Goal: Complete application form

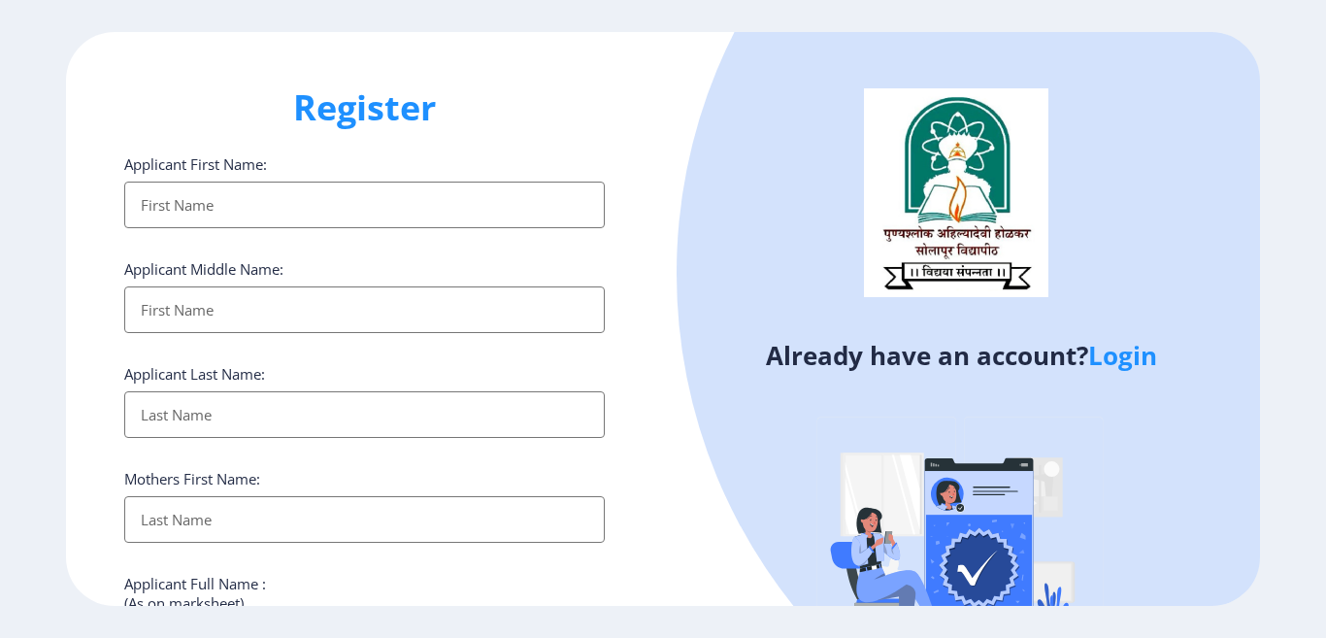
select select
click at [1145, 362] on link "Login" at bounding box center [1122, 355] width 69 height 35
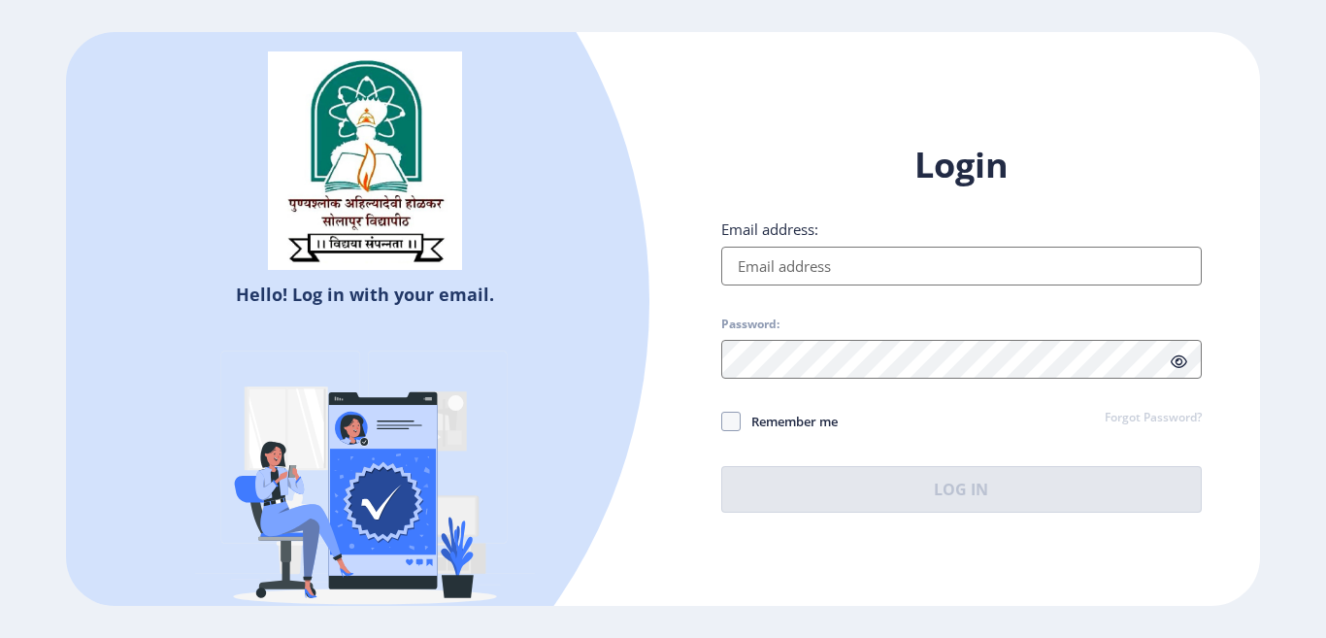
click at [851, 262] on input "Email address:" at bounding box center [961, 265] width 480 height 39
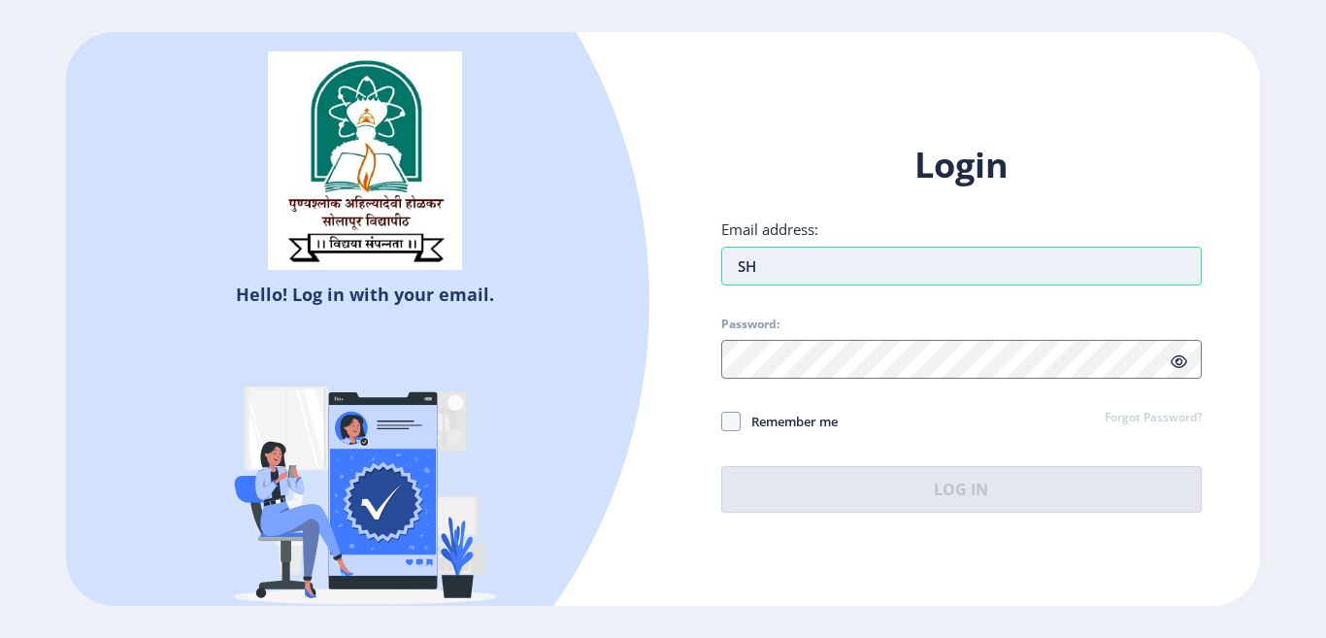
type input "S"
type input "[EMAIL_ADDRESS][DOMAIN_NAME]"
drag, startPoint x: 958, startPoint y: 268, endPoint x: 683, endPoint y: 339, distance: 283.6
click at [683, 339] on div "Login Email address: [EMAIL_ADDRESS][DOMAIN_NAME] Password: Remember me Forgot …" at bounding box center [961, 343] width 597 height 460
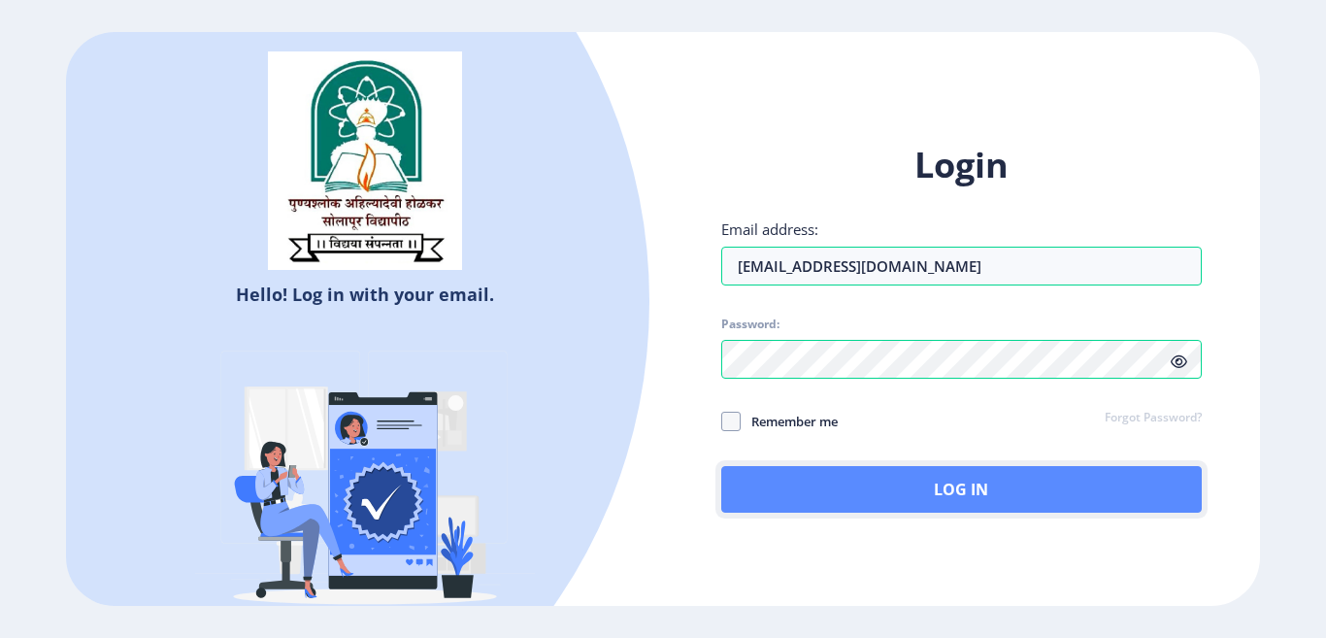
click at [927, 484] on button "Log In" at bounding box center [961, 489] width 480 height 47
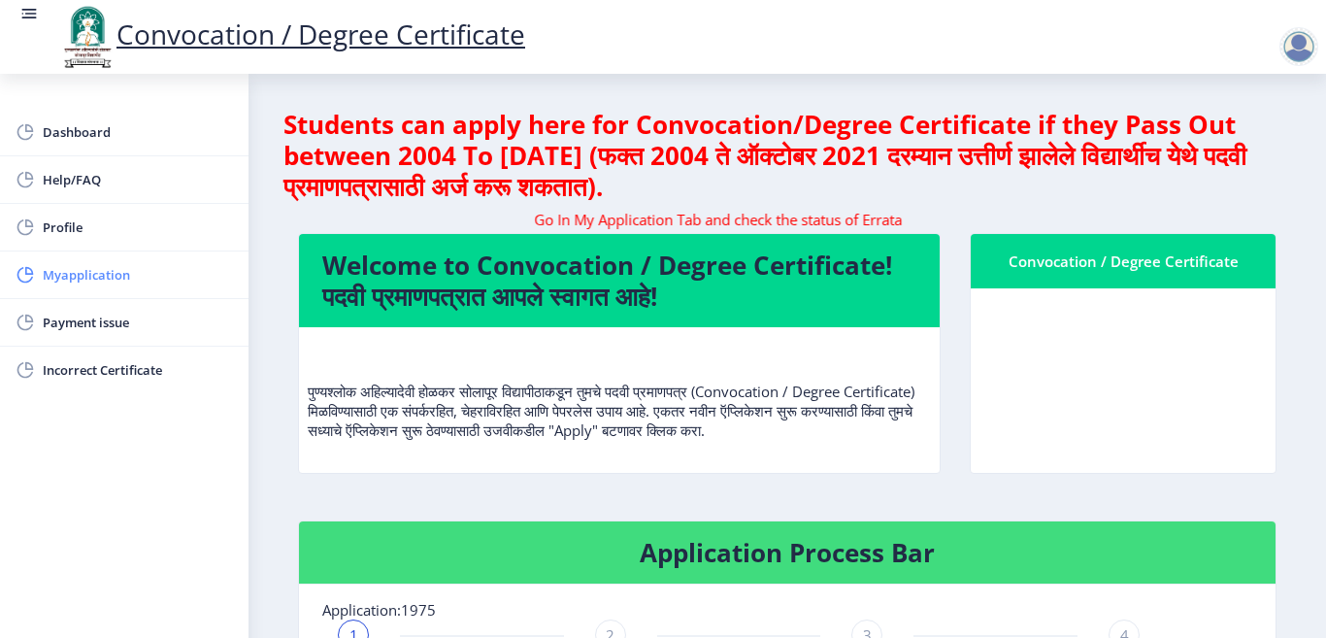
click at [100, 278] on span "Myapplication" at bounding box center [138, 274] width 190 height 23
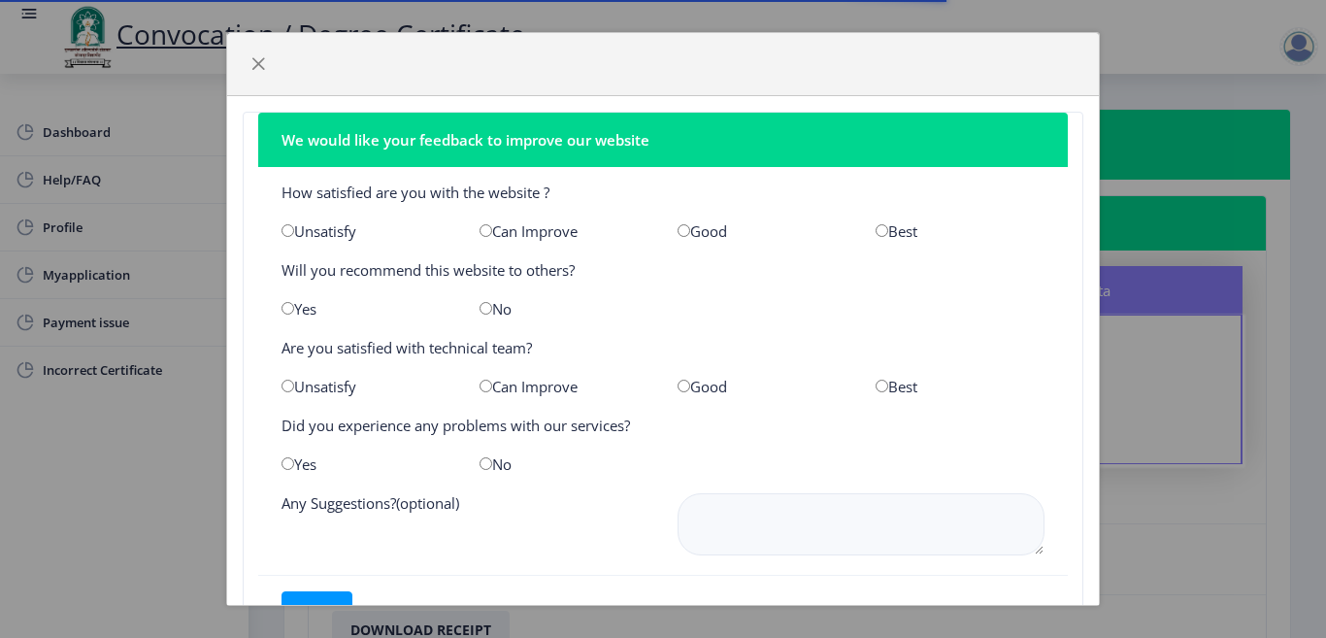
click at [910, 229] on div "Best" at bounding box center [960, 230] width 198 height 19
click at [875, 230] on input "radio" at bounding box center [881, 230] width 13 height 13
radio input "true"
click at [886, 389] on div "Best" at bounding box center [960, 385] width 198 height 19
click at [875, 387] on input "radio" at bounding box center [881, 385] width 13 height 13
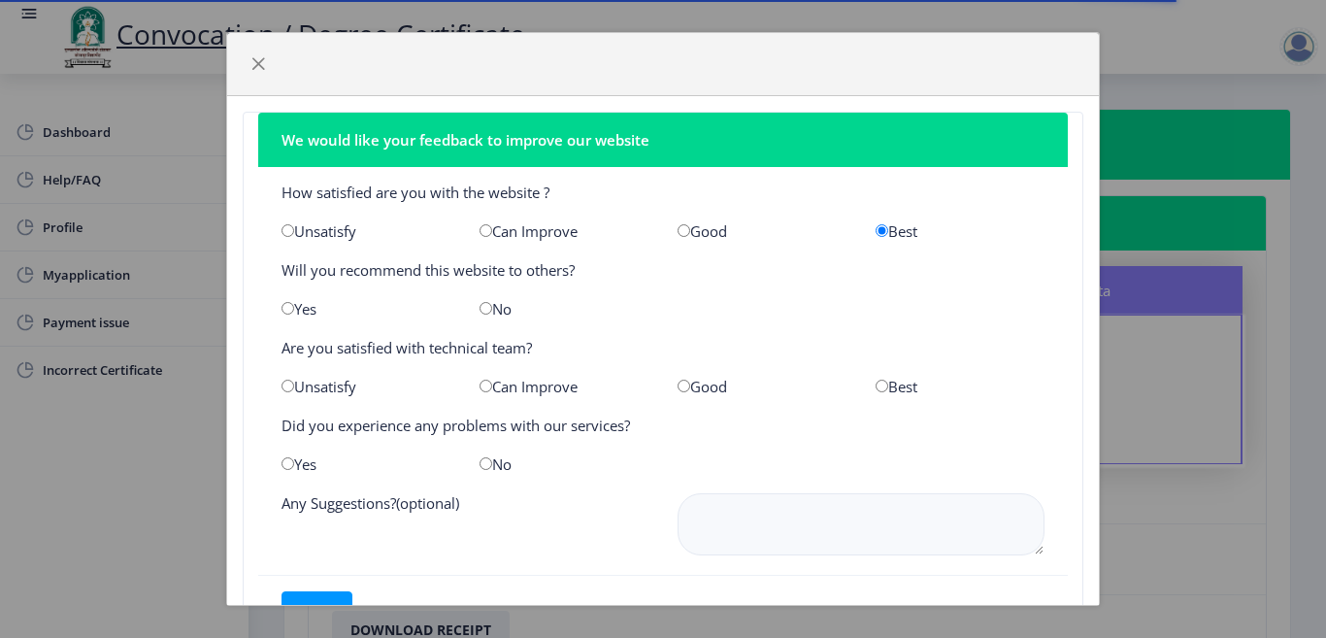
radio input "true"
click at [484, 466] on input "radio" at bounding box center [485, 463] width 13 height 13
radio input "true"
click at [321, 599] on button "save" at bounding box center [316, 610] width 71 height 39
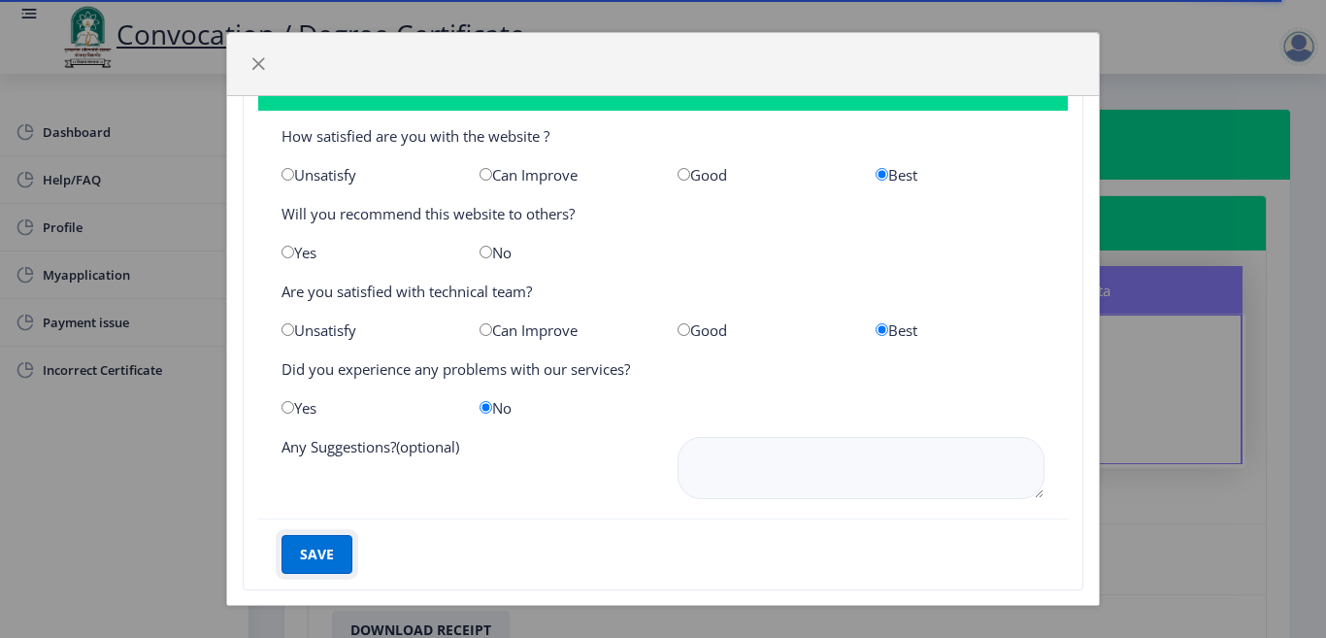
scroll to position [86, 0]
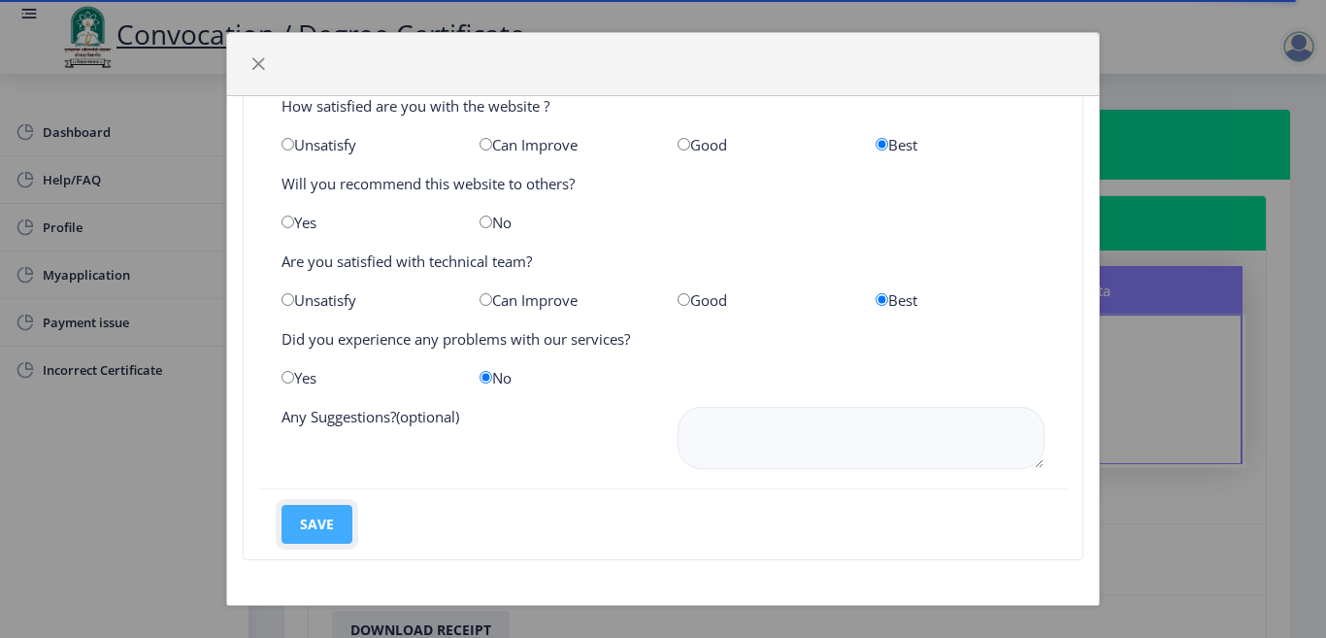
click at [308, 524] on button "save" at bounding box center [316, 524] width 71 height 39
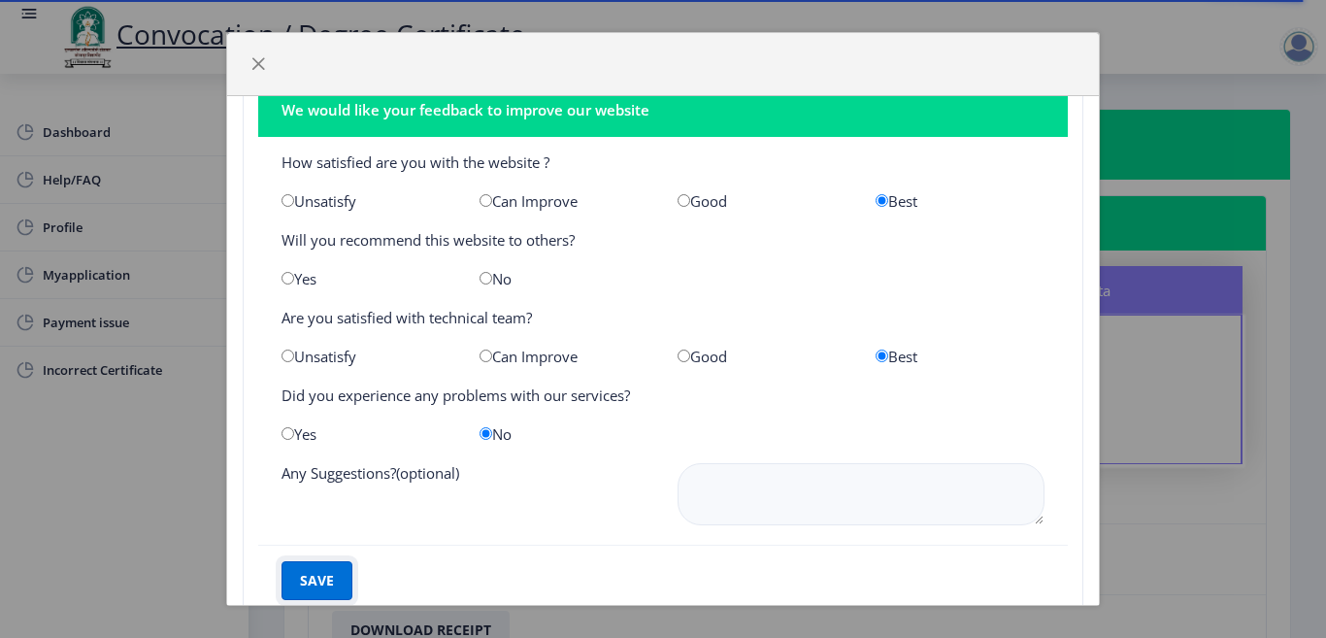
scroll to position [0, 0]
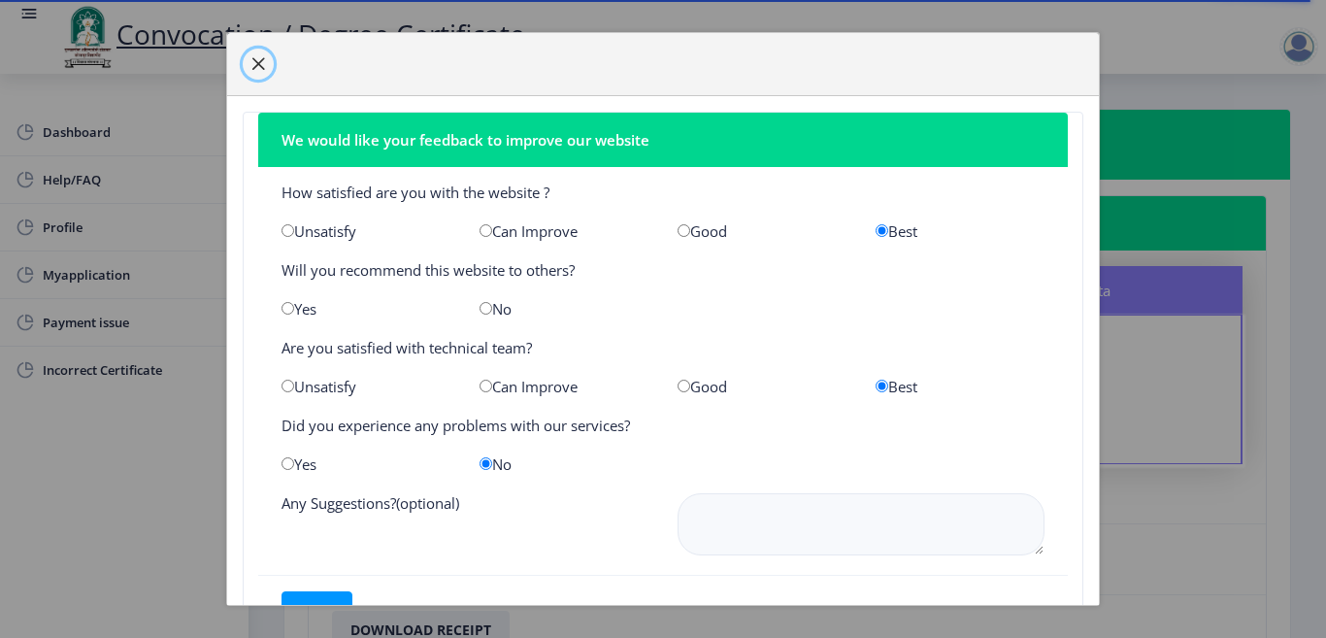
click at [265, 62] on span "button" at bounding box center [258, 64] width 16 height 16
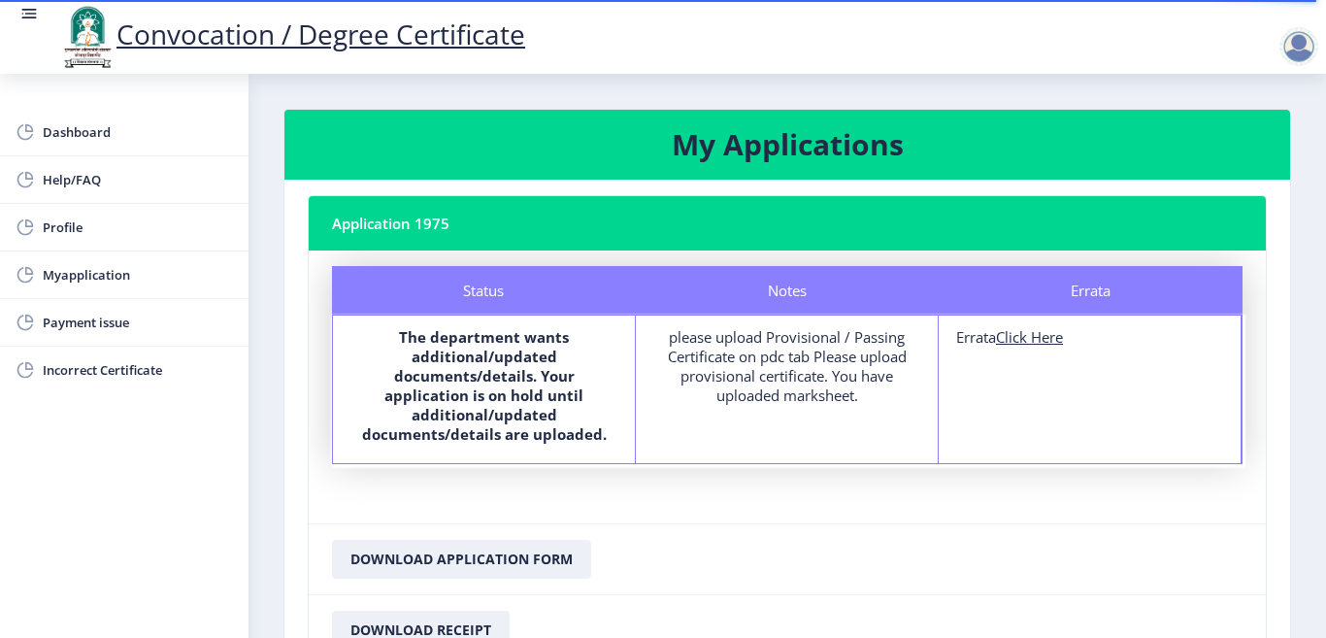
drag, startPoint x: 764, startPoint y: 349, endPoint x: 602, endPoint y: 392, distance: 167.6
click at [716, 370] on div "please upload Provisional / Passing Certificate on pdc tab Please upload provis…" at bounding box center [786, 366] width 267 height 78
click at [498, 404] on b "The department wants additional/updated documents/details. Your application is …" at bounding box center [484, 385] width 245 height 116
click at [1030, 332] on u "Click Here" at bounding box center [1029, 336] width 67 height 19
select select
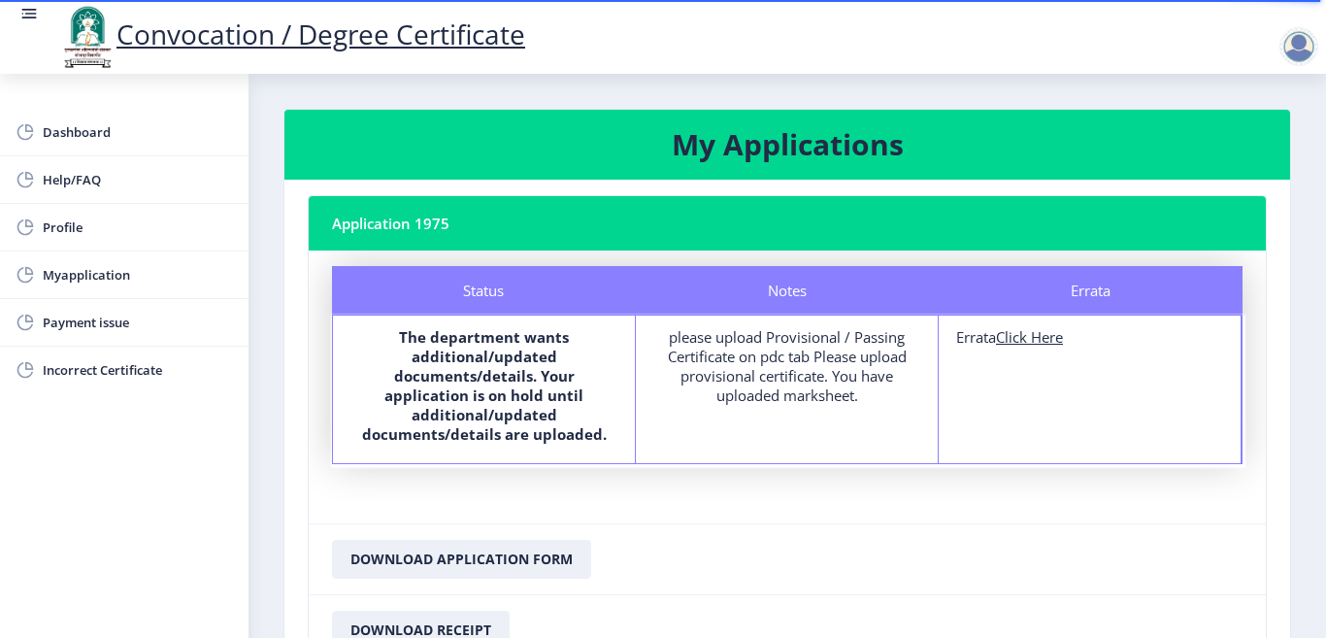
select select
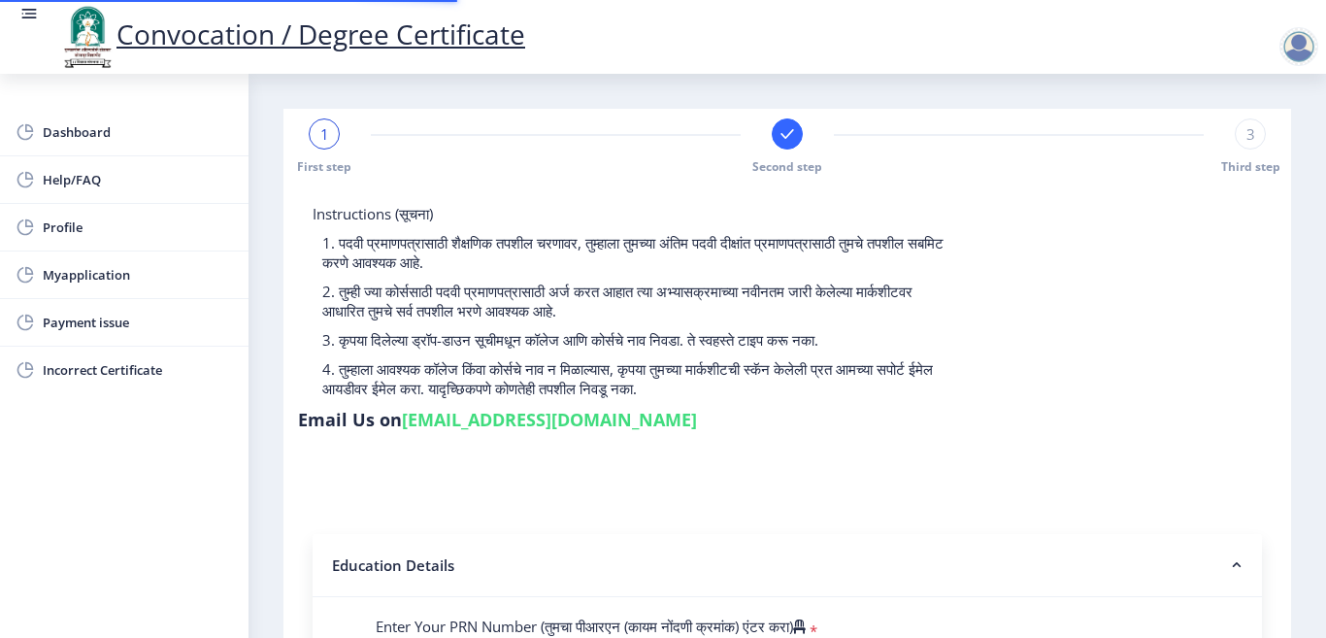
type input "2012032500209262"
select select "Regular"
select select "2015"
select select "April"
select select "SECOND CLASS"
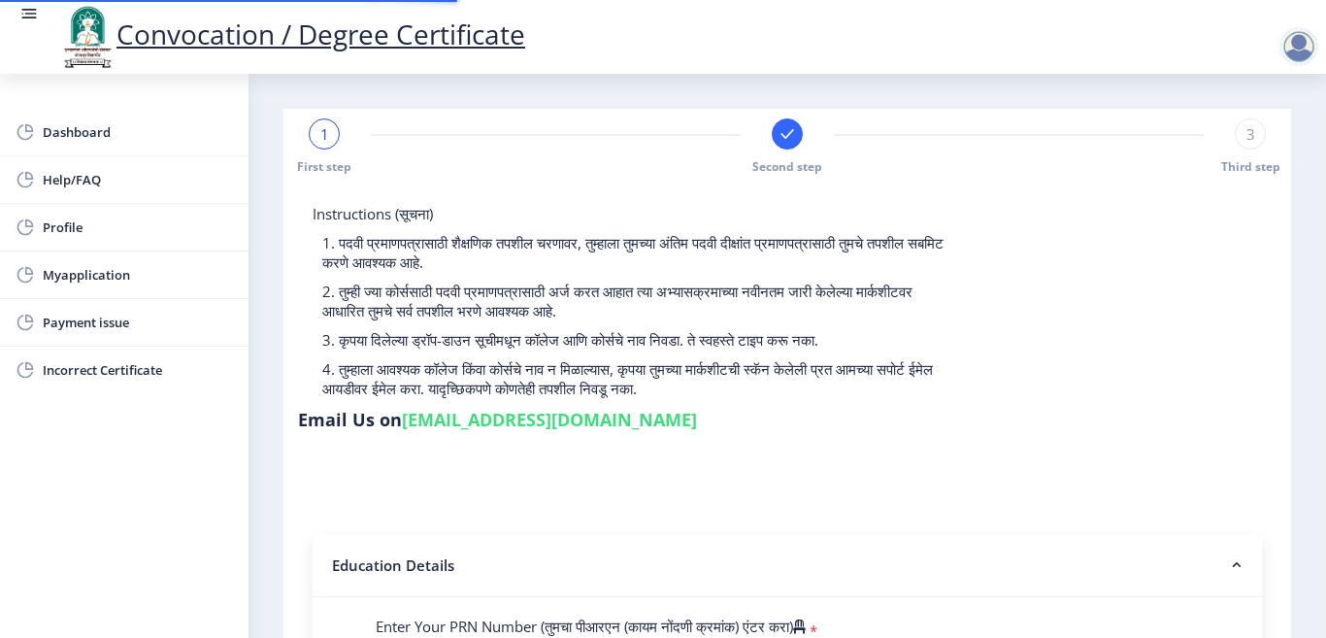
type input "115837"
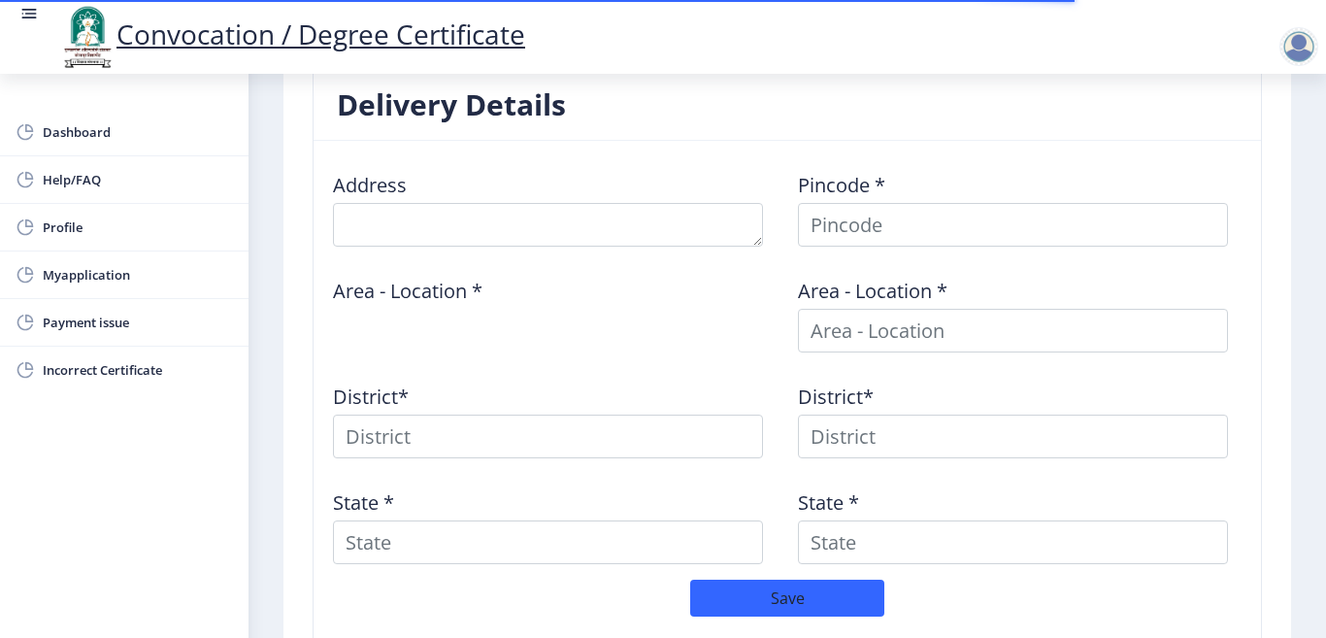
scroll to position [776, 0]
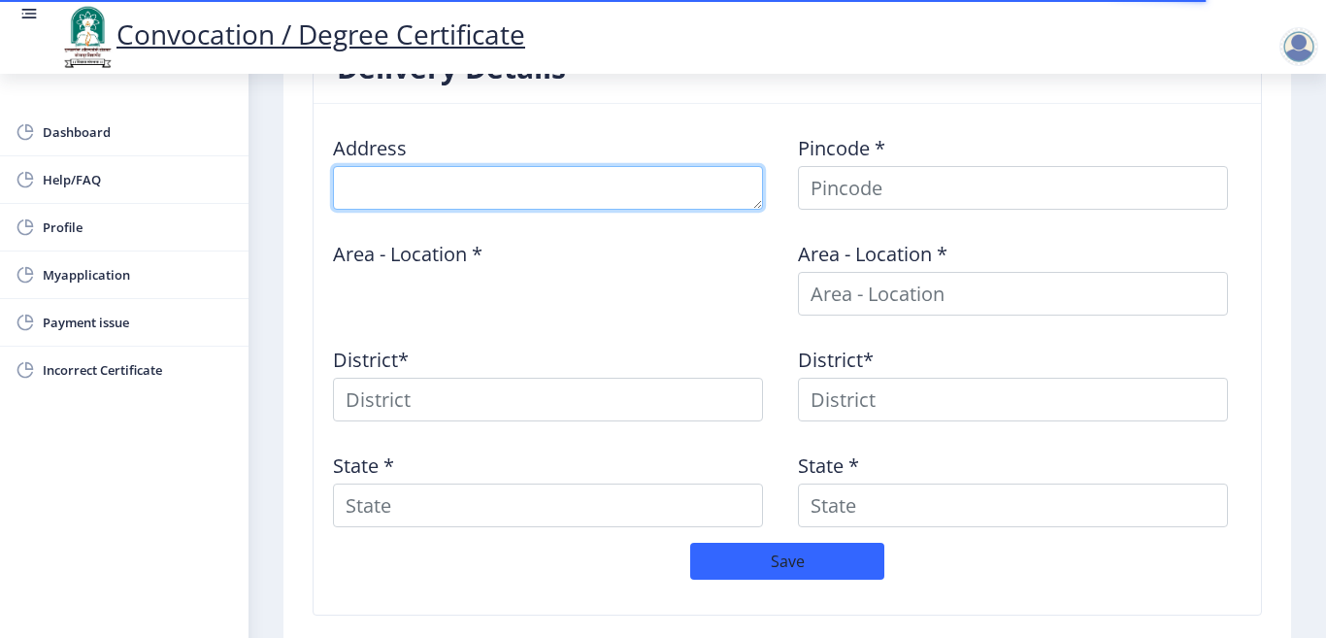
click at [466, 190] on textarea at bounding box center [548, 188] width 430 height 44
type textarea "a"
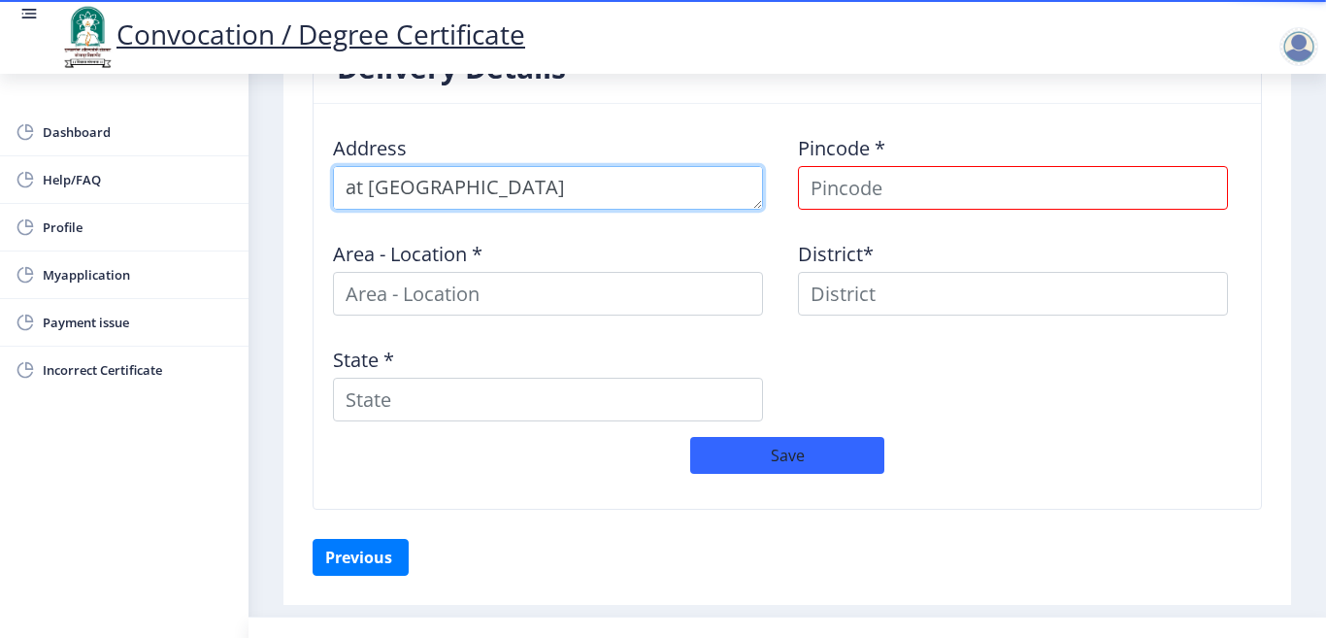
click at [538, 190] on textarea at bounding box center [548, 188] width 430 height 44
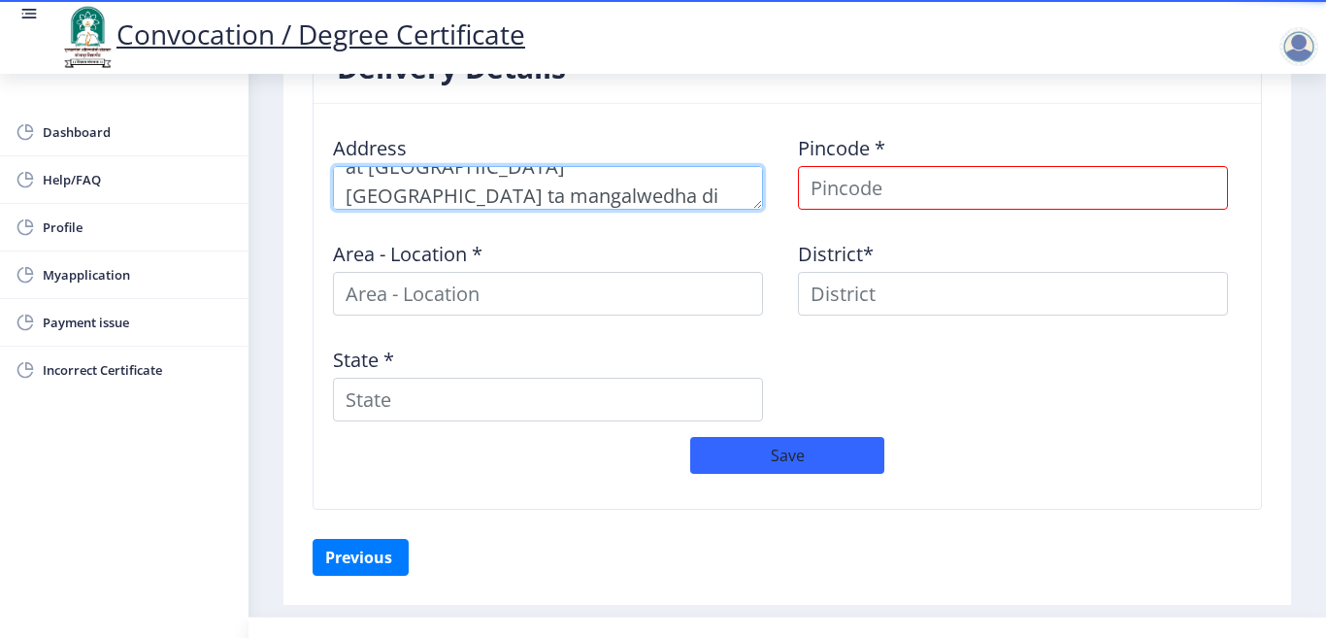
type textarea "at [GEOGRAPHIC_DATA] [GEOGRAPHIC_DATA] ta mangalwedha di solapur"
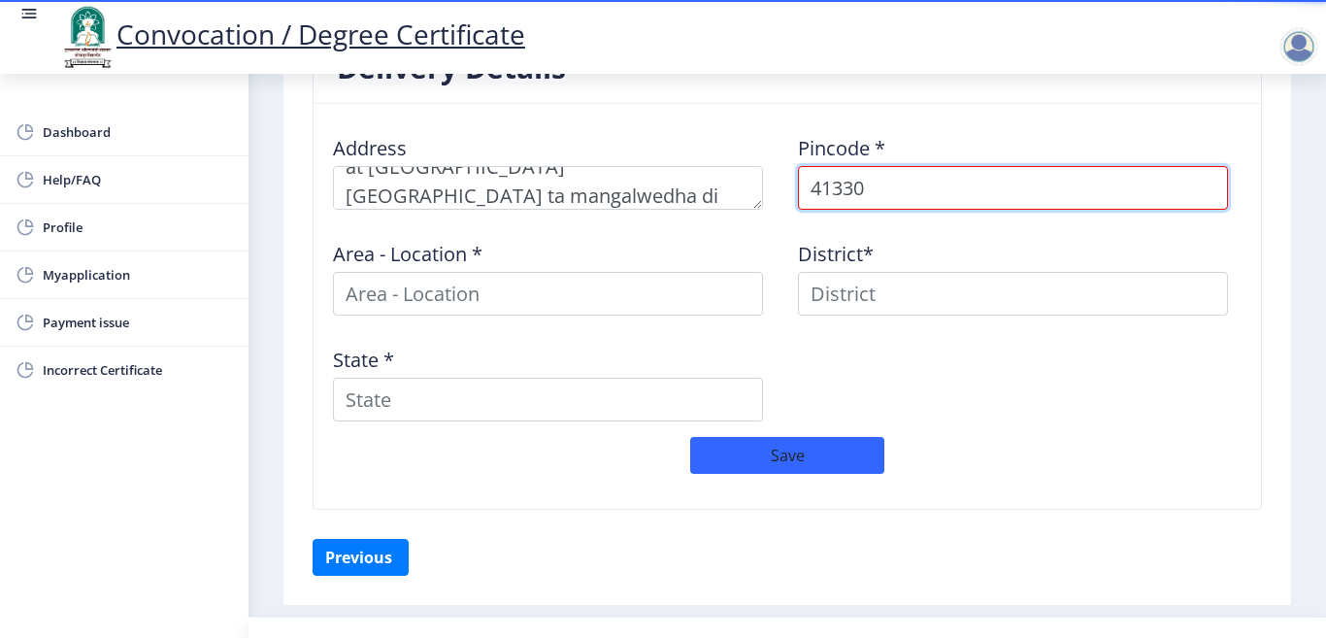
type input "413305"
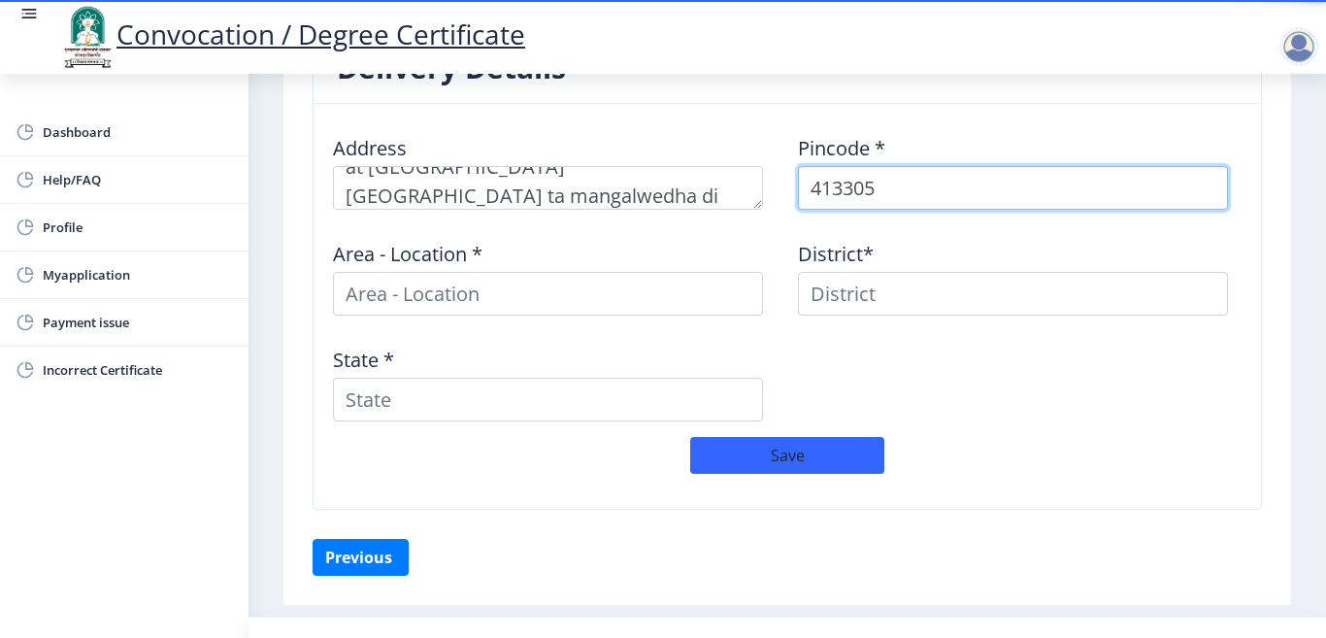
select select
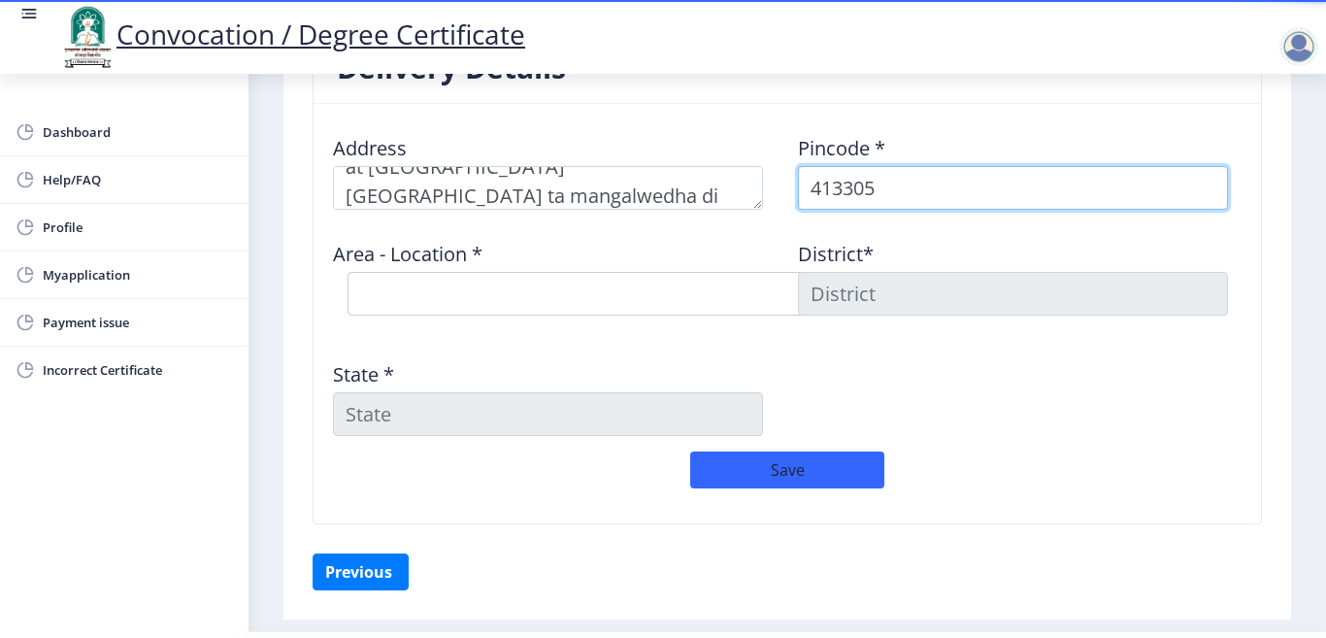
type input "413305"
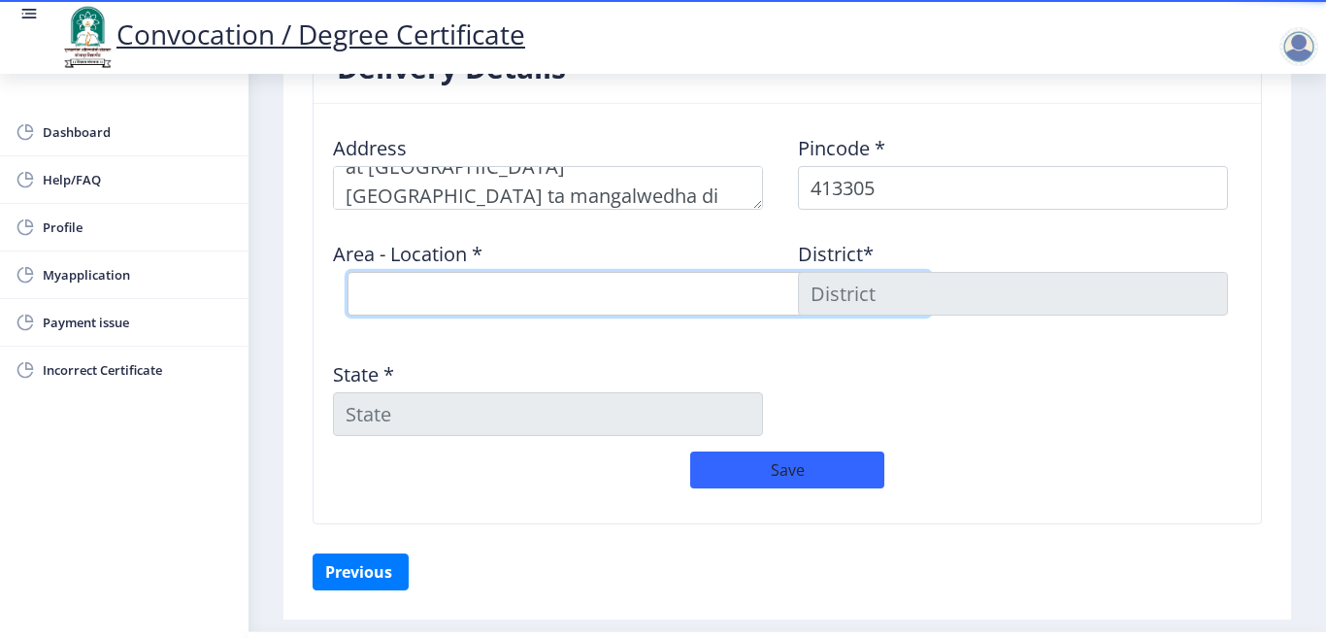
click at [485, 276] on select "Select Area Location [GEOGRAPHIC_DATA] [PERSON_NAME] [PERSON_NAME] B.O Bramhapu…" at bounding box center [638, 294] width 582 height 44
select select "1: Object"
click at [347, 272] on select "Select Area Location [GEOGRAPHIC_DATA] [PERSON_NAME] [PERSON_NAME] B.O Bramhapu…" at bounding box center [638, 294] width 582 height 44
type input "SOLAPUR"
type input "[GEOGRAPHIC_DATA]"
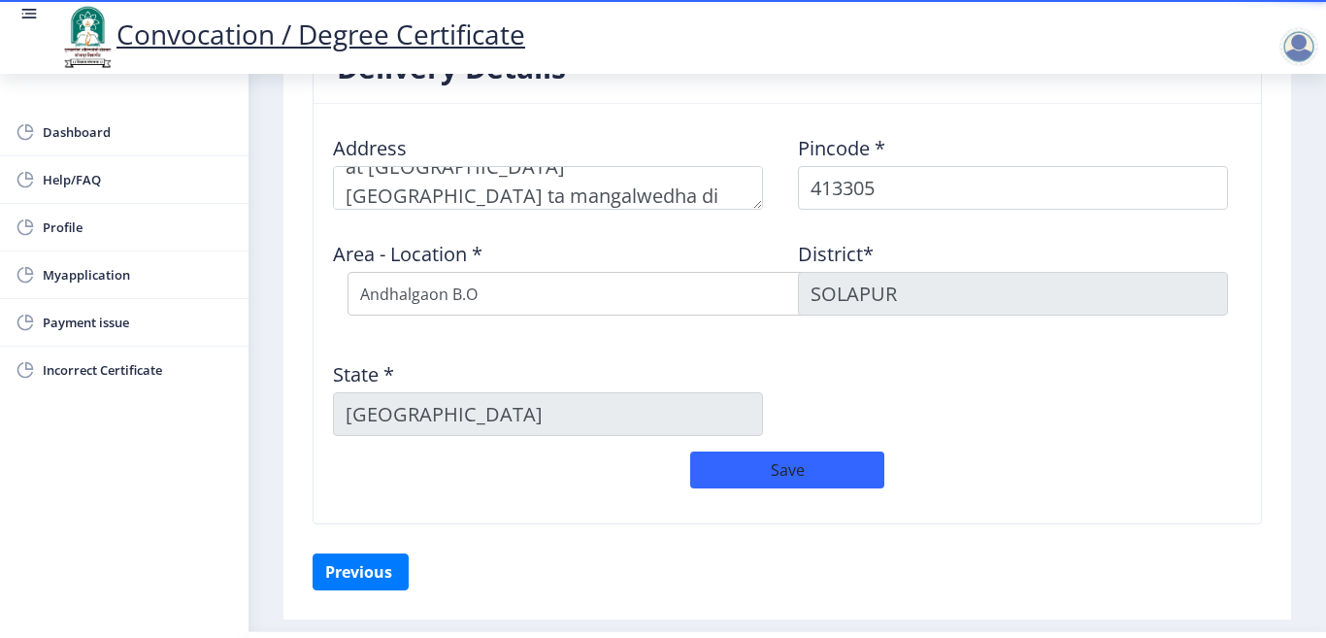
click at [459, 423] on input "[GEOGRAPHIC_DATA]" at bounding box center [548, 414] width 430 height 44
click at [799, 472] on button "Save" at bounding box center [787, 469] width 194 height 37
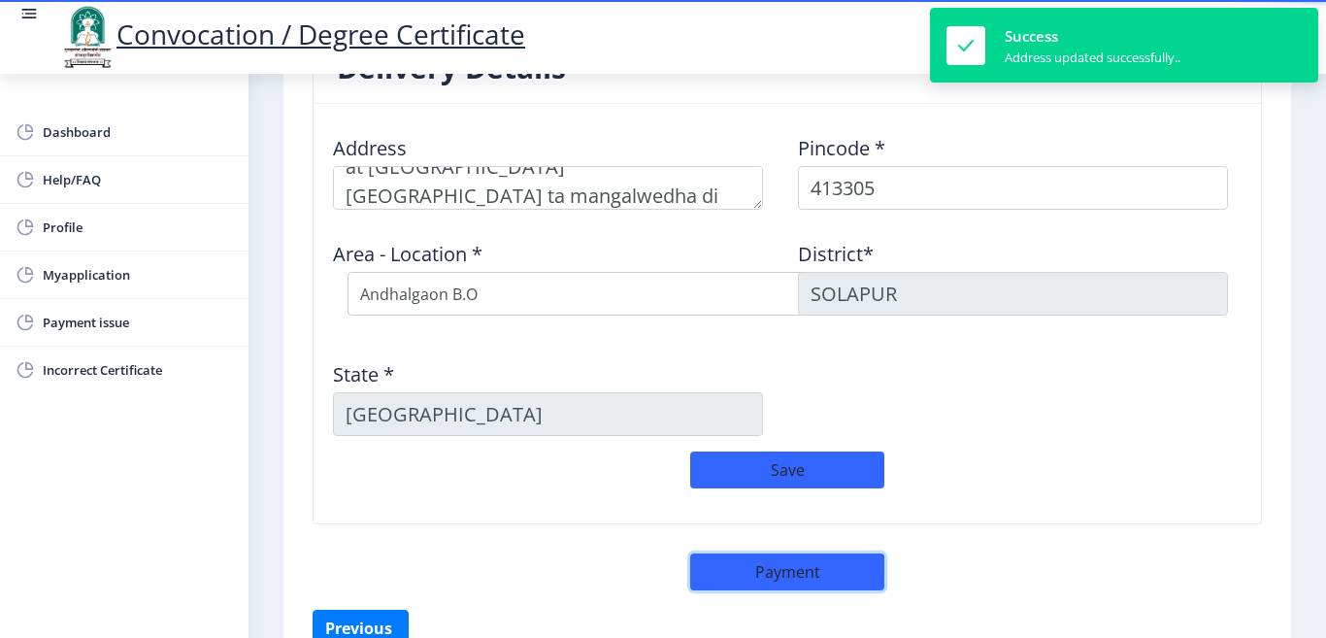
click at [783, 560] on button "Payment" at bounding box center [787, 571] width 194 height 37
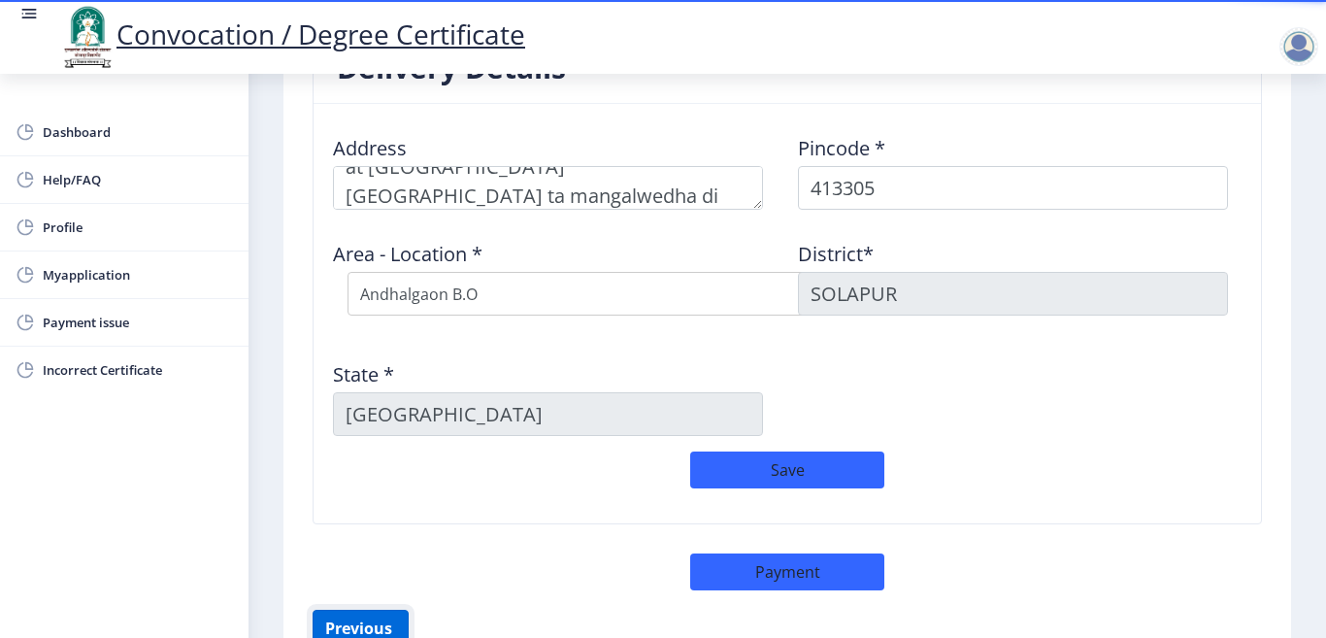
click at [385, 613] on button "Previous ‍" at bounding box center [360, 627] width 96 height 37
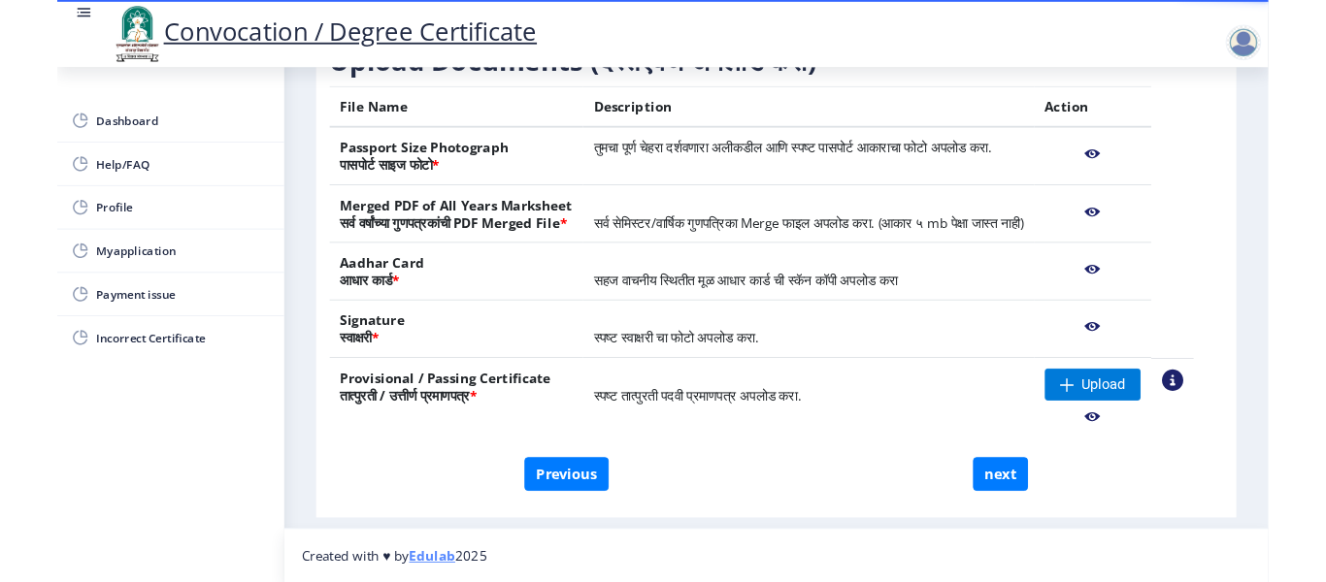
scroll to position [374, 0]
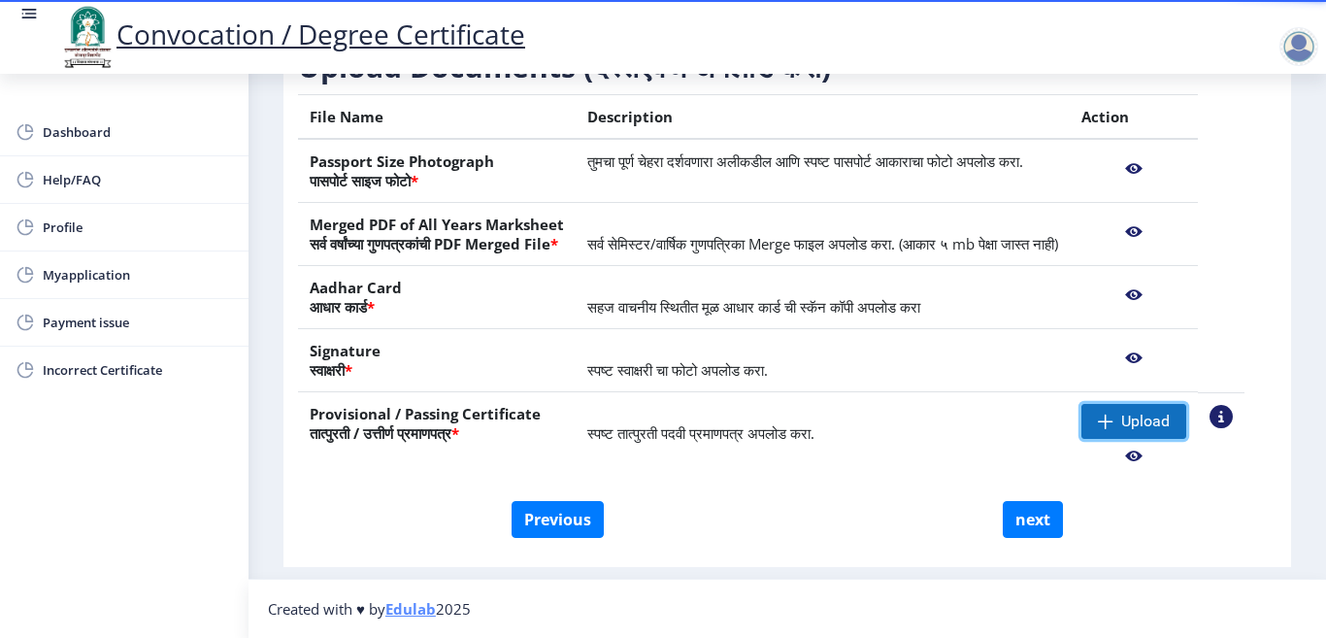
click at [1156, 424] on span "Upload" at bounding box center [1145, 420] width 49 height 19
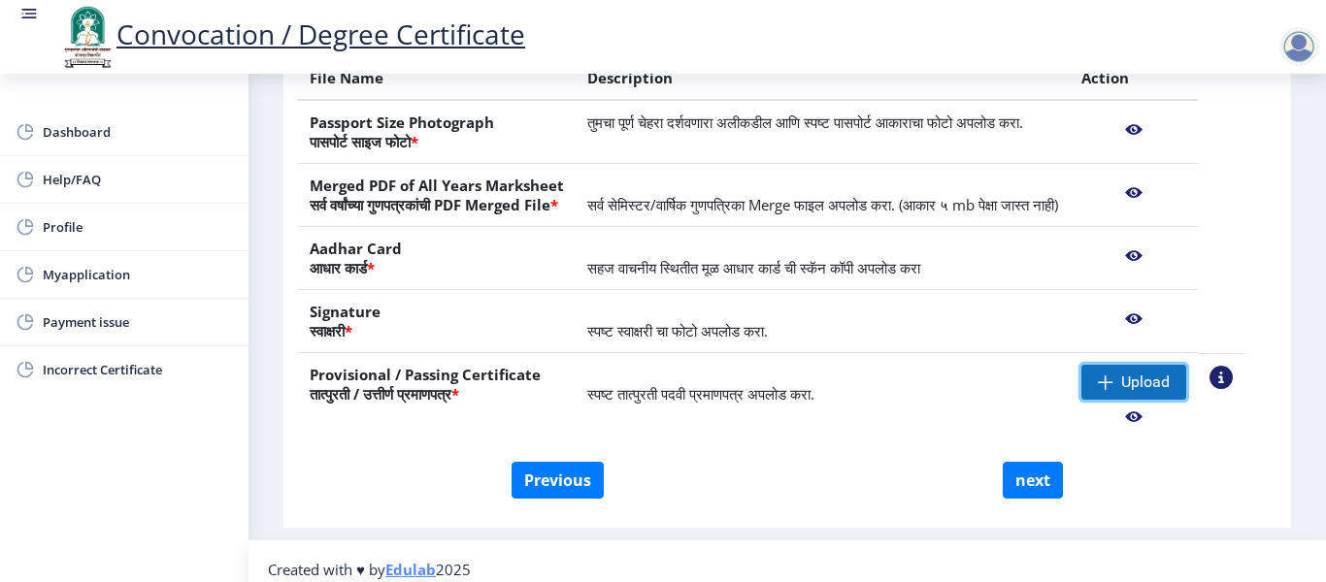
click at [1169, 392] on span "Upload" at bounding box center [1145, 382] width 49 height 19
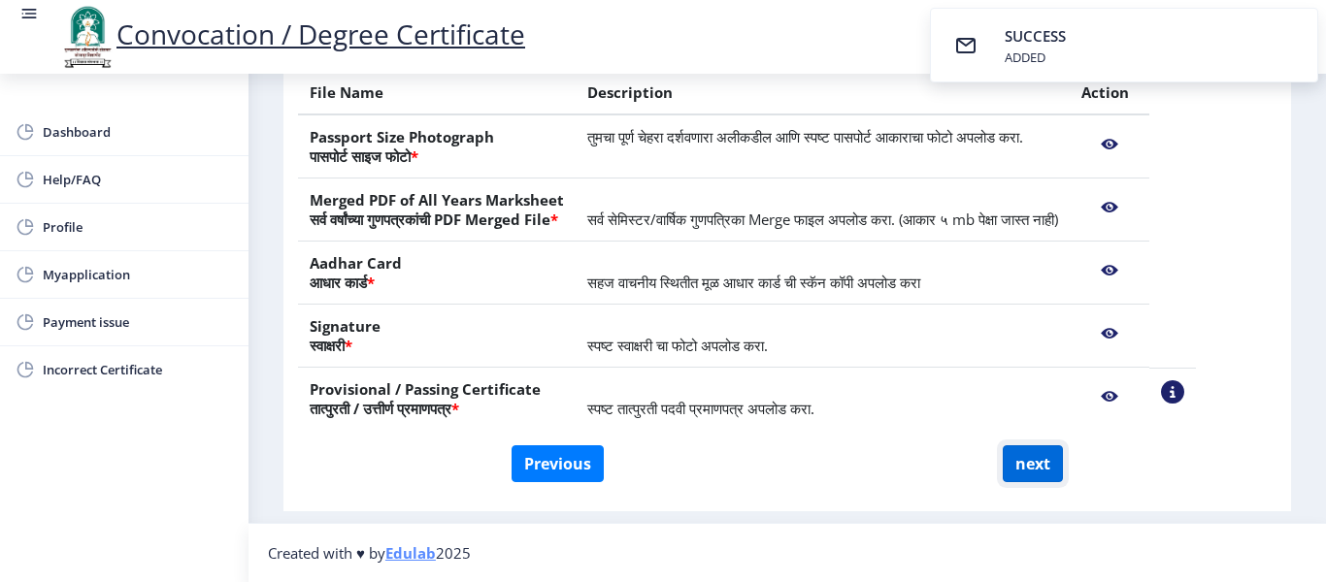
click at [1023, 477] on button "next" at bounding box center [1032, 463] width 60 height 37
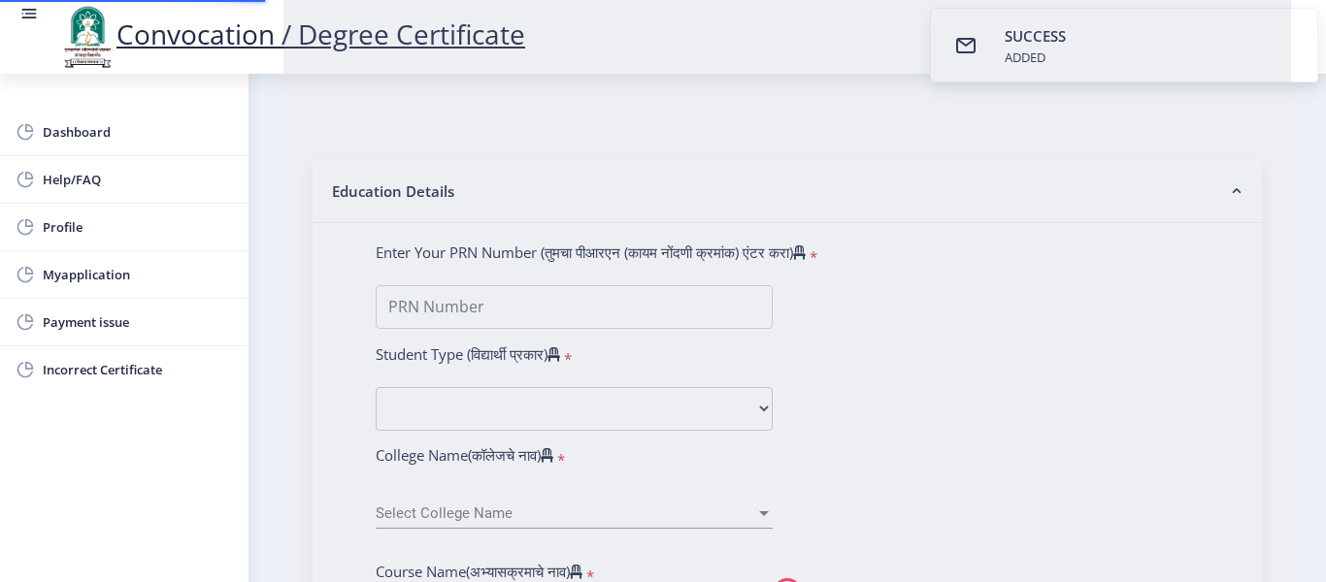
select select
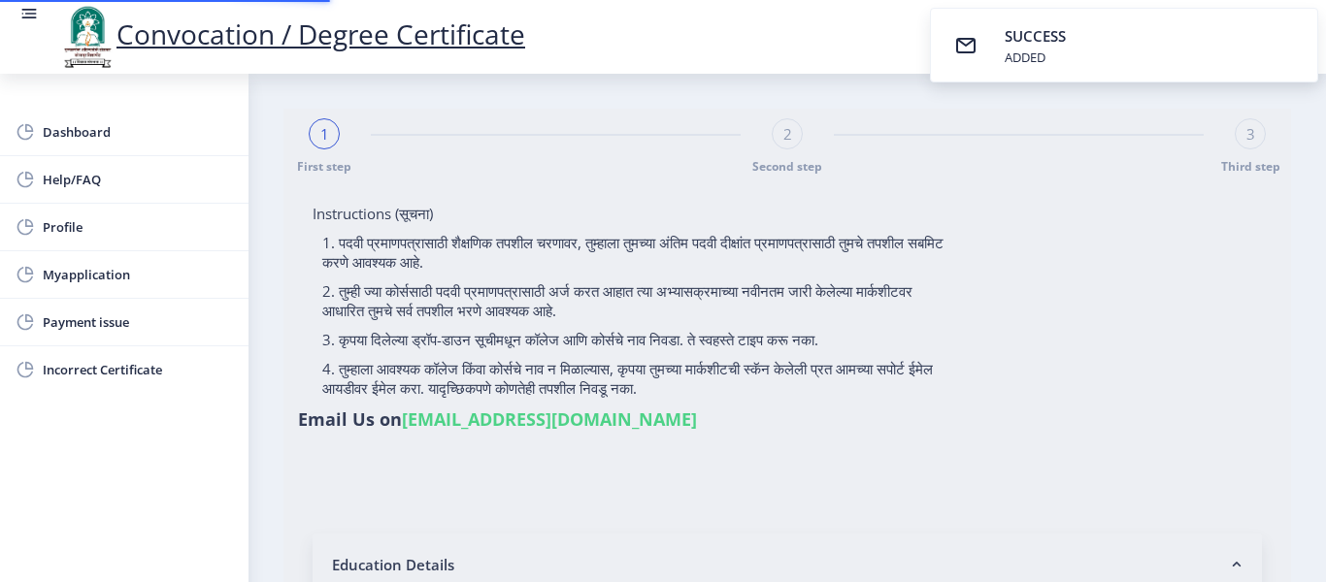
type input "[PERSON_NAME] AMBIR"
type input "SHAHINAJ"
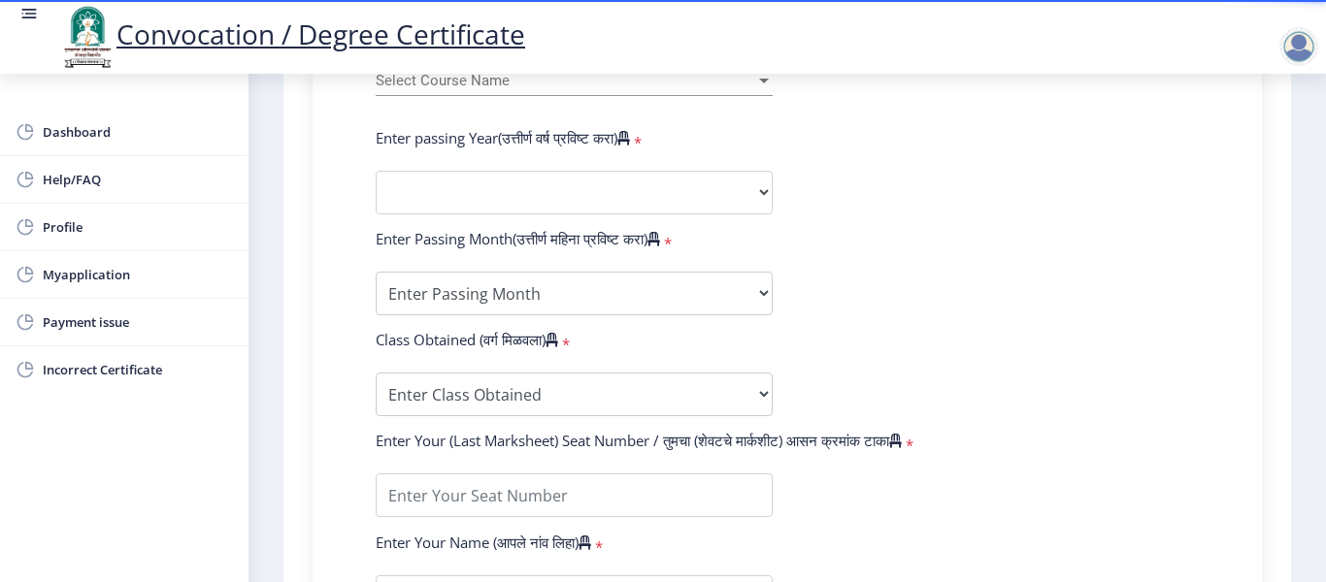
scroll to position [826, 0]
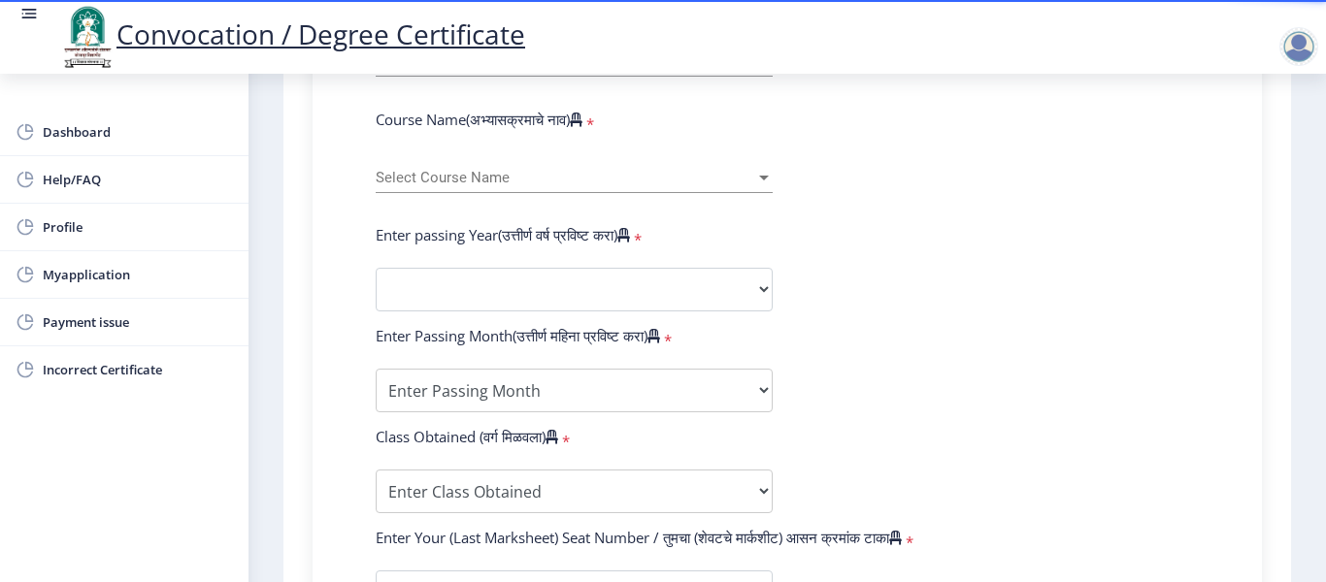
click at [591, 170] on span "Select Course Name" at bounding box center [565, 178] width 379 height 16
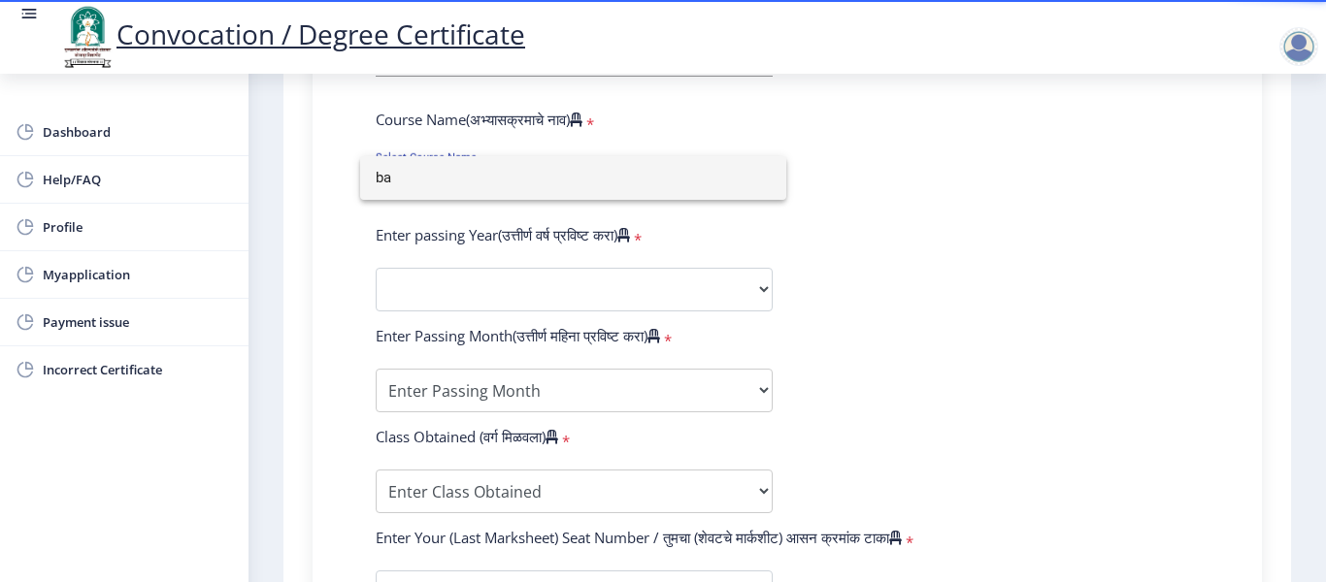
type input "b"
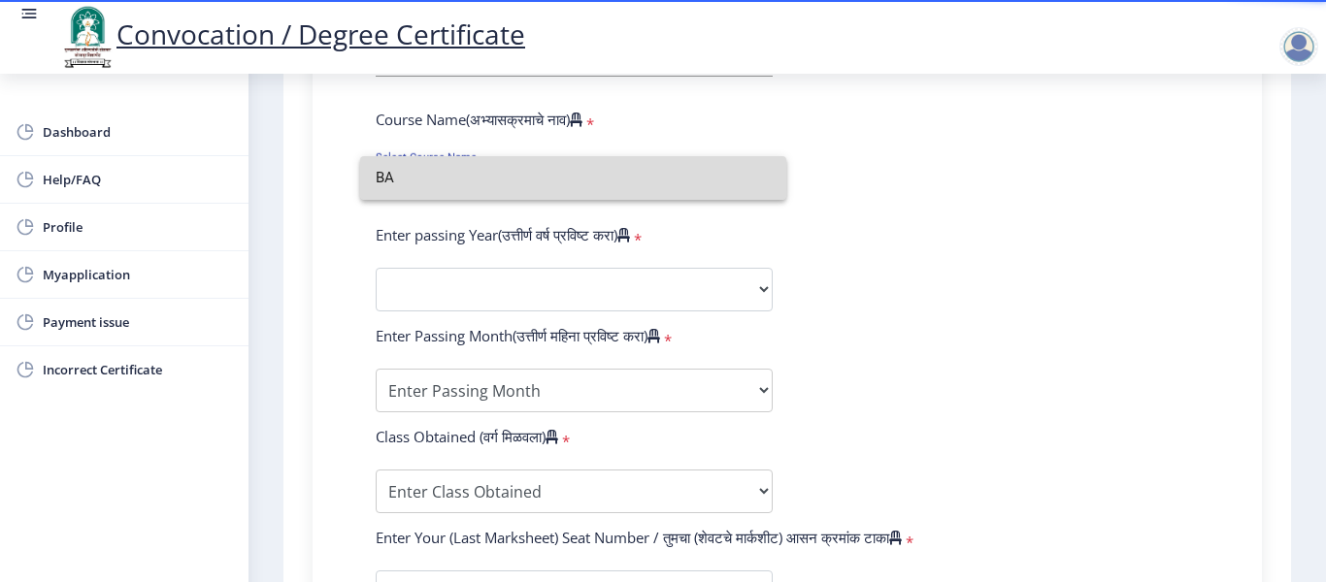
click at [379, 186] on input "BA" at bounding box center [573, 178] width 395 height 44
type input "BA"
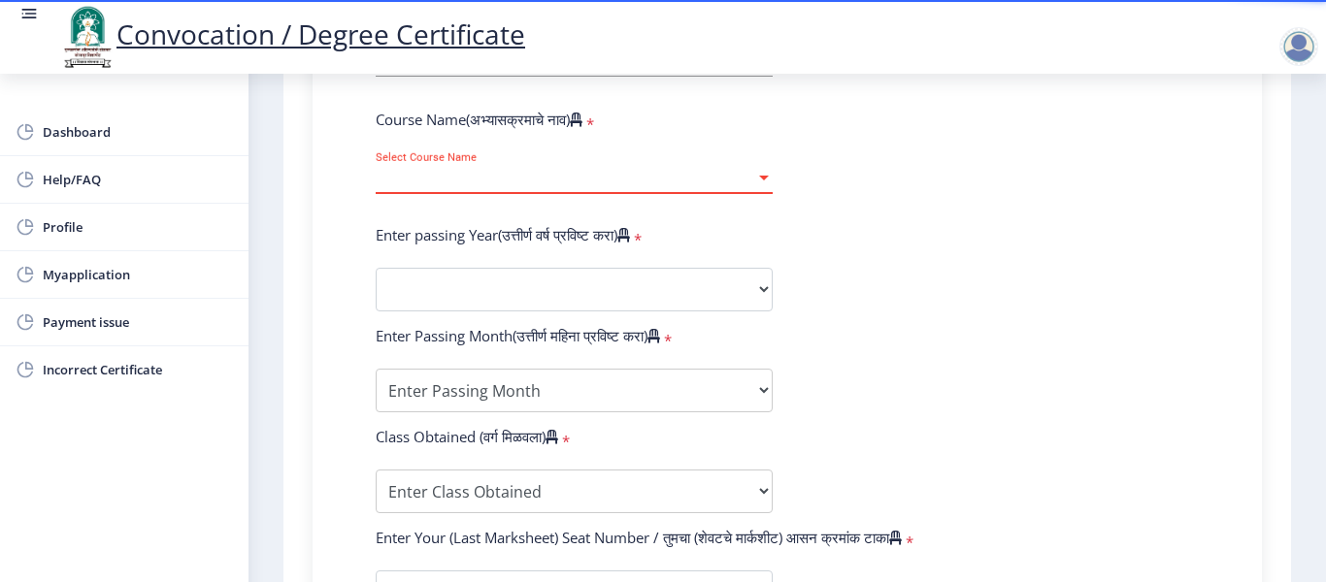
click at [460, 179] on span "Select Course Name" at bounding box center [565, 178] width 379 height 16
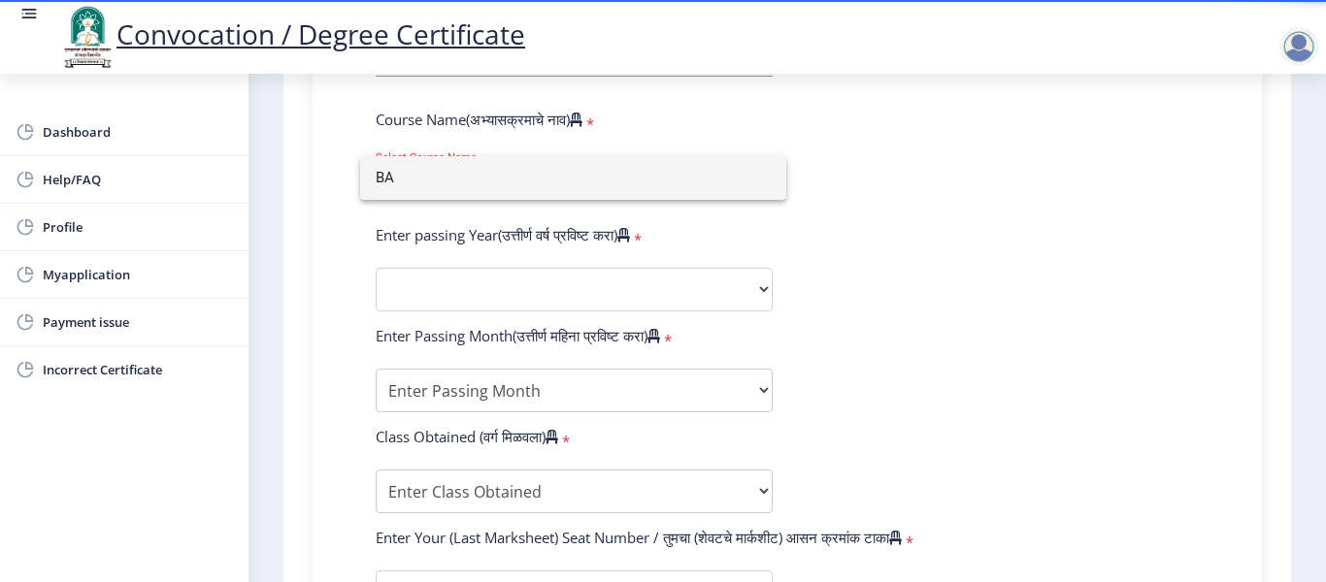
click at [460, 179] on input "BA" at bounding box center [573, 178] width 395 height 44
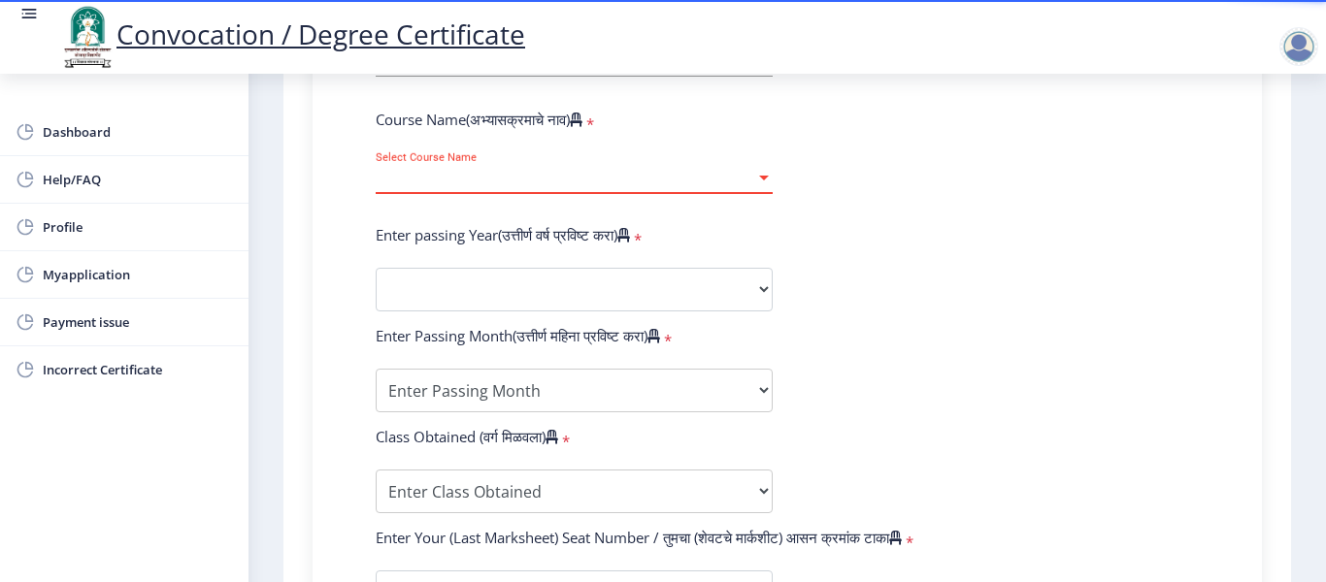
click at [768, 179] on div at bounding box center [763, 178] width 17 height 16
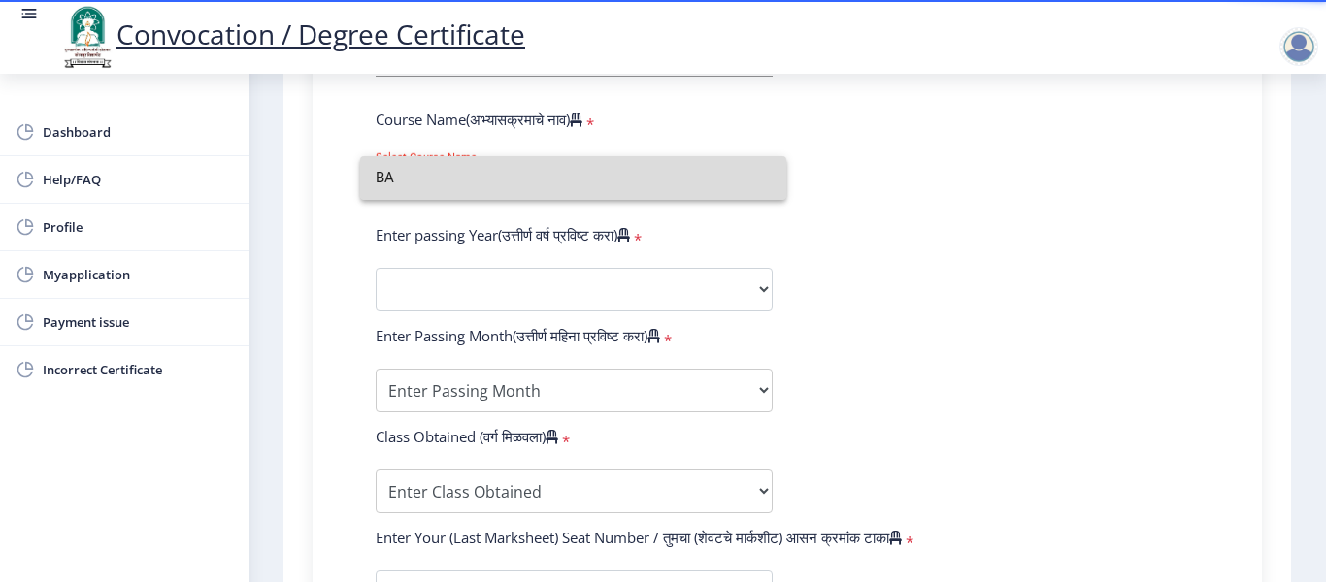
click at [766, 180] on input "BA" at bounding box center [573, 178] width 395 height 44
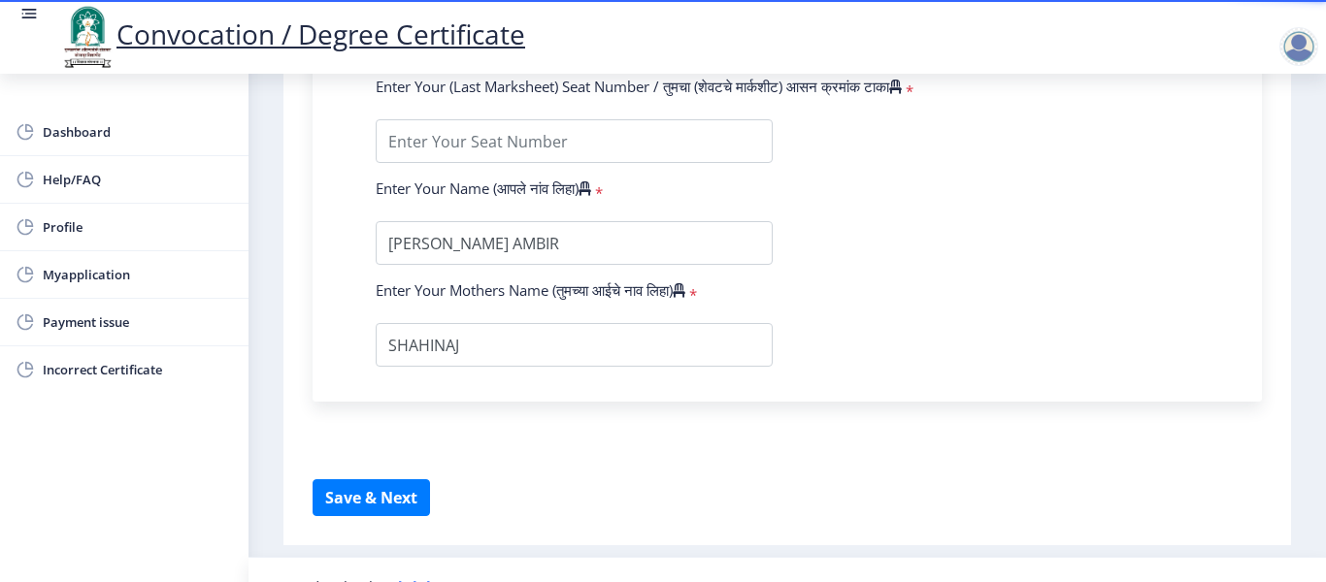
scroll to position [1311, 0]
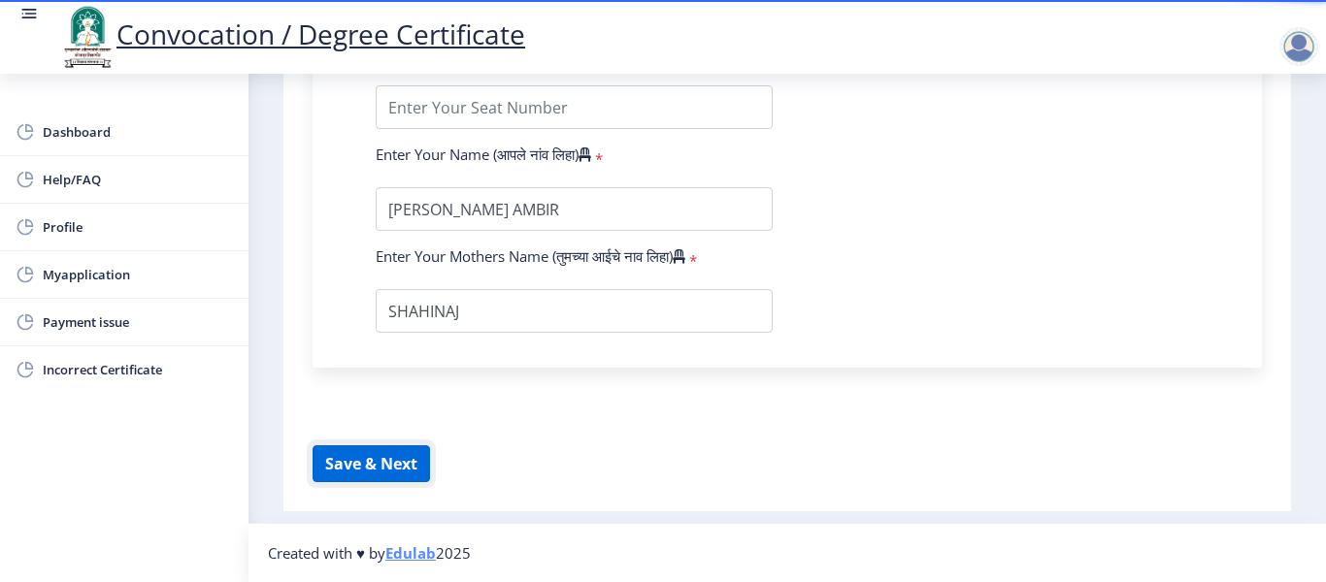
click at [394, 466] on button "Save & Next" at bounding box center [370, 463] width 117 height 37
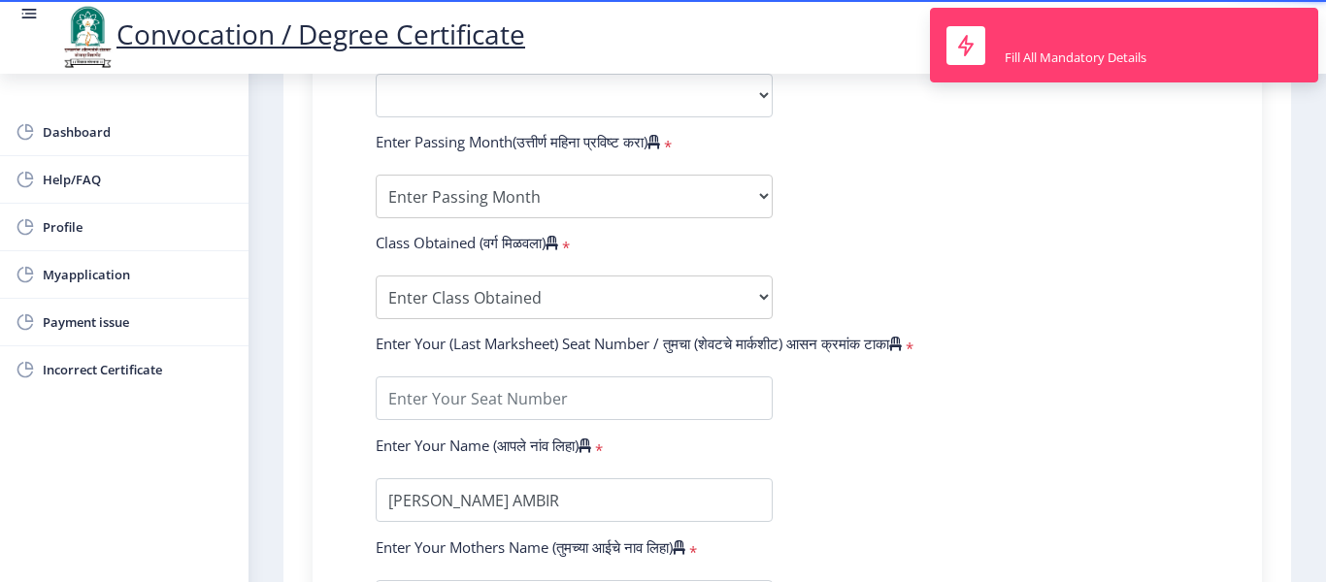
scroll to position [923, 0]
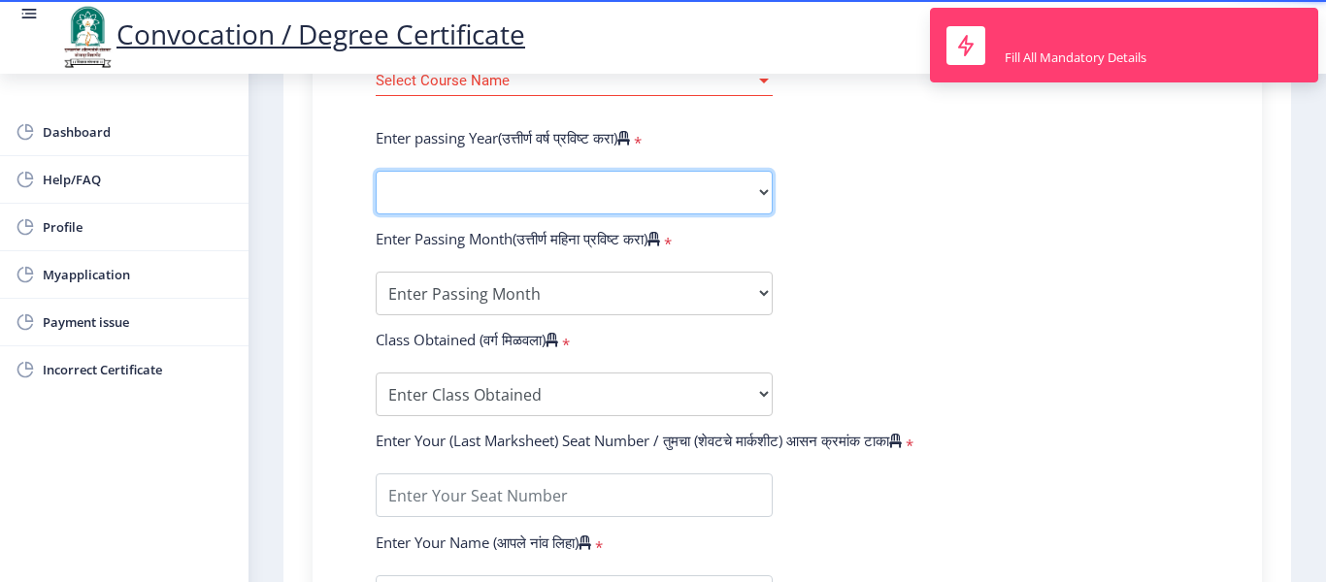
click at [537, 177] on select "2025 2024 2023 2022 2021 2020 2019 2018 2017 2016 2015 2014 2013 2012 2011 2010…" at bounding box center [574, 193] width 397 height 44
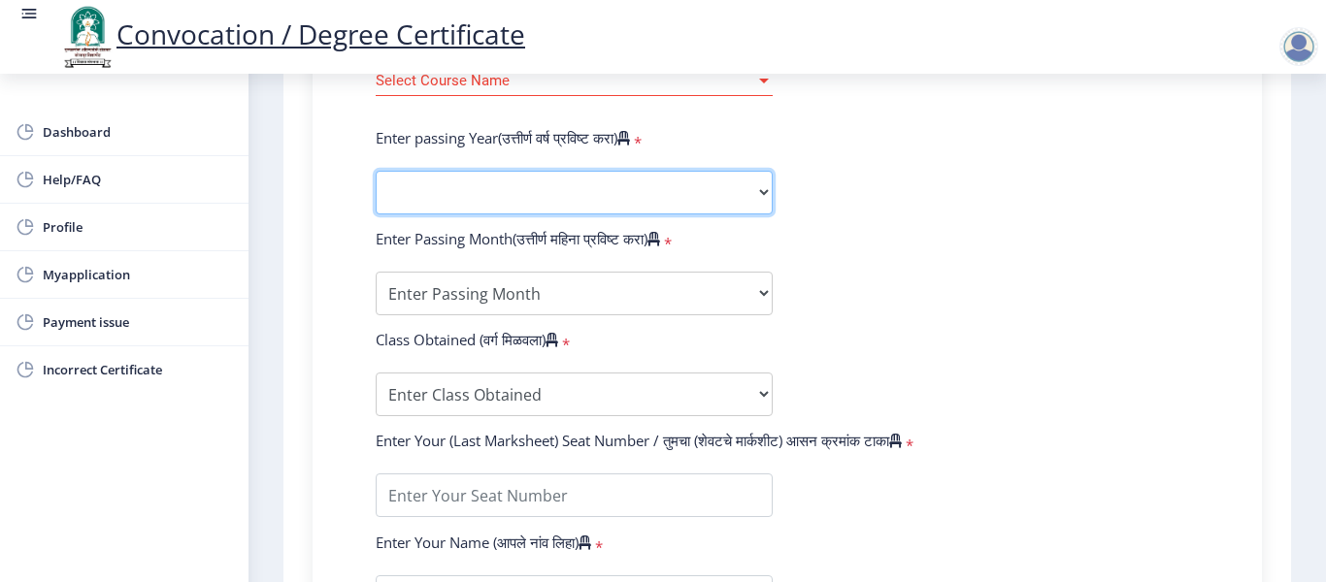
click at [540, 198] on select "2025 2024 2023 2022 2021 2020 2019 2018 2017 2016 2015 2014 2013 2012 2011 2010…" at bounding box center [574, 193] width 397 height 44
select select "2015"
click at [540, 198] on select "2025 2024 2023 2022 2021 2020 2019 2018 2017 2016 2015 2014 2013 2012 2011 2010…" at bounding box center [574, 193] width 397 height 44
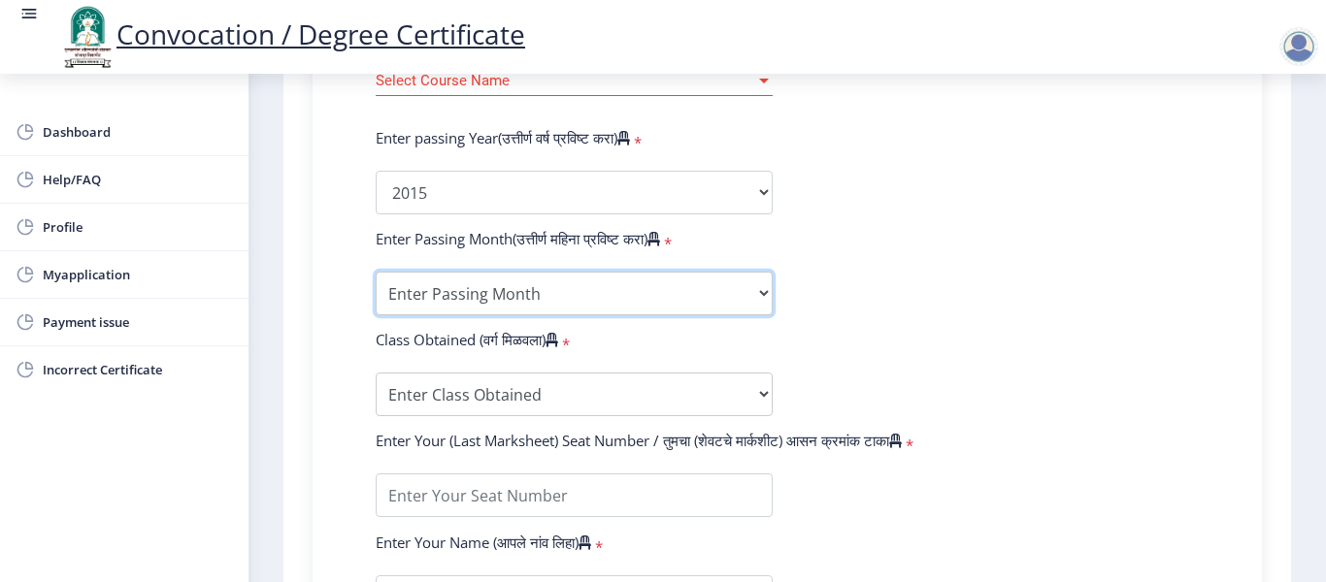
click at [456, 301] on select "Enter Passing Month March April May October November December" at bounding box center [574, 294] width 397 height 44
select select "April"
click at [376, 272] on select "Enter Passing Month March April May October November December" at bounding box center [574, 294] width 397 height 44
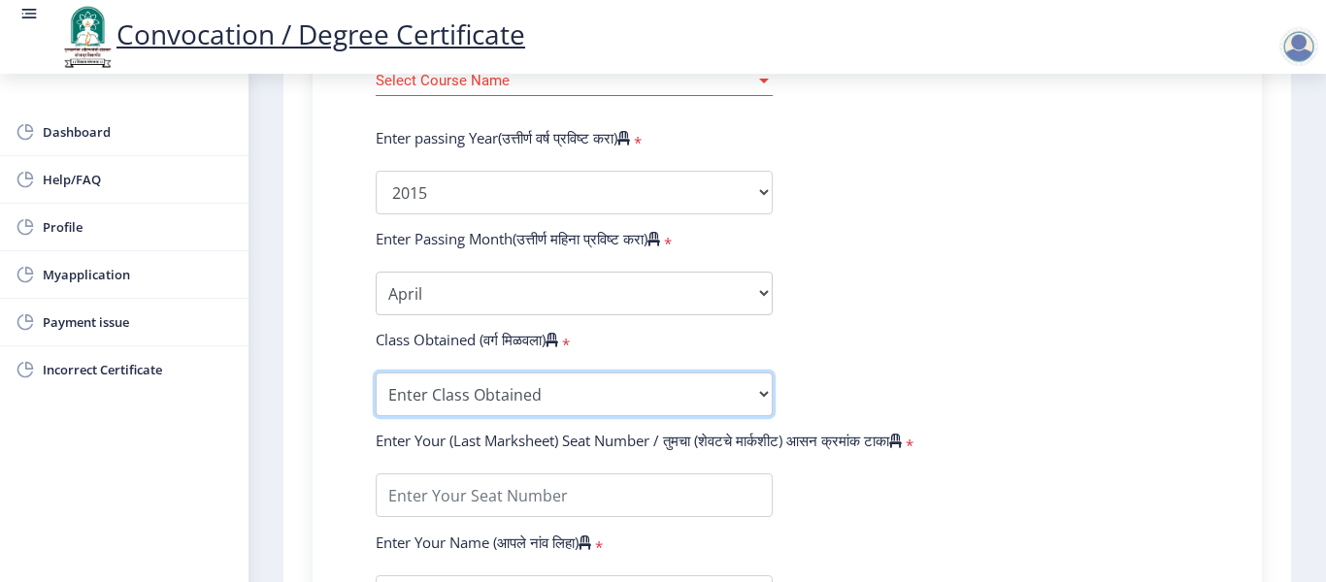
click at [418, 388] on select "Enter Class Obtained FIRST CLASS WITH DISTINCTION FIRST CLASS HIGHER SECOND CLA…" at bounding box center [574, 395] width 397 height 44
select select "SECOND CLASS"
click at [376, 373] on select "Enter Class Obtained FIRST CLASS WITH DISTINCTION FIRST CLASS HIGHER SECOND CLA…" at bounding box center [574, 395] width 397 height 44
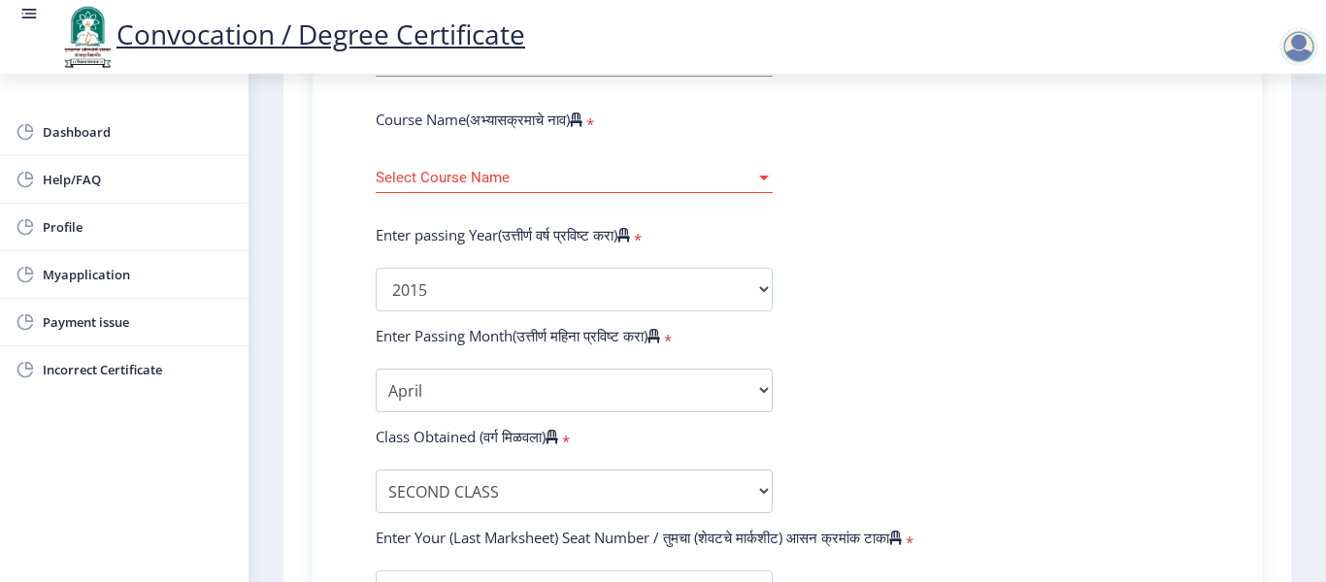
drag, startPoint x: 524, startPoint y: 147, endPoint x: 498, endPoint y: 172, distance: 35.7
click at [507, 165] on form "Enter Your PRN Number (तुमचा पीआरएन (कायम नोंदणी क्रमांक) एंटर करा) * Student T…" at bounding box center [787, 304] width 852 height 1029
click at [494, 179] on span "Select Course Name" at bounding box center [565, 178] width 379 height 16
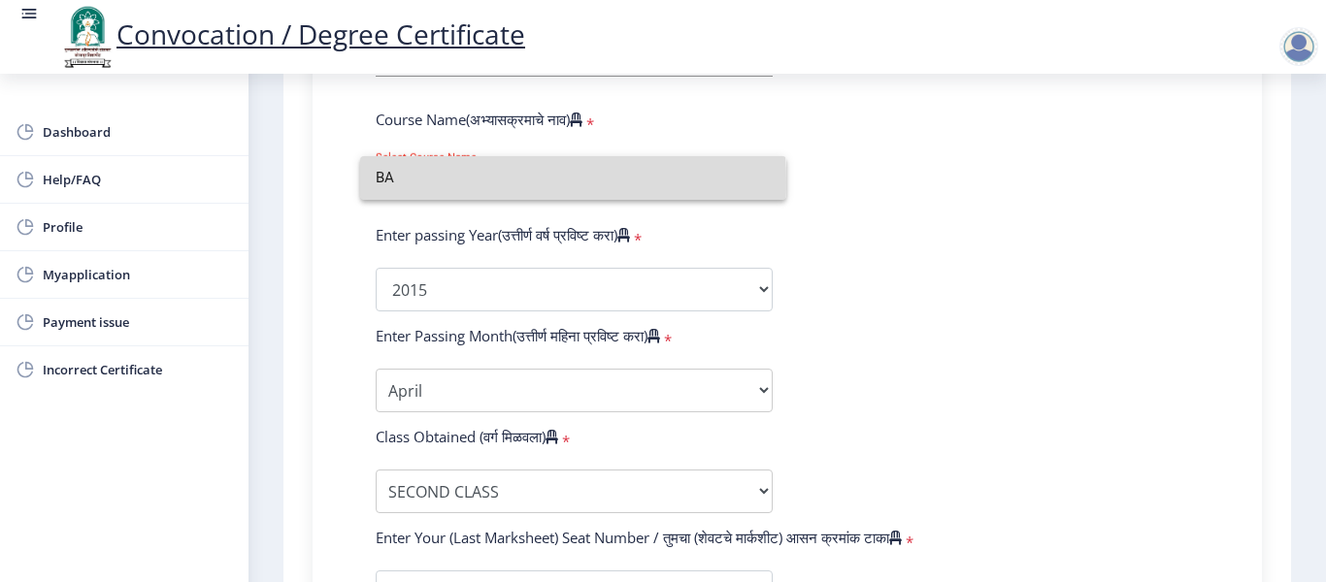
click at [398, 182] on input "BA" at bounding box center [573, 178] width 395 height 44
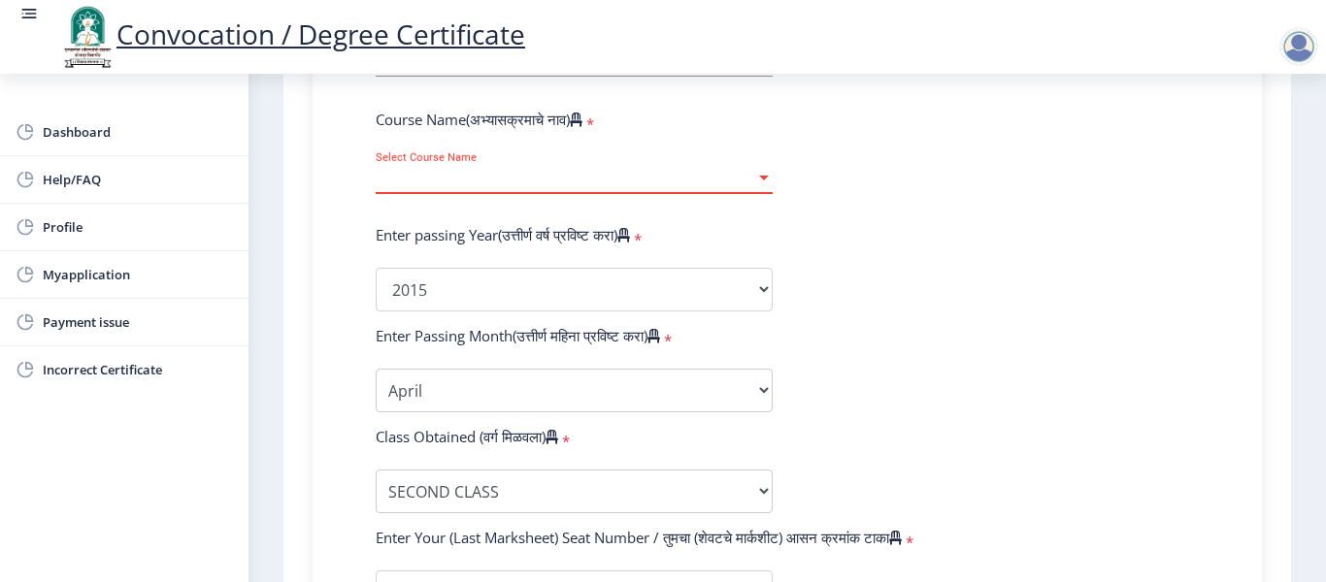
click at [762, 179] on div at bounding box center [764, 178] width 10 height 5
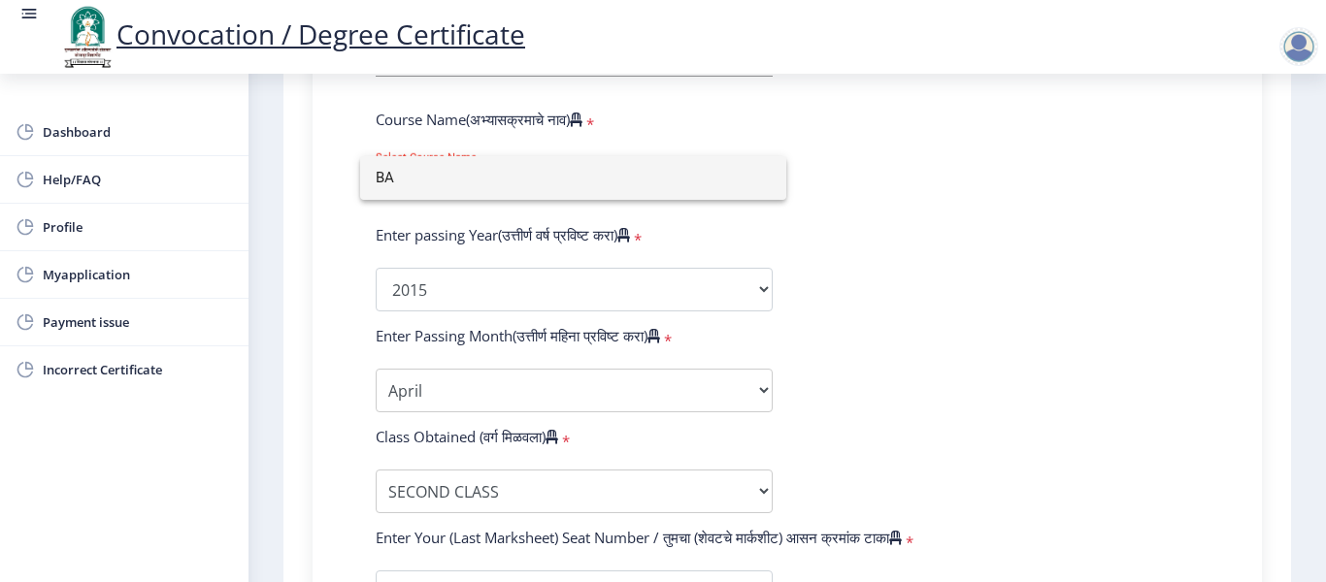
click at [591, 119] on div at bounding box center [663, 291] width 1326 height 582
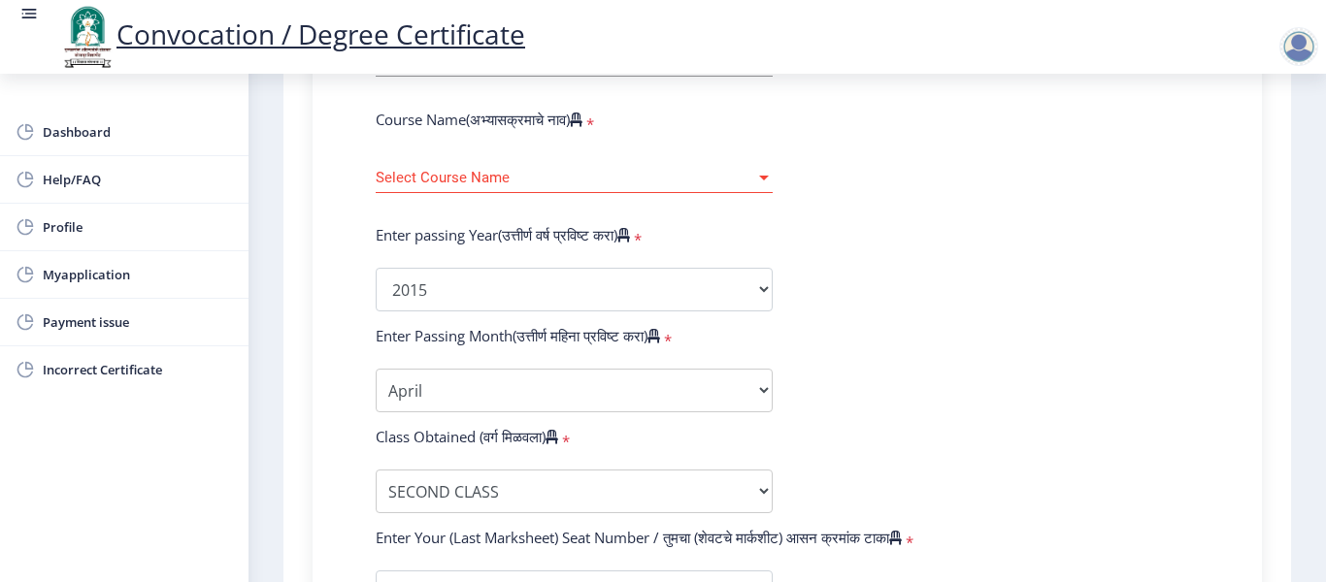
click at [539, 168] on div "Select Course Name Select Course Name" at bounding box center [574, 172] width 397 height 41
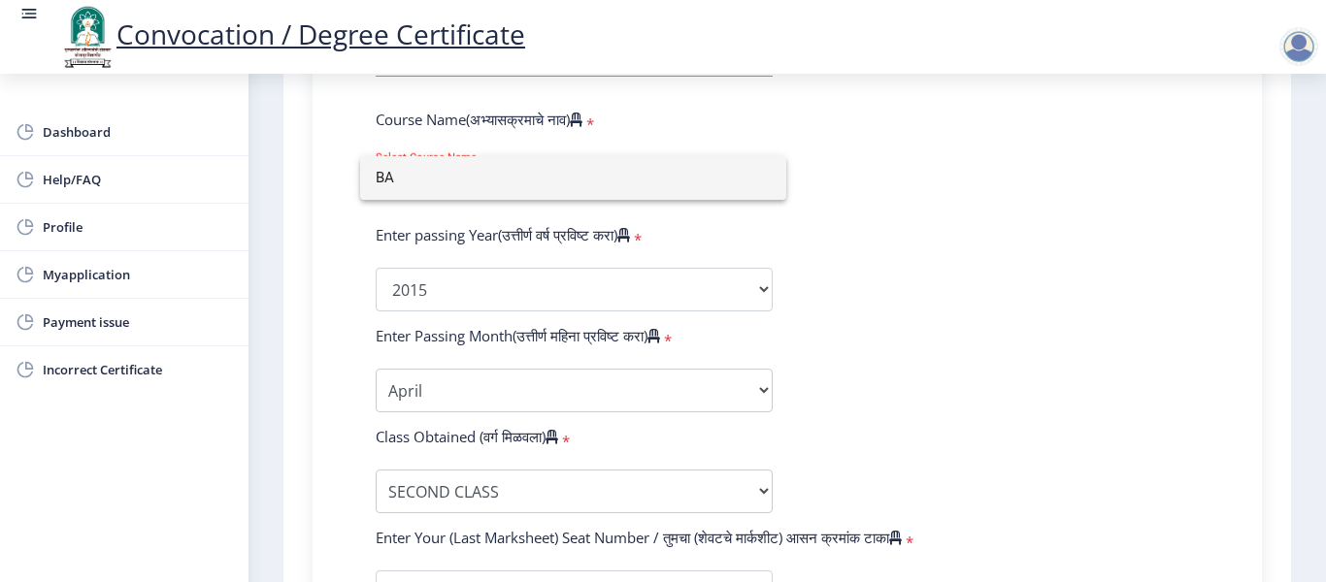
drag, startPoint x: 405, startPoint y: 148, endPoint x: 398, endPoint y: 175, distance: 27.1
click at [404, 151] on div at bounding box center [663, 291] width 1326 height 582
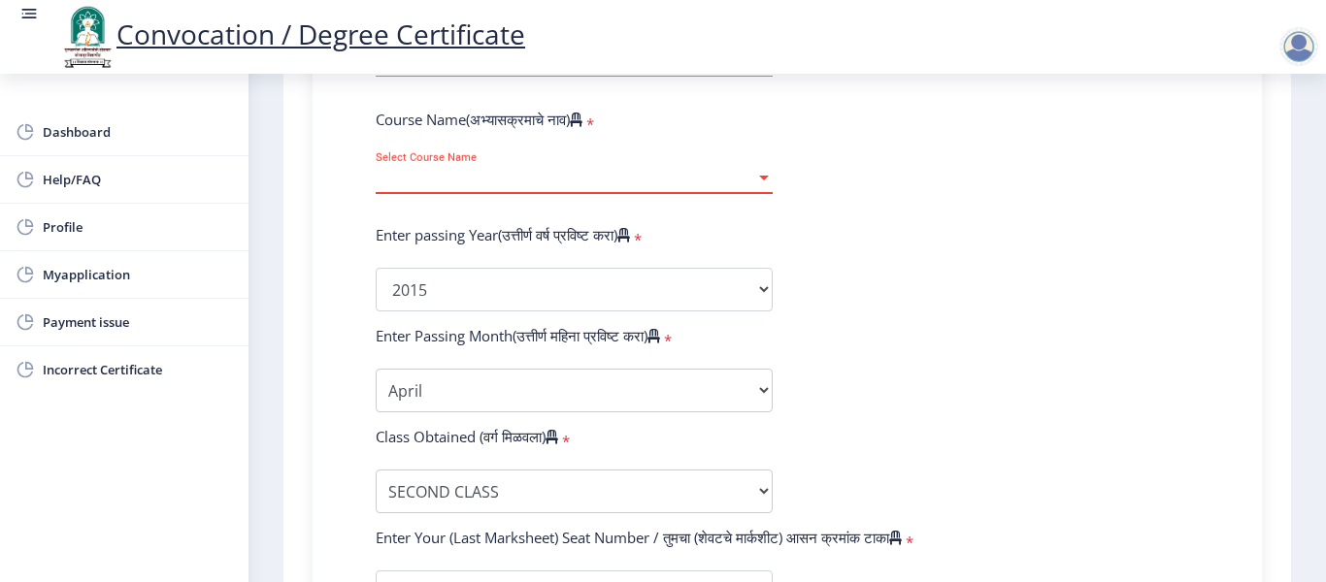
click at [396, 180] on span "Select Course Name" at bounding box center [565, 178] width 379 height 16
click at [396, 181] on span "Select Course Name" at bounding box center [565, 178] width 379 height 16
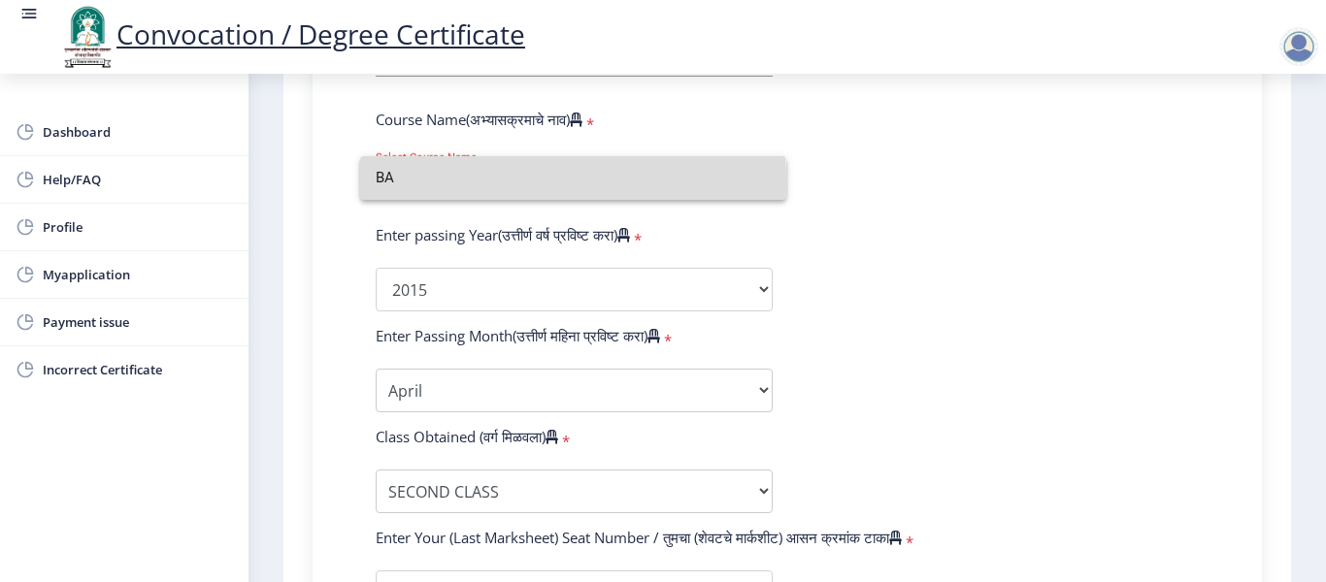
click at [396, 181] on input "BA" at bounding box center [573, 178] width 395 height 44
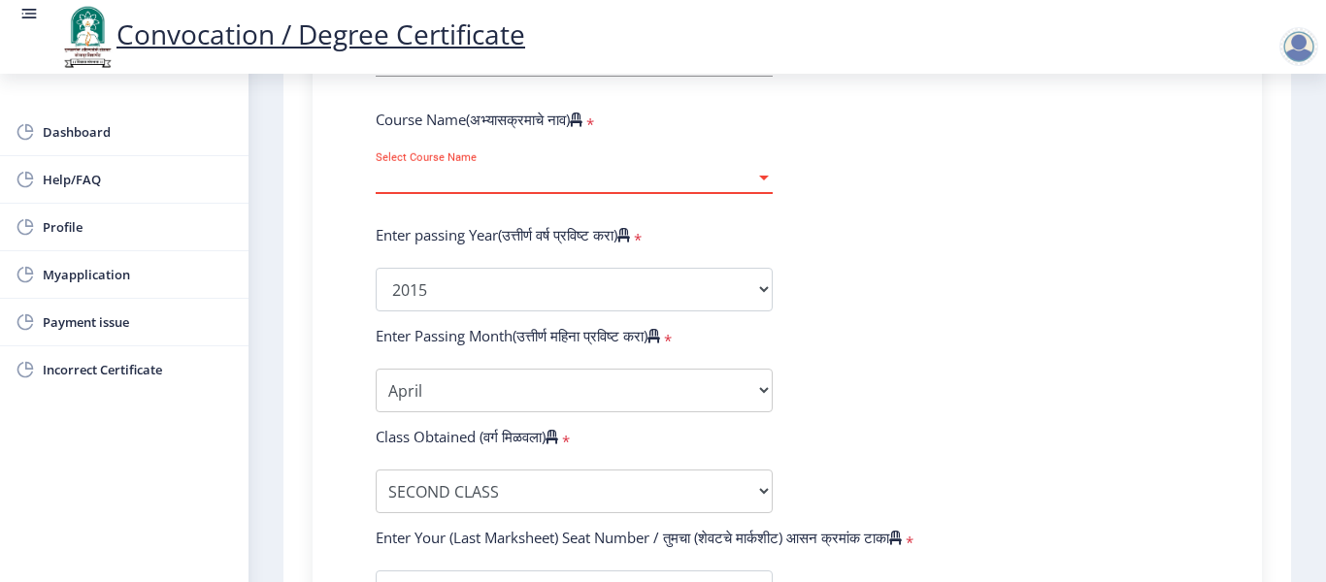
click at [759, 177] on div at bounding box center [764, 178] width 10 height 5
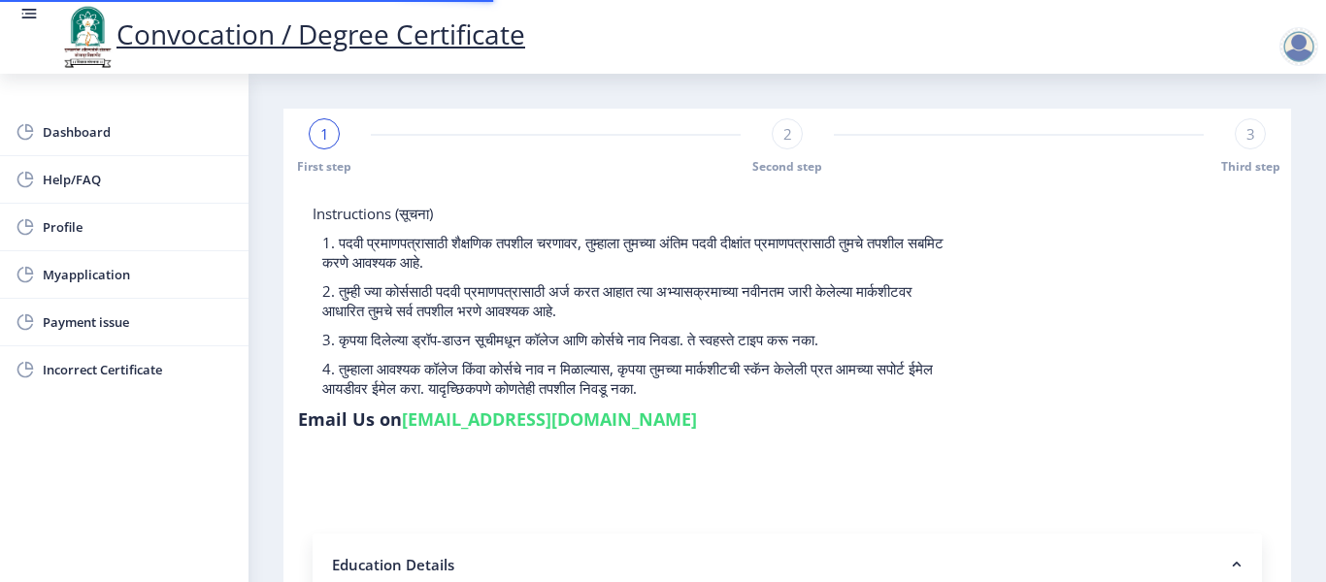
select select
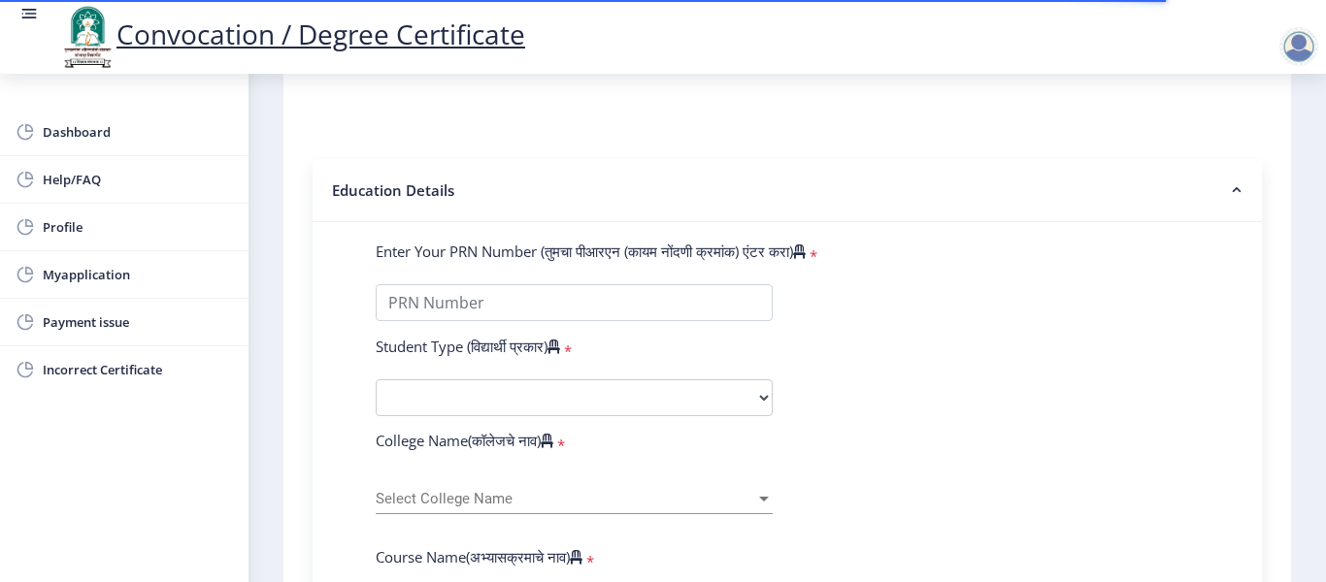
scroll to position [485, 0]
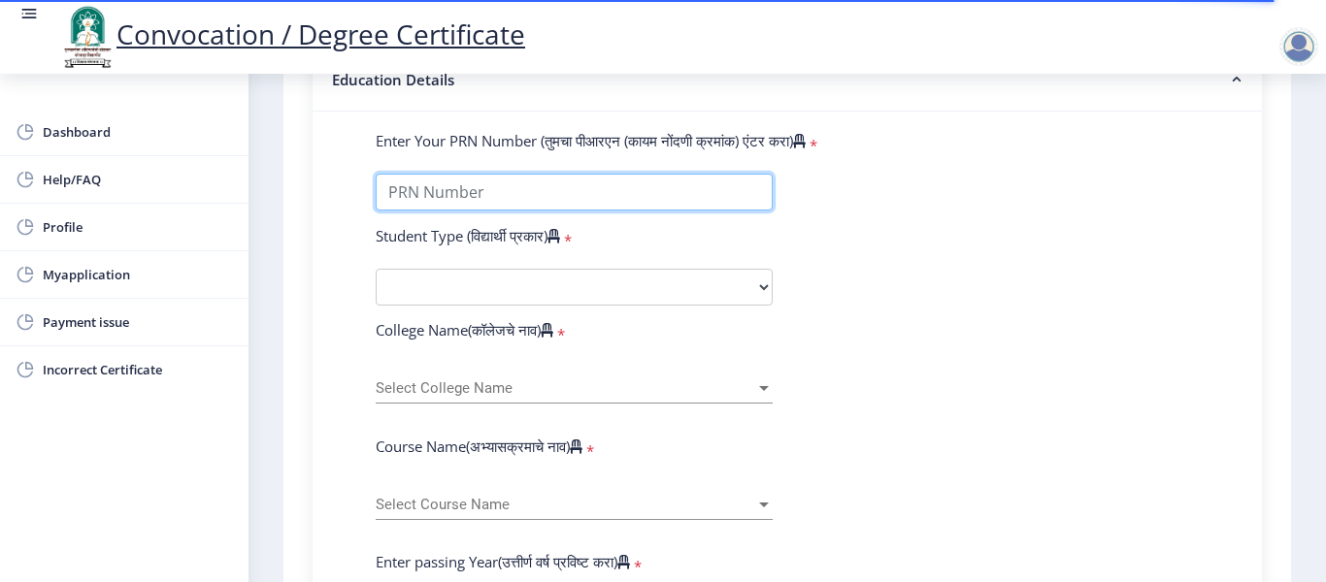
click at [620, 187] on input "Enter Your PRN Number (तुमचा पीआरएन (कायम नोंदणी क्रमांक) एंटर करा)" at bounding box center [574, 192] width 397 height 37
type input "2012032500209262"
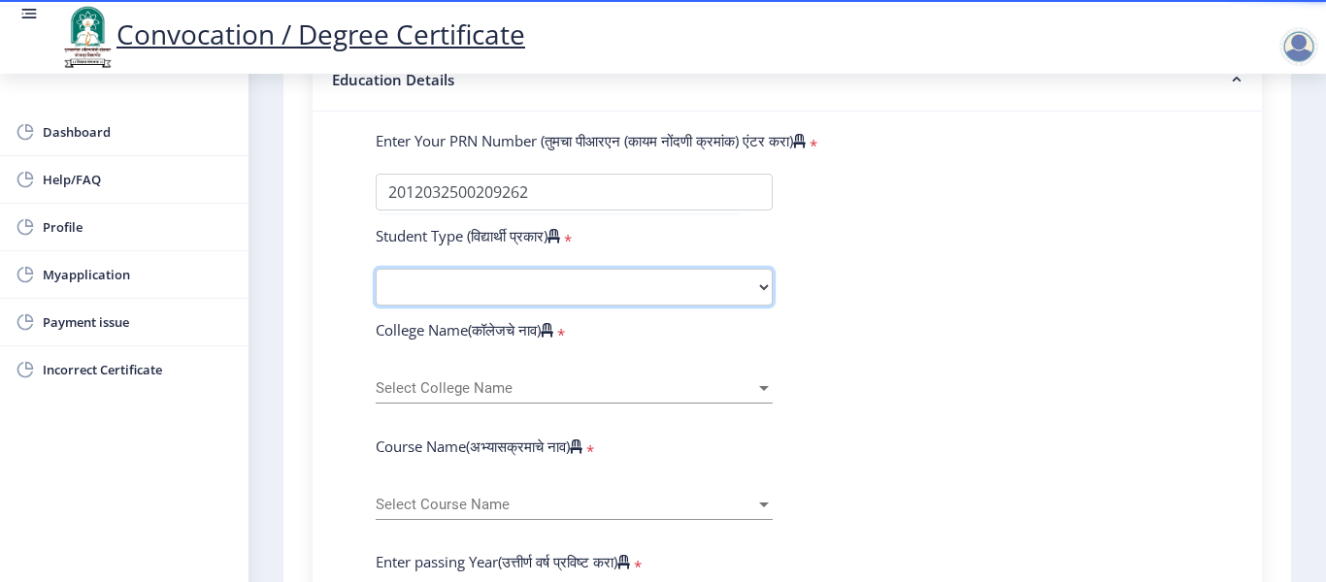
click at [613, 276] on select "Select Student Type Regular External" at bounding box center [574, 287] width 397 height 37
select select "Regular"
click at [376, 269] on select "Select Student Type Regular External" at bounding box center [574, 287] width 397 height 37
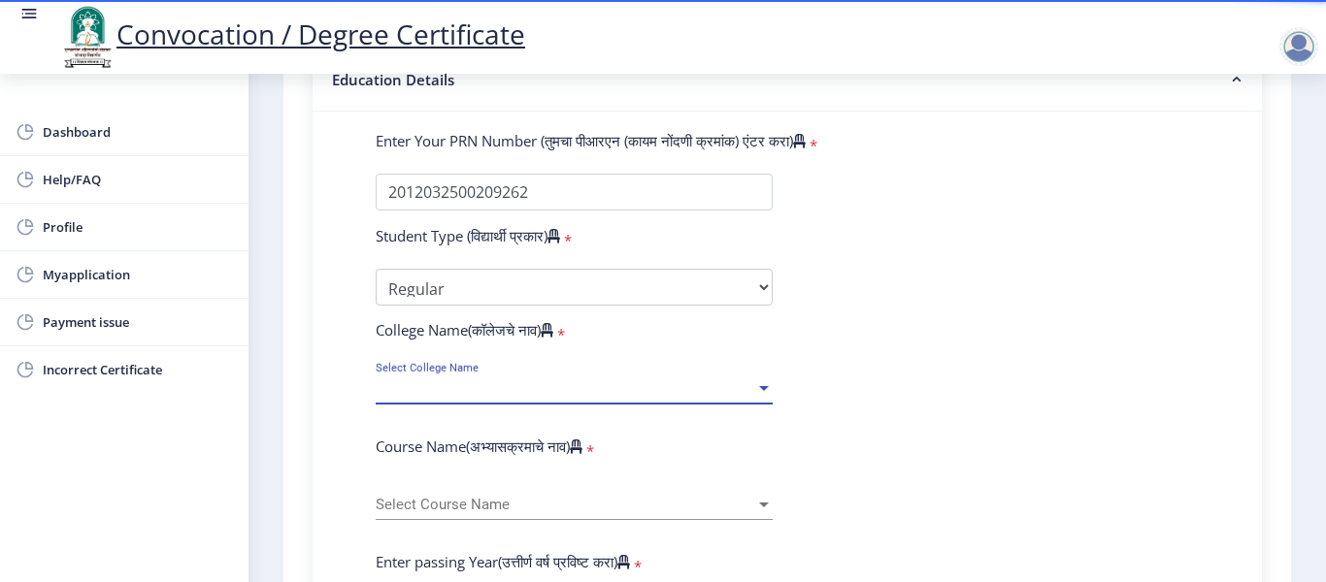
click at [442, 386] on span "Select College Name" at bounding box center [565, 388] width 379 height 16
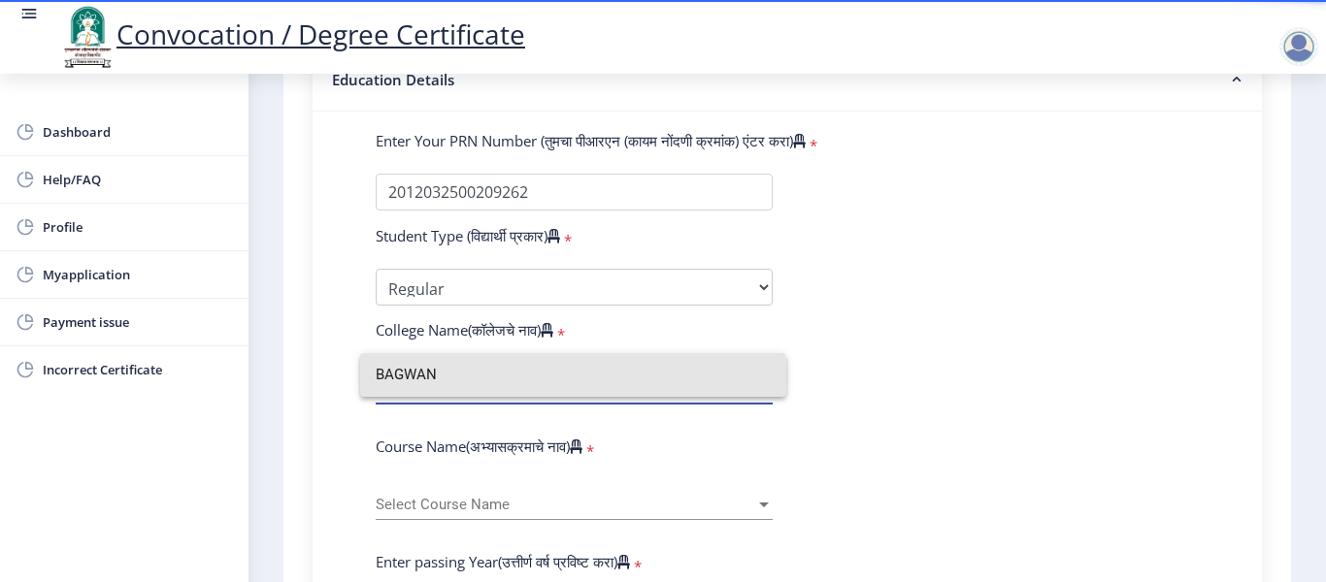
click at [442, 386] on input "BAGWAN" at bounding box center [573, 375] width 395 height 44
type input "BAGWAN"
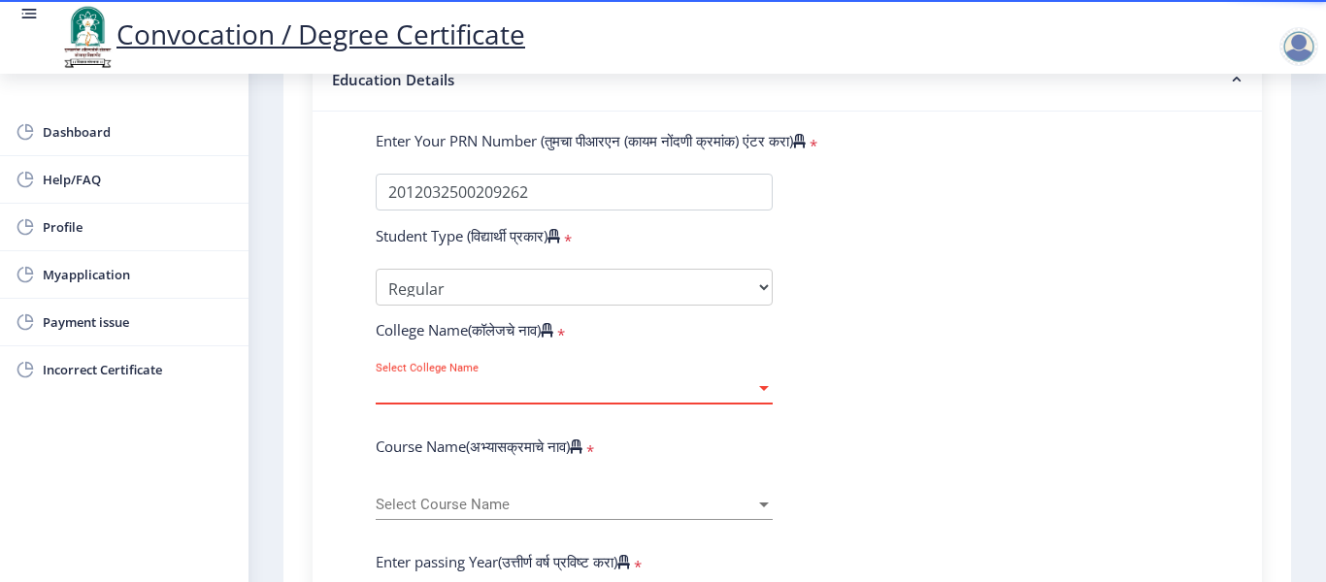
click at [543, 398] on div "Select College Name Select College Name" at bounding box center [574, 383] width 397 height 41
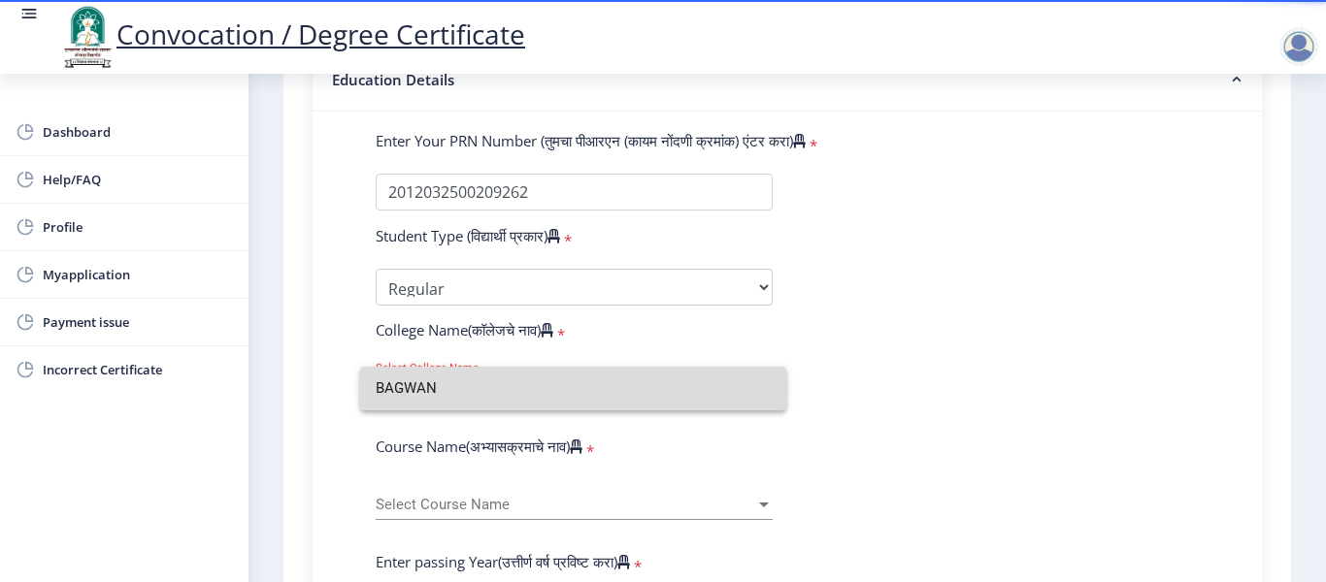
click at [737, 393] on input "BAGWAN" at bounding box center [573, 389] width 395 height 44
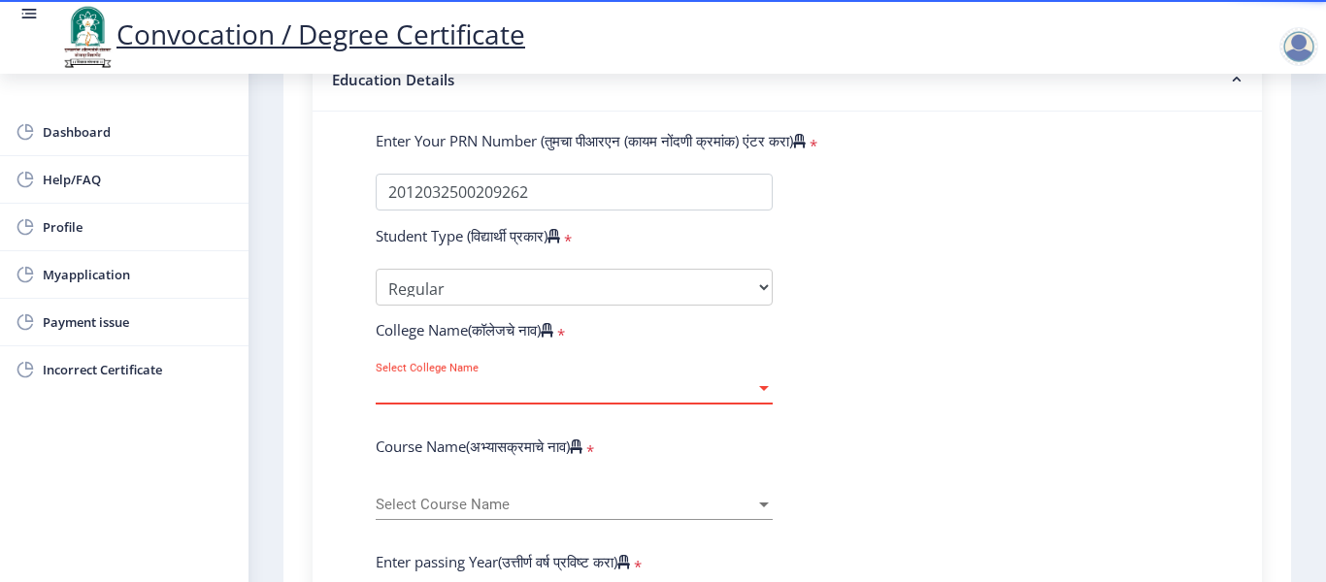
click at [759, 390] on div at bounding box center [764, 388] width 10 height 5
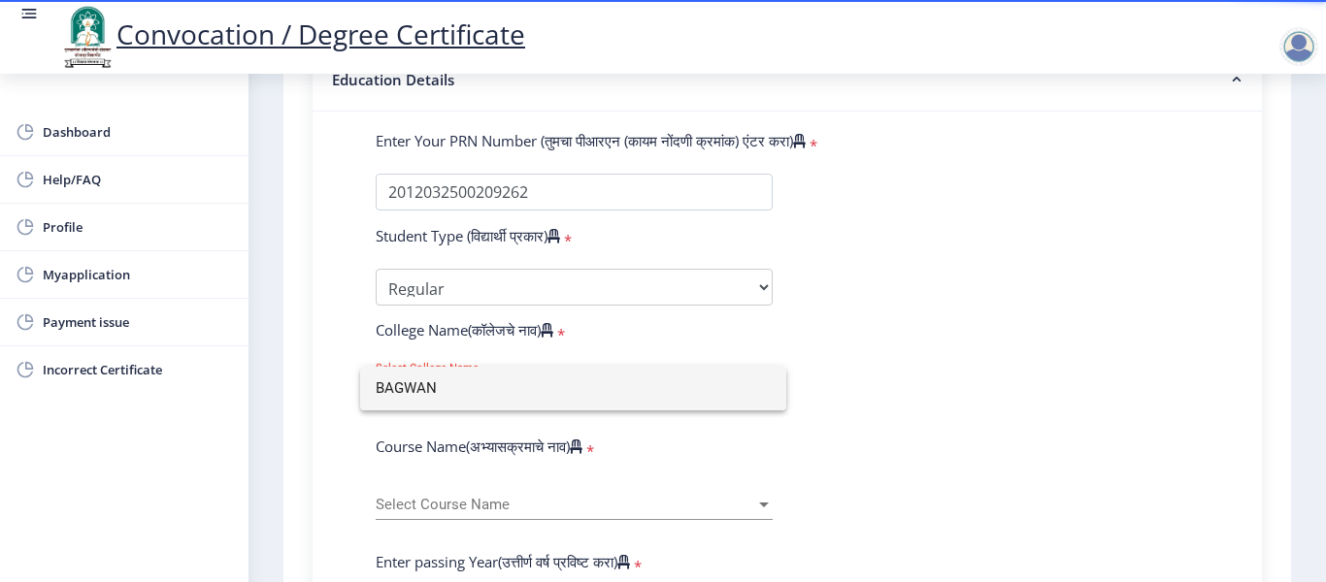
click at [756, 390] on input "BAGWAN" at bounding box center [573, 389] width 395 height 44
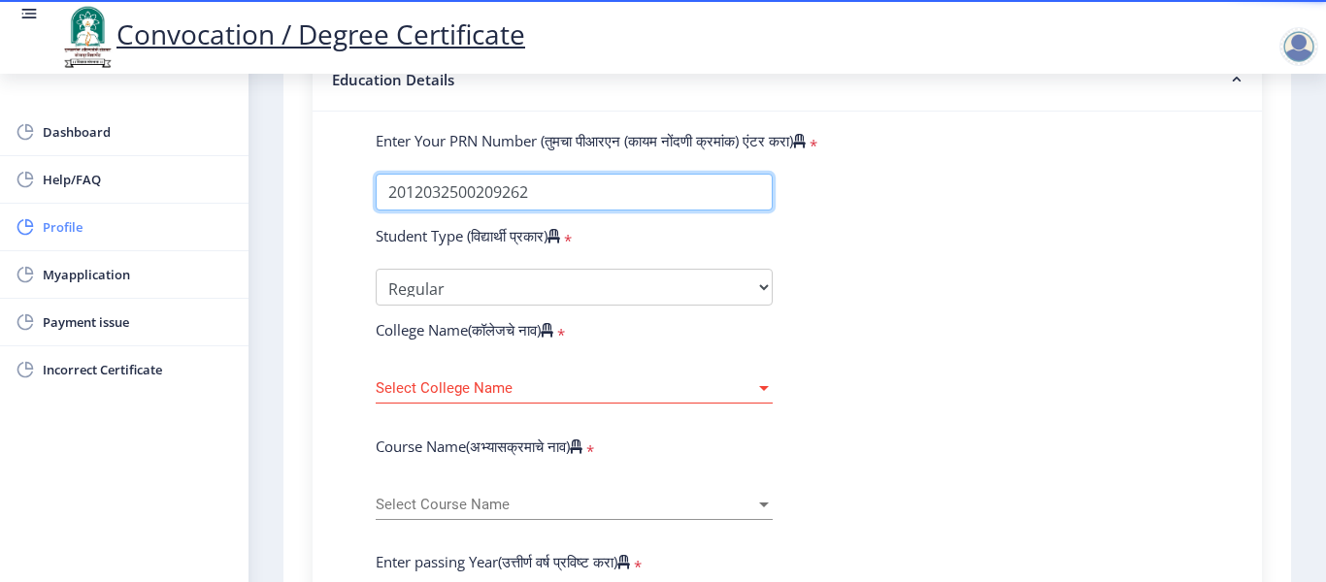
drag, startPoint x: 558, startPoint y: 188, endPoint x: 14, endPoint y: 227, distance: 545.8
click at [14, 227] on div "Dashboard Help/FAQ Profile Myapplication Payment issue Incorrect Certificate 1 …" at bounding box center [663, 434] width 1326 height 1839
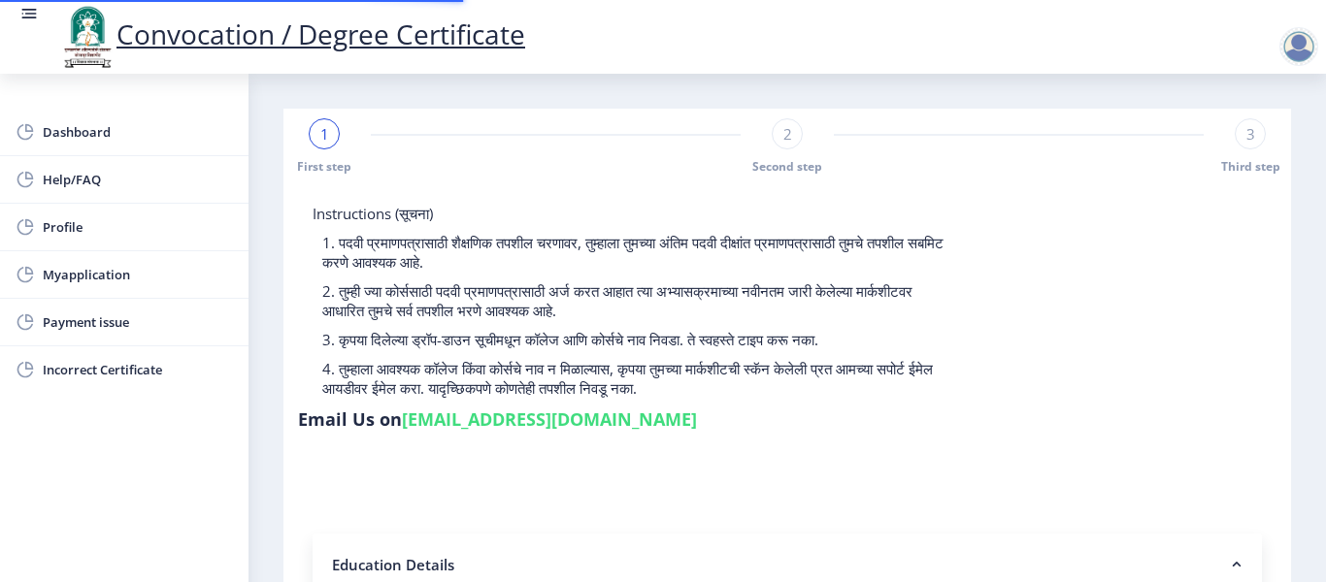
select select
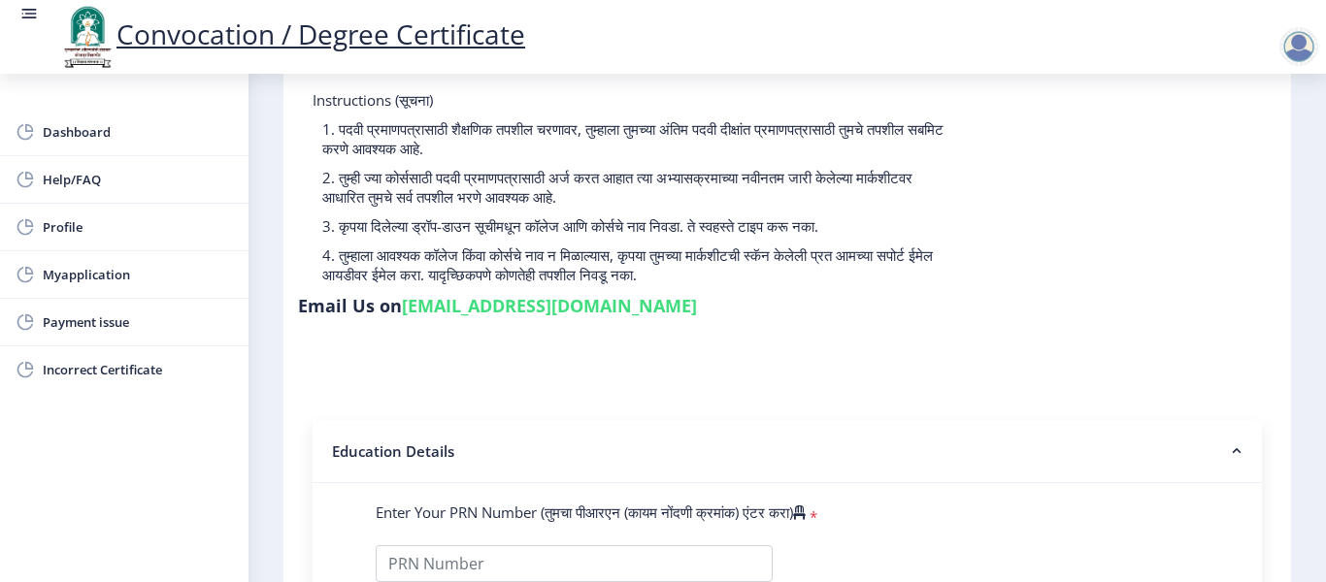
scroll to position [388, 0]
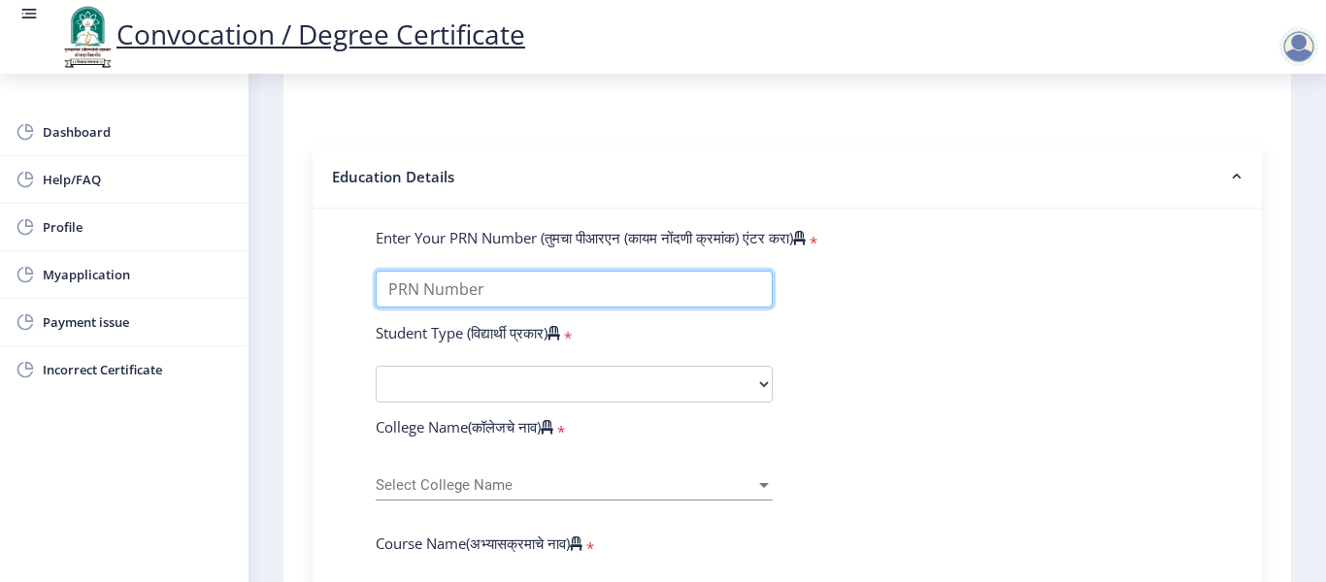
click at [450, 289] on input "Enter Your PRN Number (तुमचा पीआरएन (कायम नोंदणी क्रमांक) एंटर करा)" at bounding box center [574, 289] width 397 height 37
paste input "2012032500209262"
type input "2012032500209262"
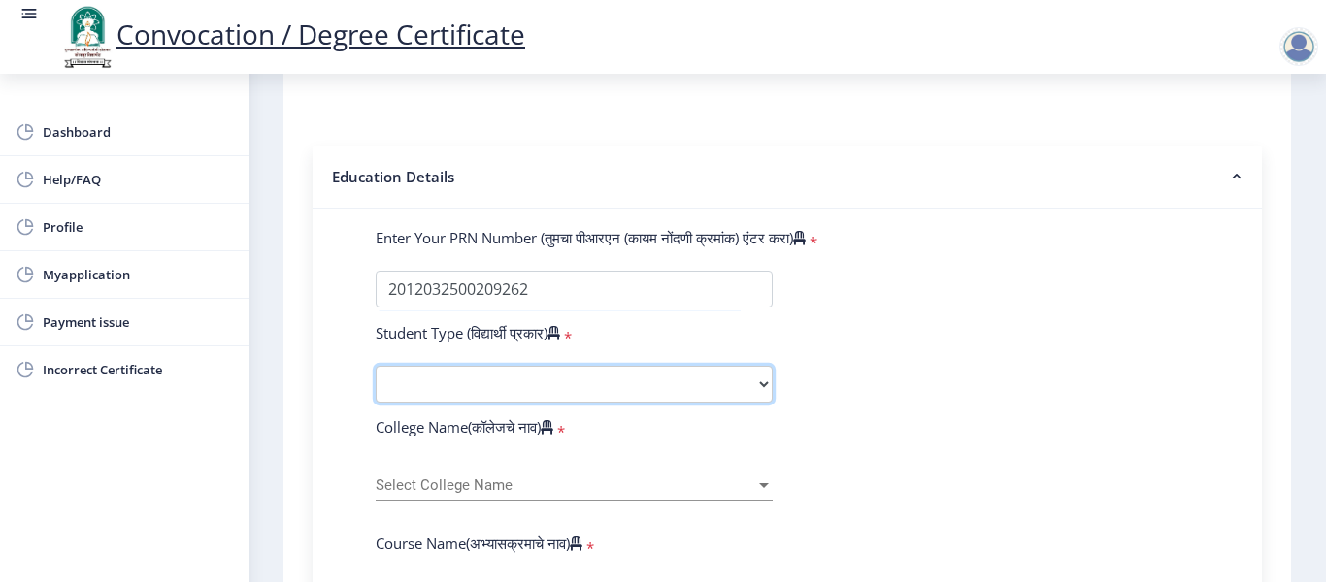
click at [458, 385] on select "Select Student Type Regular External" at bounding box center [574, 384] width 397 height 37
select select "Regular"
click at [376, 366] on select "Select Student Type Regular External" at bounding box center [574, 384] width 397 height 37
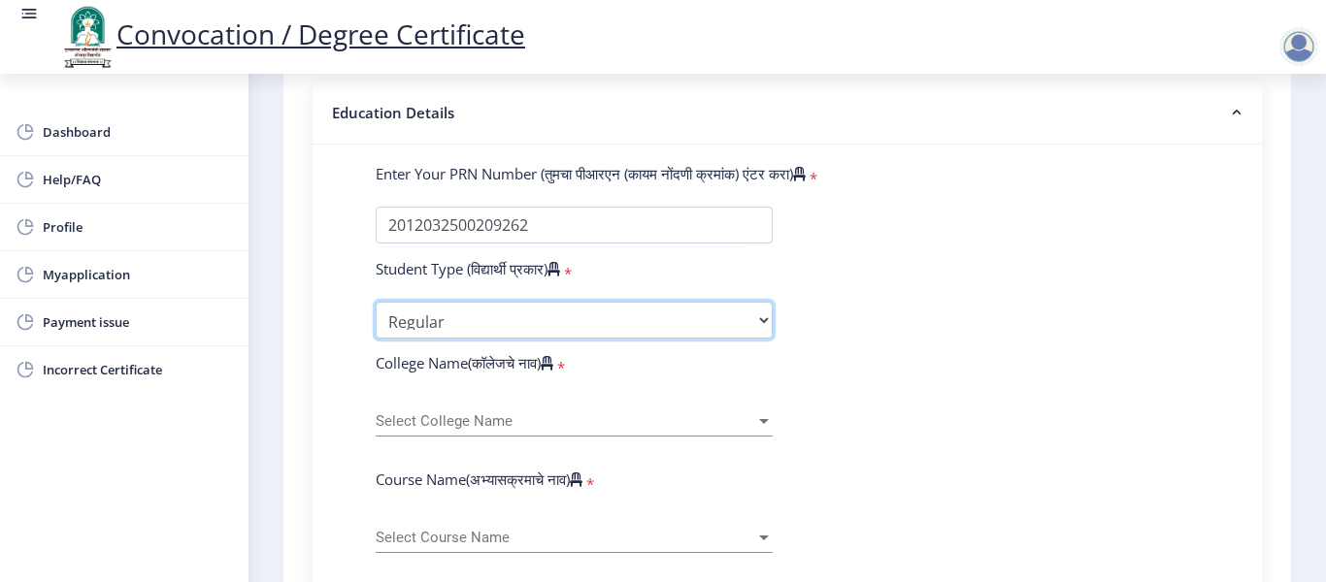
scroll to position [485, 0]
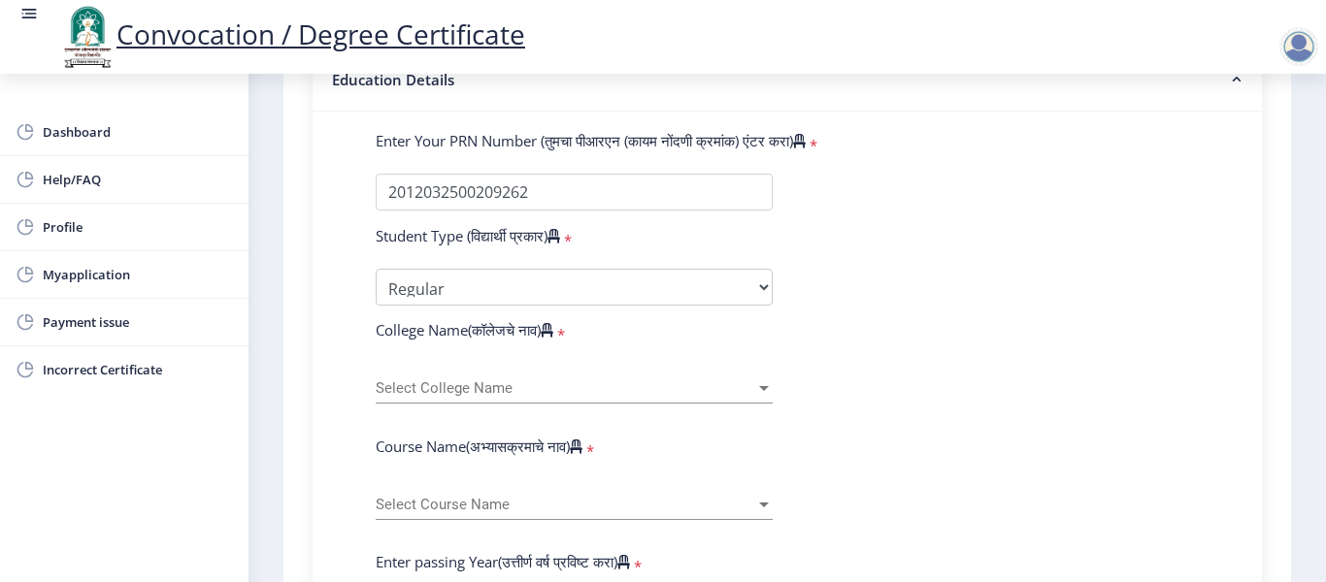
click at [508, 385] on span "Select College Name" at bounding box center [565, 388] width 379 height 16
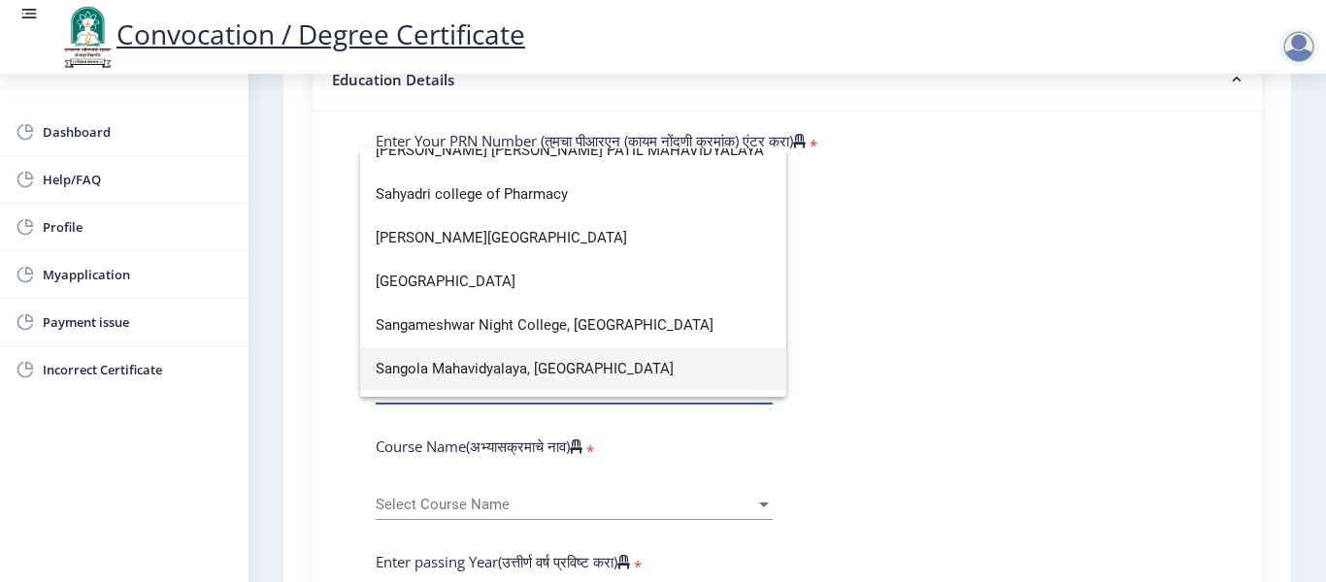
scroll to position [3784, 0]
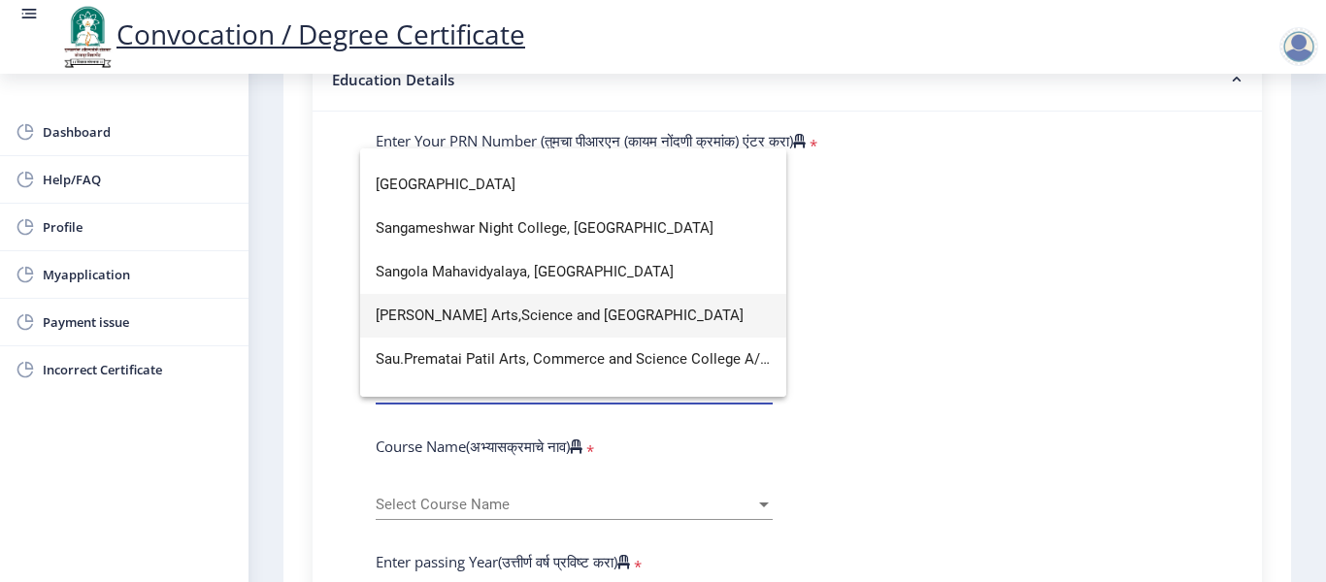
click at [474, 317] on span "[PERSON_NAME] Arts,Science and [GEOGRAPHIC_DATA]" at bounding box center [573, 316] width 395 height 44
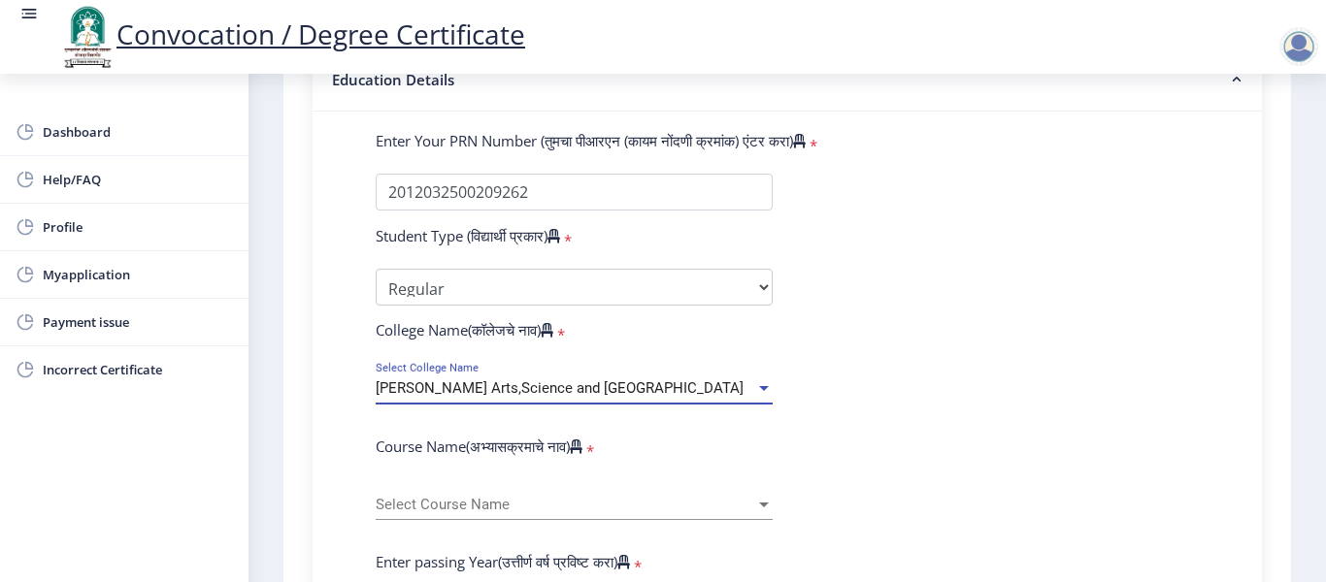
click at [487, 499] on span "Select Course Name" at bounding box center [565, 505] width 379 height 16
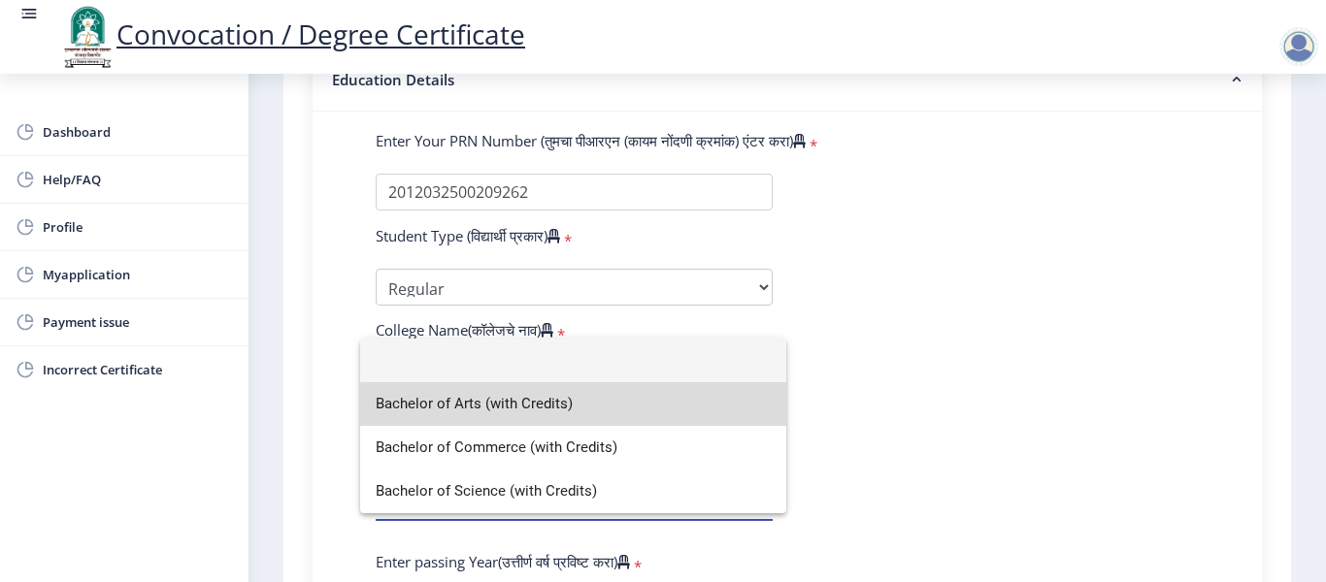
click at [516, 405] on span "Bachelor of Arts (with Credits)" at bounding box center [573, 404] width 395 height 44
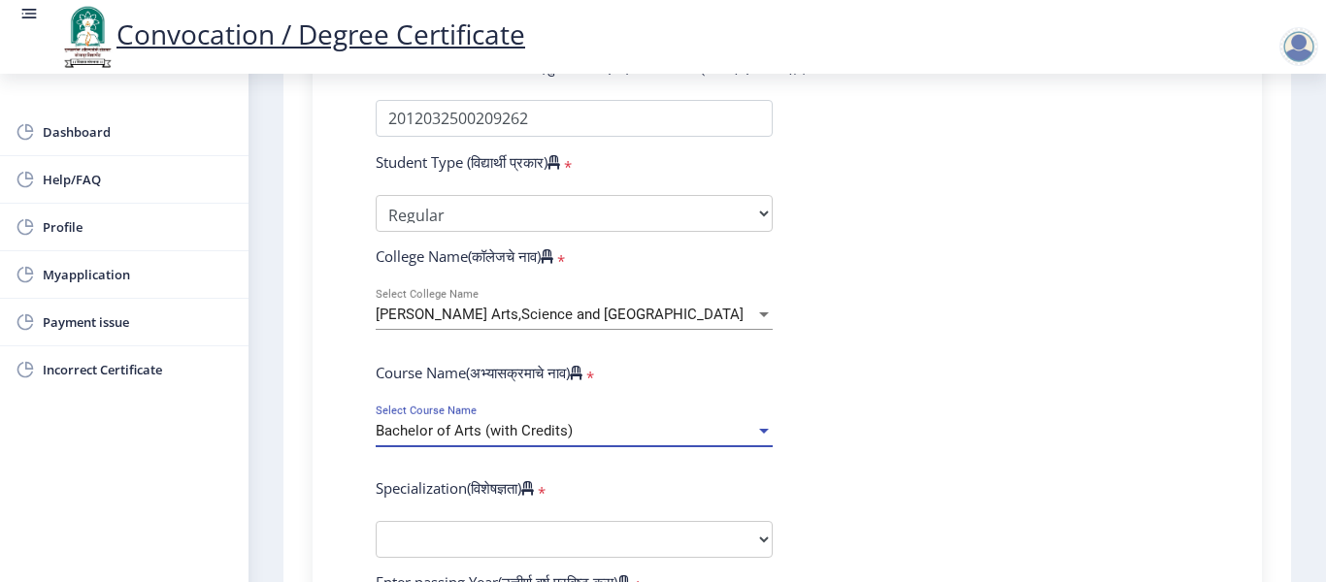
scroll to position [776, 0]
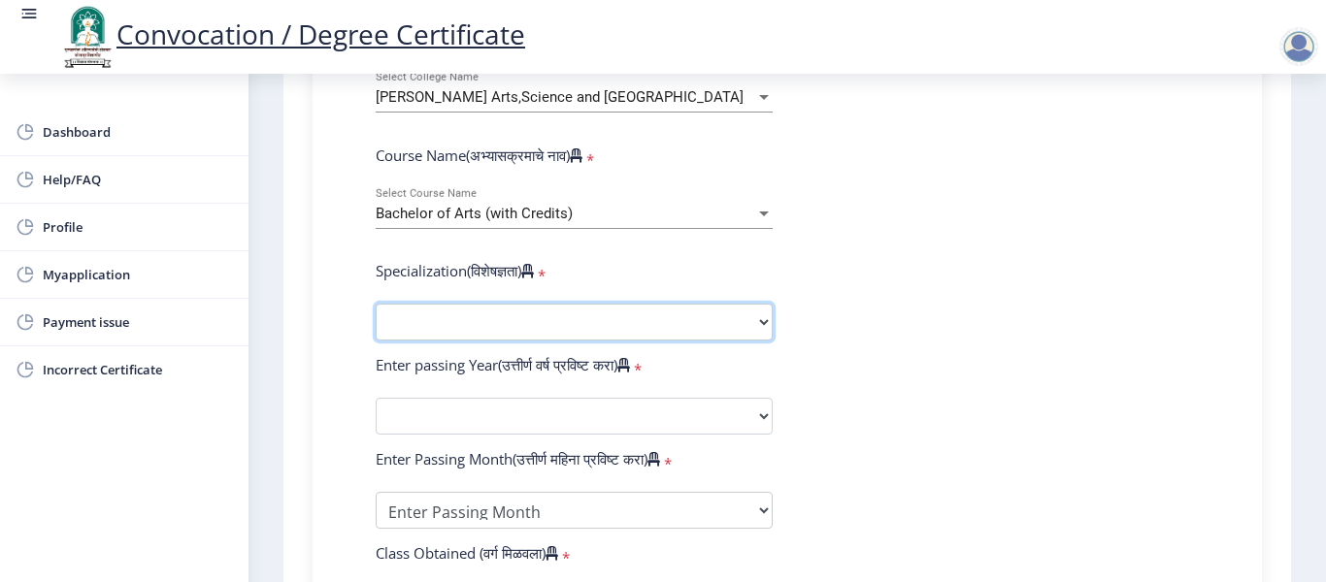
click at [487, 317] on select "Specialization English Geography Hindi Marathi Music Sanskrit Urdu Ancient Indi…" at bounding box center [574, 322] width 397 height 37
select select "English"
click at [376, 304] on select "Specialization English Geography Hindi Marathi Music Sanskrit Urdu Ancient Indi…" at bounding box center [574, 322] width 397 height 37
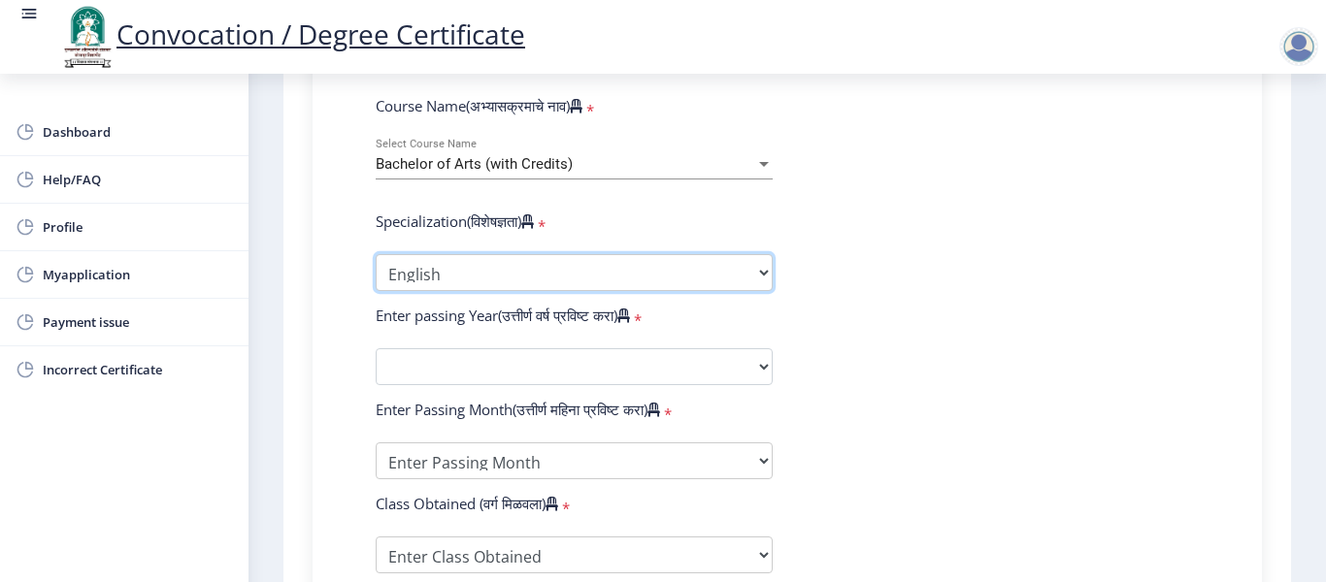
scroll to position [873, 0]
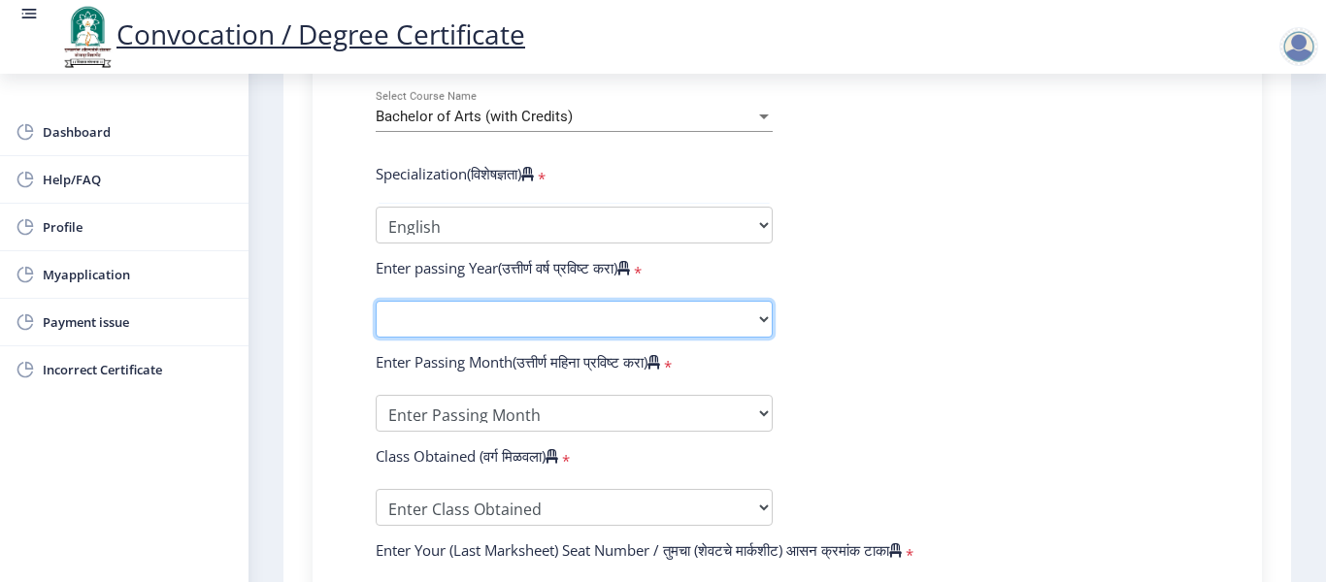
click at [479, 311] on select "2025 2024 2023 2022 2021 2020 2019 2018 2017 2016 2015 2014 2013 2012 2011 2010…" at bounding box center [574, 319] width 397 height 37
select select "2015"
click at [479, 311] on select "2025 2024 2023 2022 2021 2020 2019 2018 2017 2016 2015 2014 2013 2012 2011 2010…" at bounding box center [574, 319] width 397 height 37
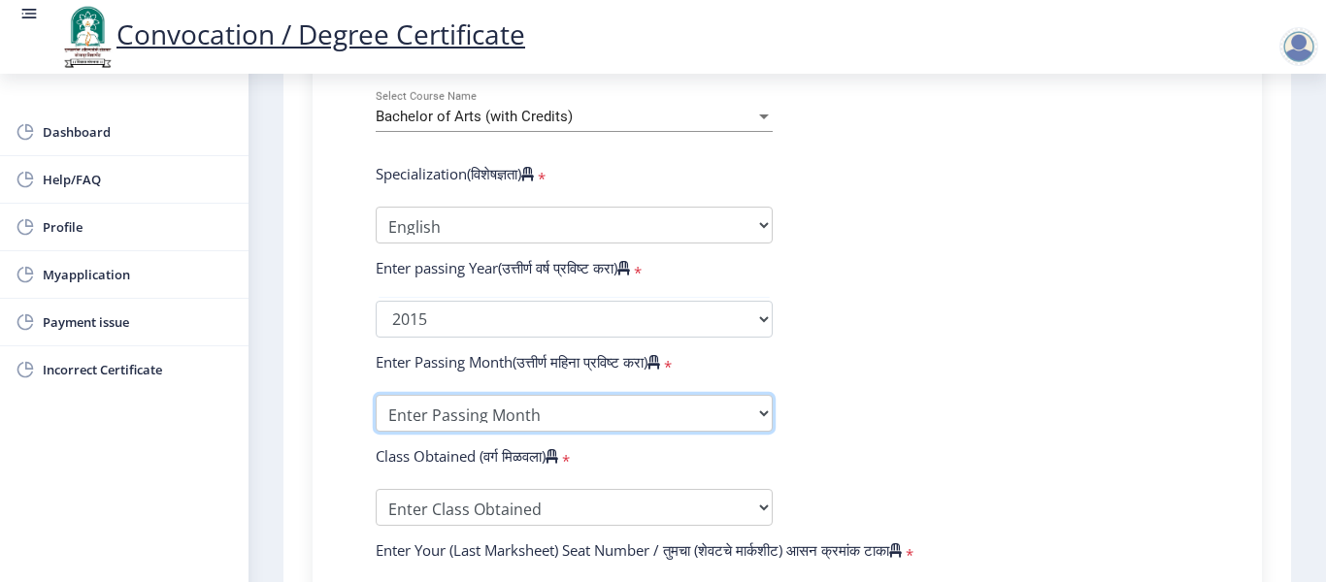
click at [448, 421] on select "Enter Passing Month March April May October November December" at bounding box center [574, 413] width 397 height 37
select select "April"
click at [376, 395] on select "Enter Passing Month March April May October November December" at bounding box center [574, 413] width 397 height 37
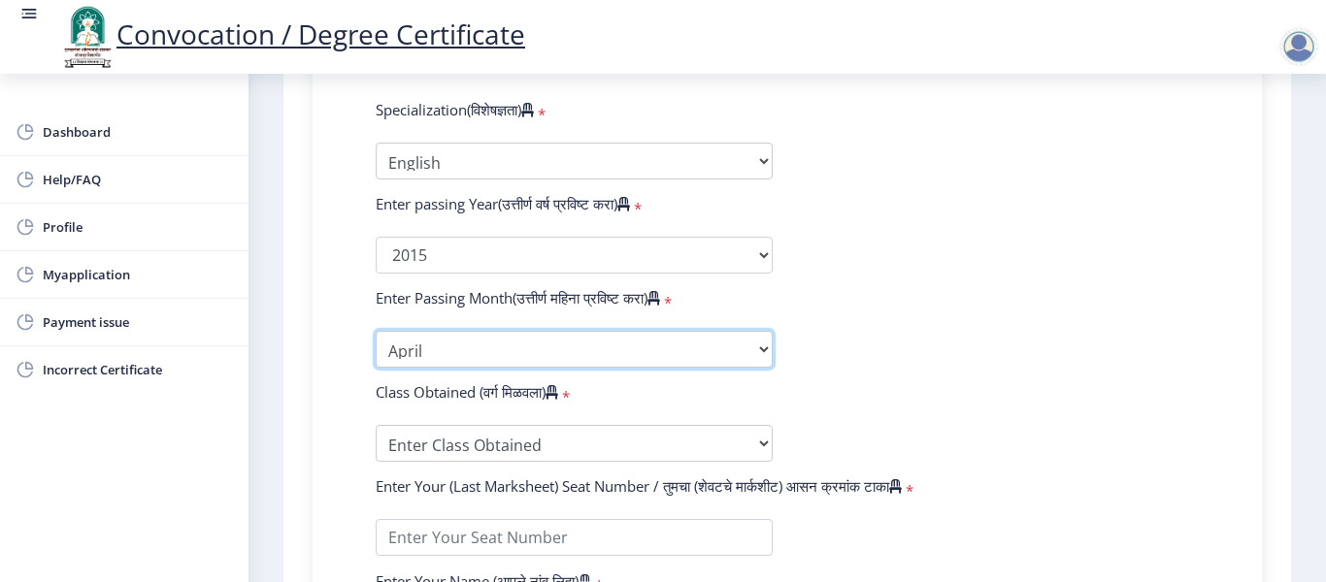
scroll to position [1067, 0]
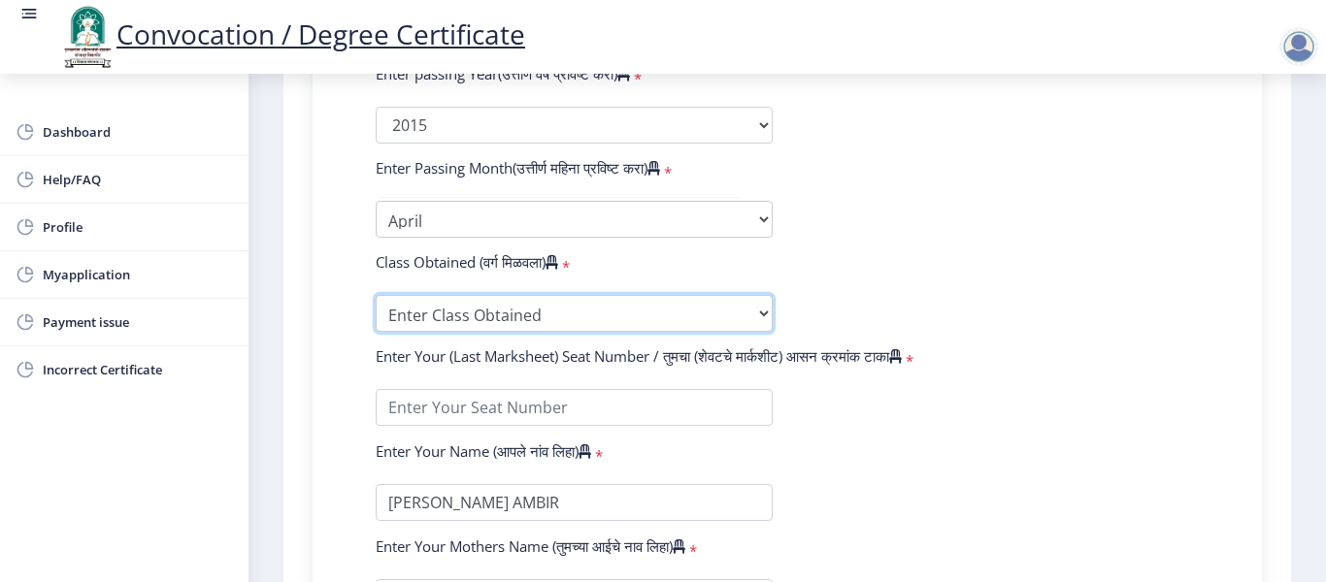
click at [491, 303] on select "Enter Class Obtained FIRST CLASS WITH DISTINCTION FIRST CLASS HIGHER SECOND CLA…" at bounding box center [574, 313] width 397 height 37
select select "SECOND CLASS"
click at [376, 295] on select "Enter Class Obtained FIRST CLASS WITH DISTINCTION FIRST CLASS HIGHER SECOND CLA…" at bounding box center [574, 313] width 397 height 37
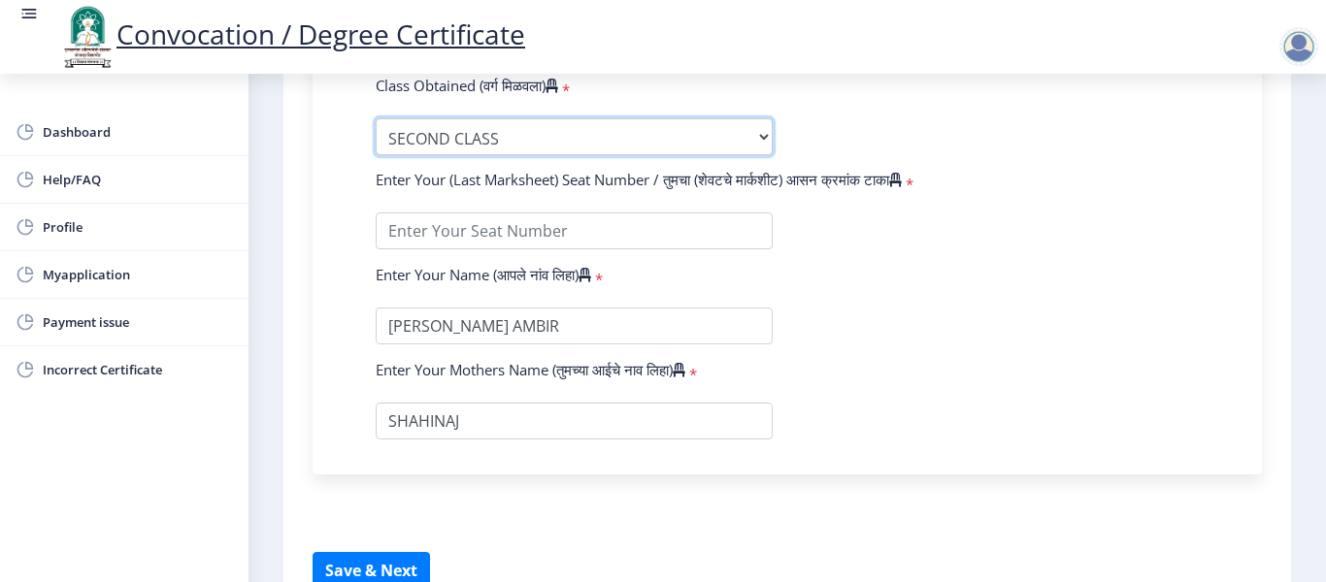
scroll to position [1261, 0]
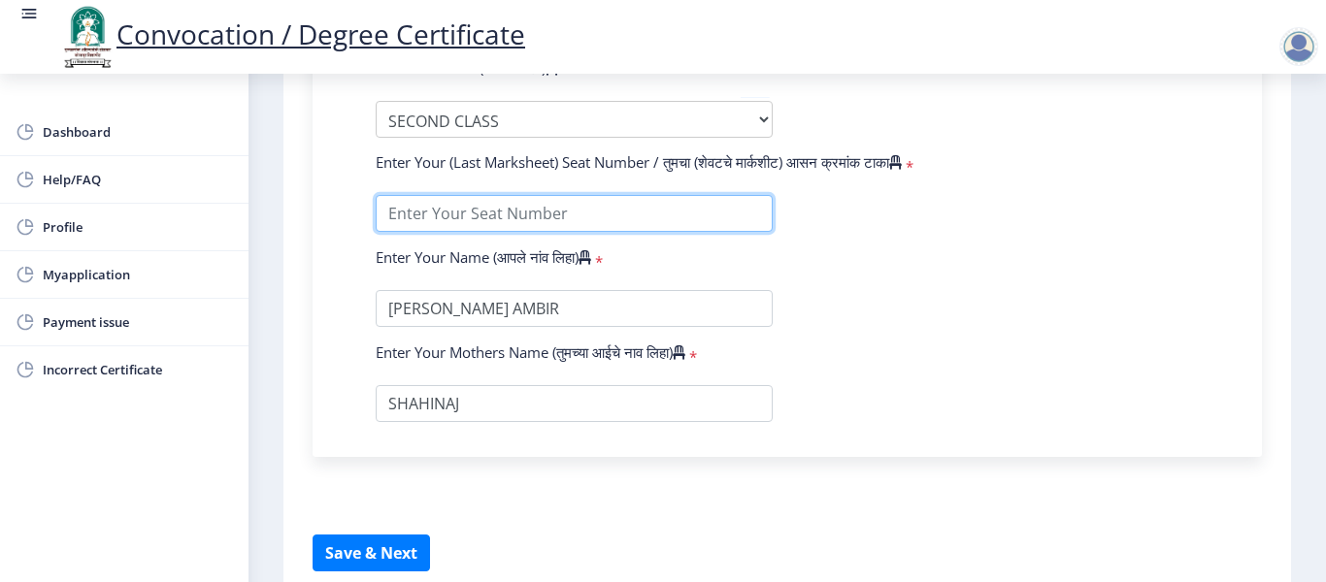
click at [508, 213] on input "textarea" at bounding box center [574, 213] width 397 height 37
type input "115837"
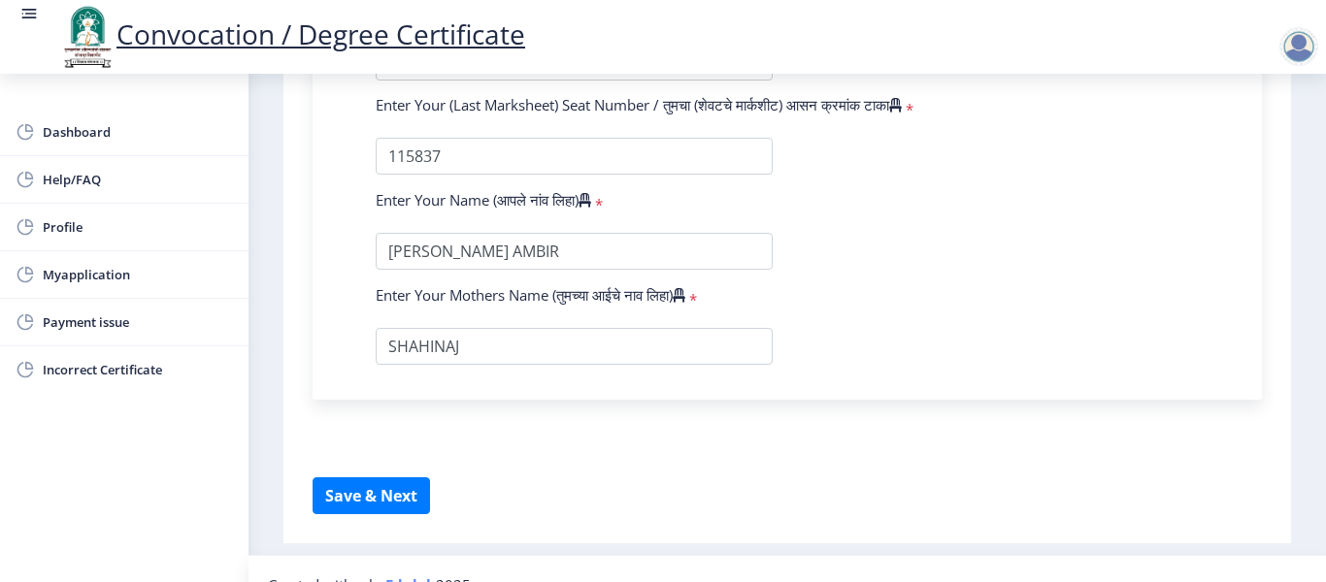
scroll to position [1351, 0]
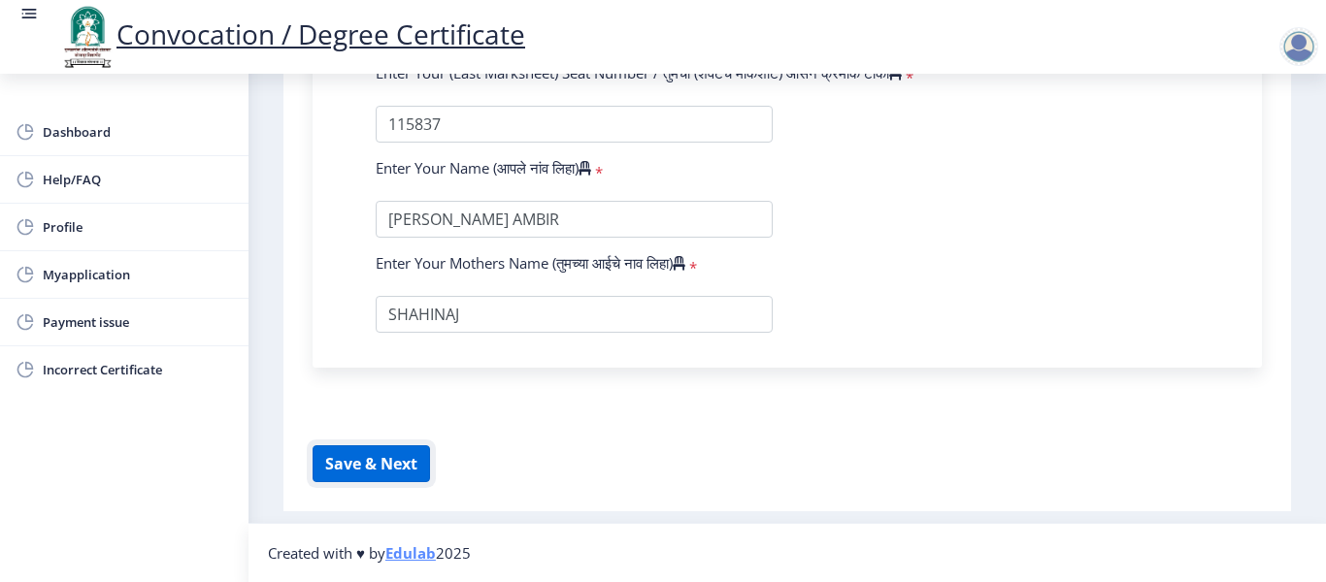
click at [392, 474] on button "Save & Next" at bounding box center [370, 463] width 117 height 37
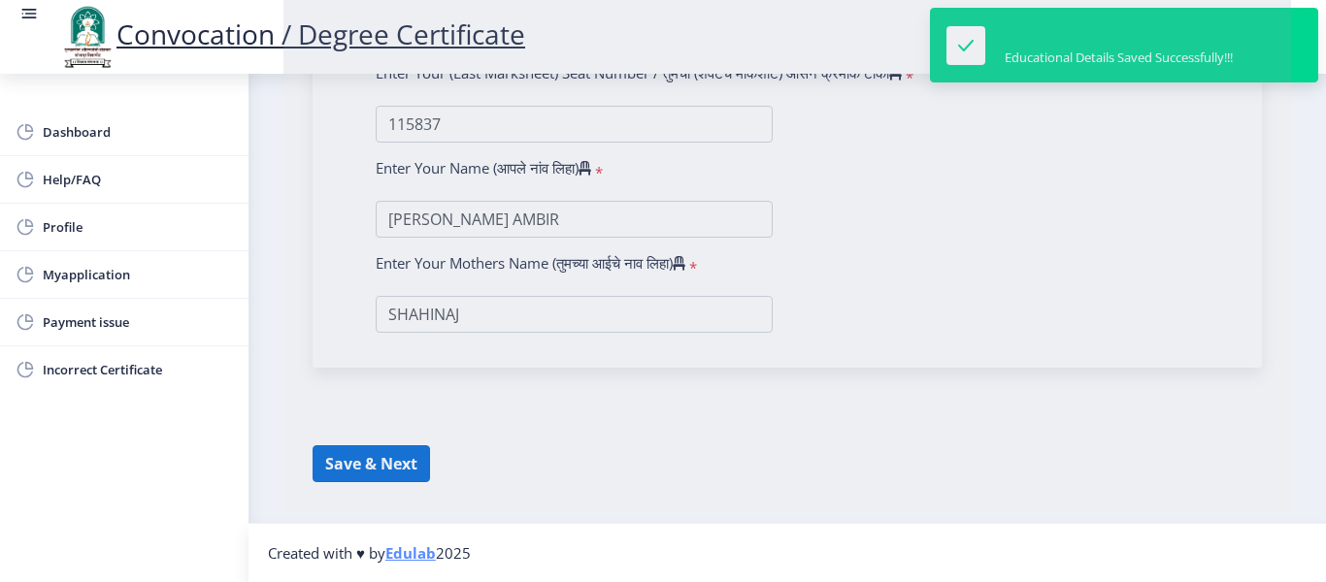
select select
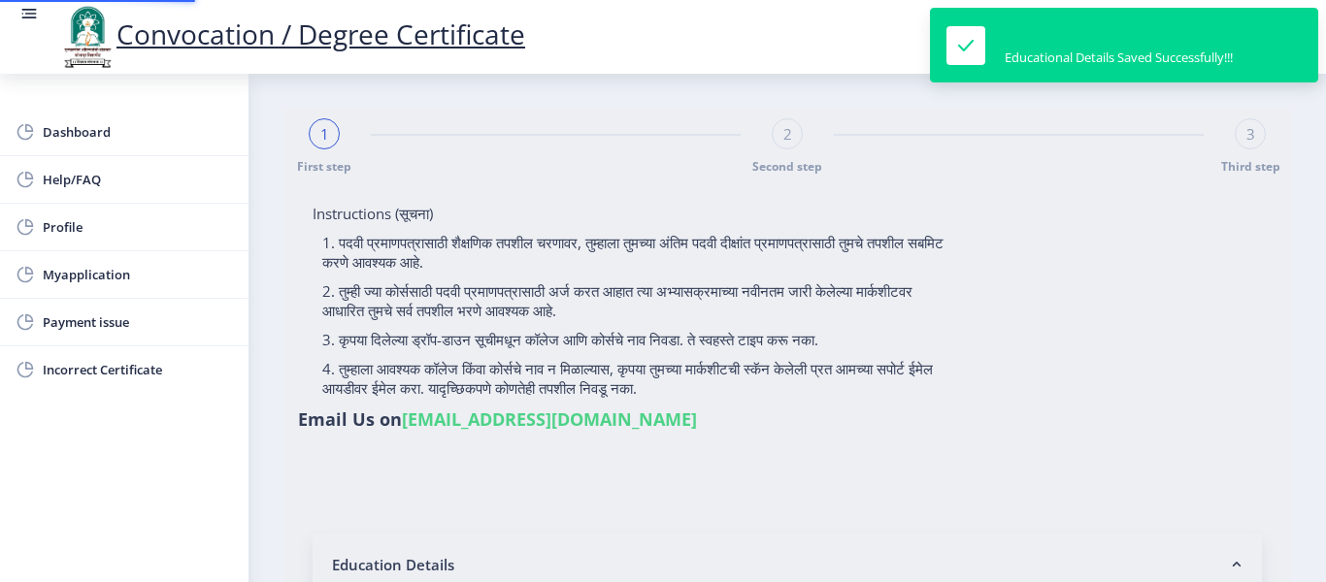
type input "2012032500209262"
select select "Regular"
select select "2015"
select select "April"
select select "SECOND CLASS"
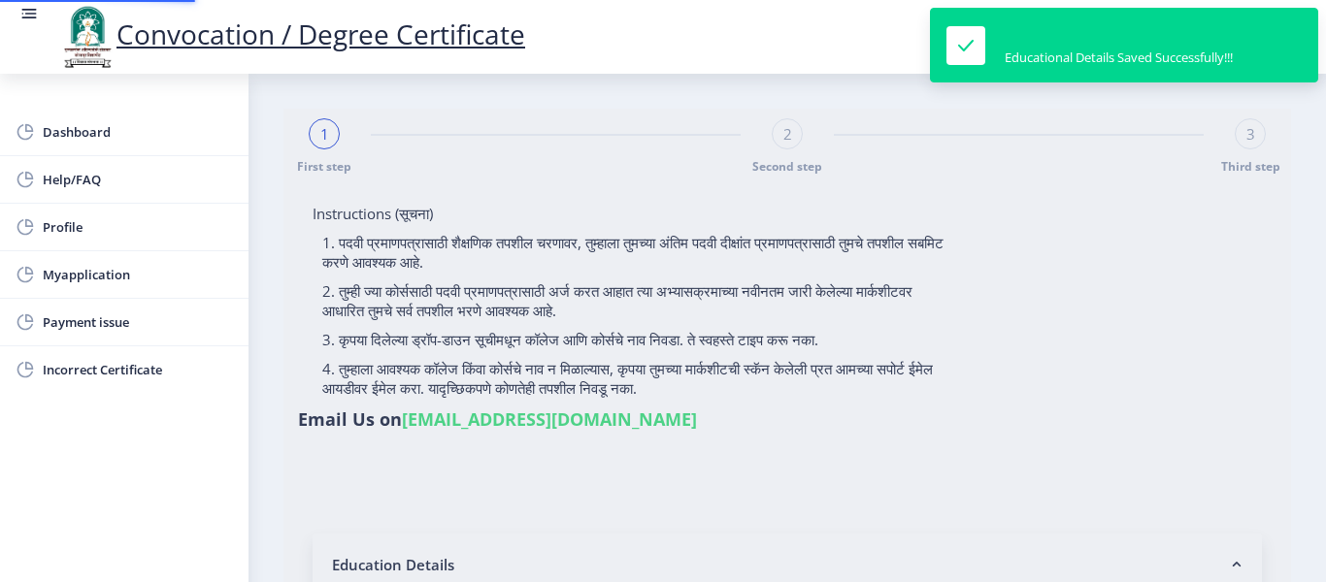
type input "115837"
select select "English"
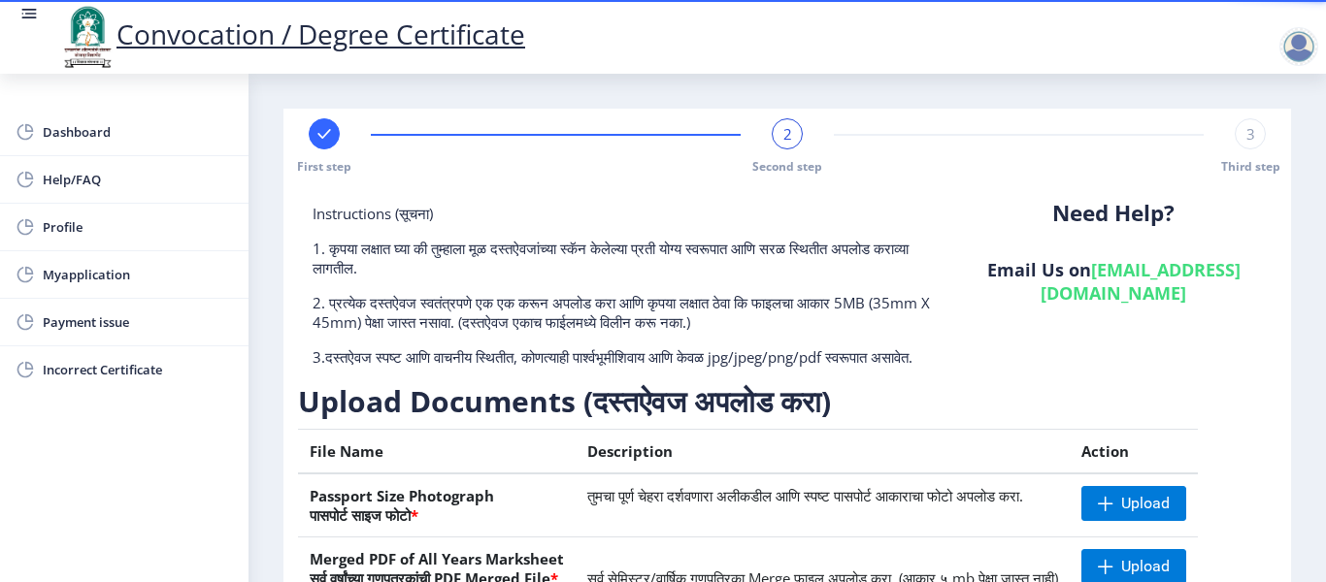
click at [1250, 151] on div "3 Third step" at bounding box center [1249, 146] width 31 height 56
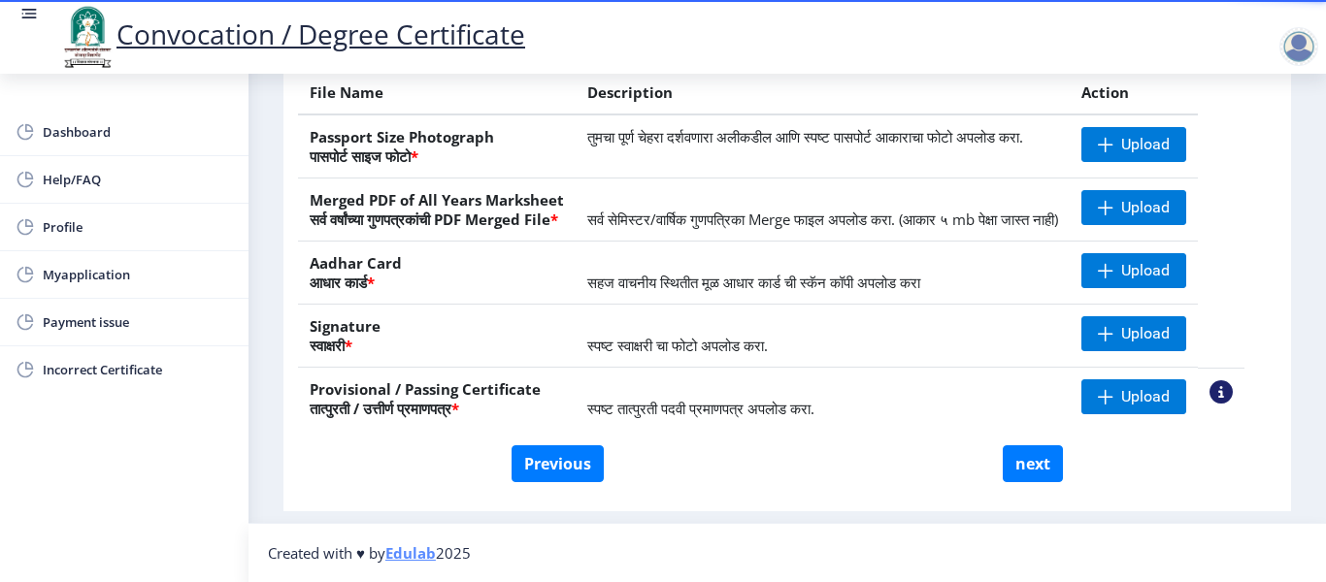
scroll to position [398, 0]
click at [1021, 466] on button "next" at bounding box center [1032, 463] width 60 height 37
select select
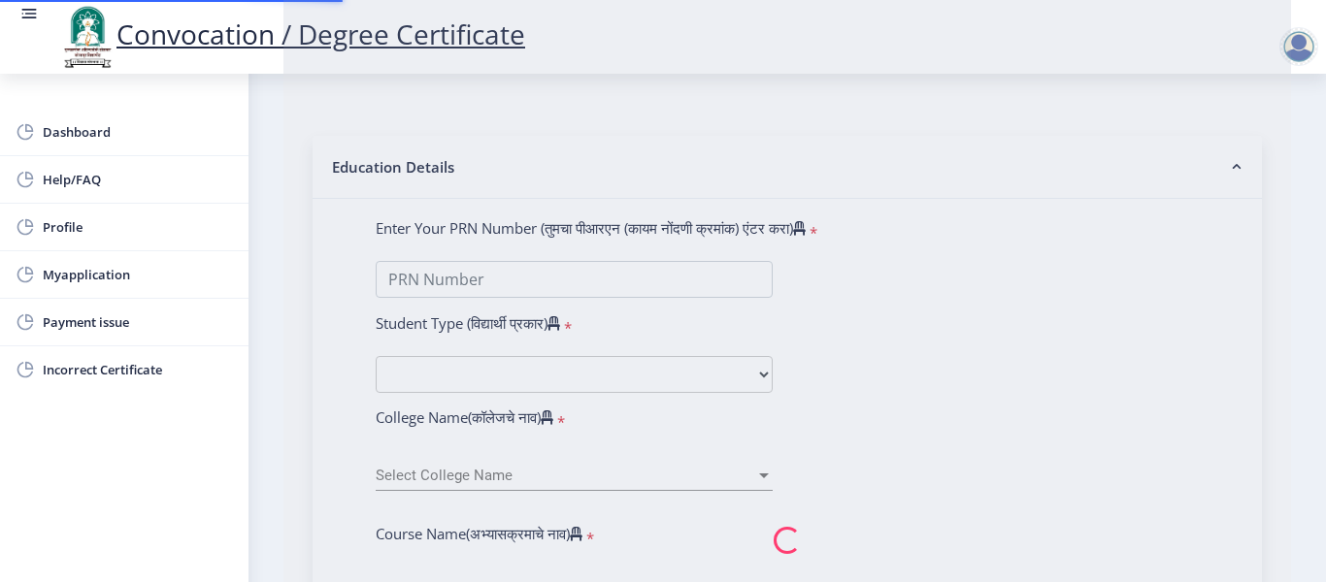
scroll to position [0, 0]
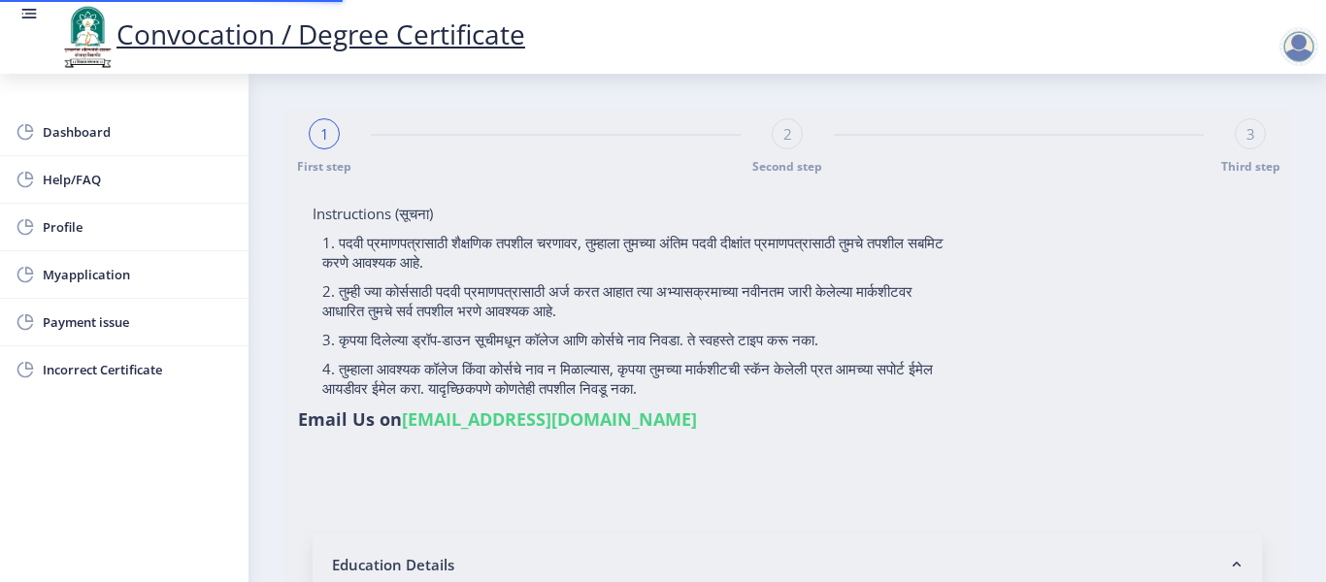
type input "2012032500209262"
select select "Regular"
select select "2015"
select select "April"
select select "SECOND CLASS"
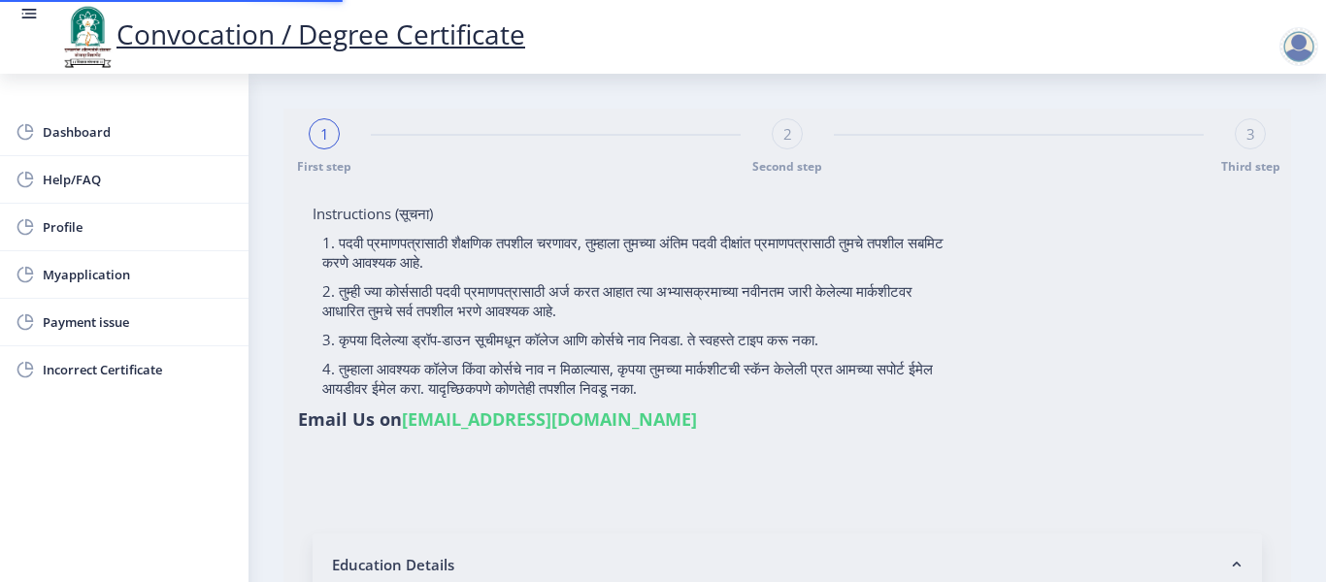
type input "115837"
select select "English"
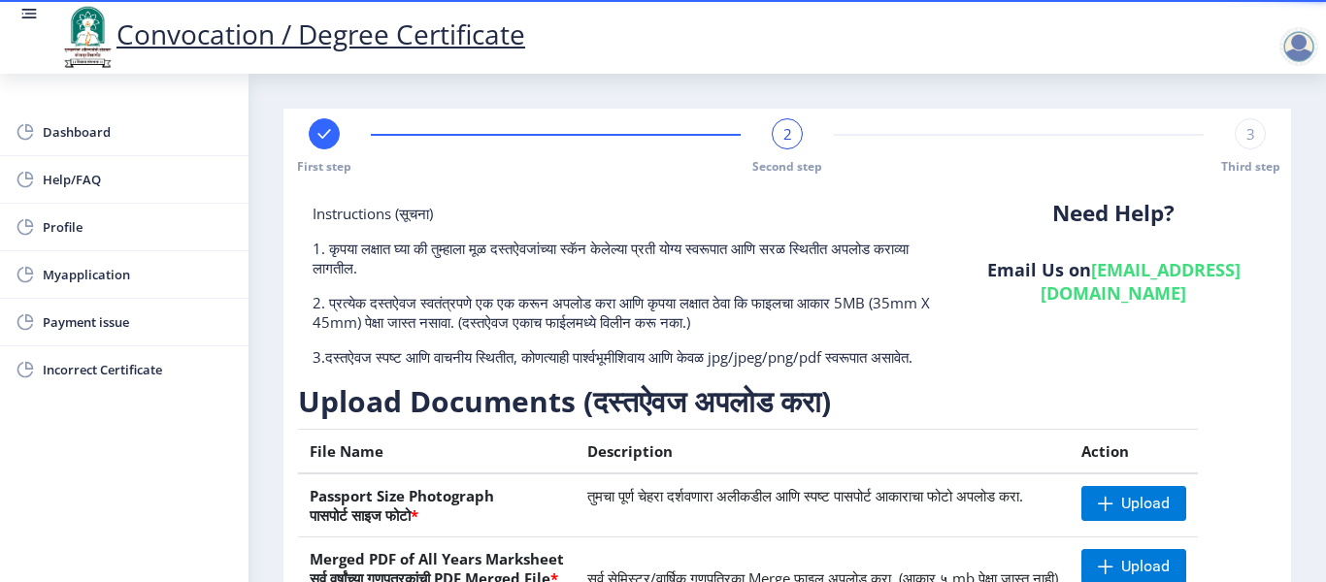
click at [1234, 147] on div "3 Third step" at bounding box center [1249, 146] width 31 height 56
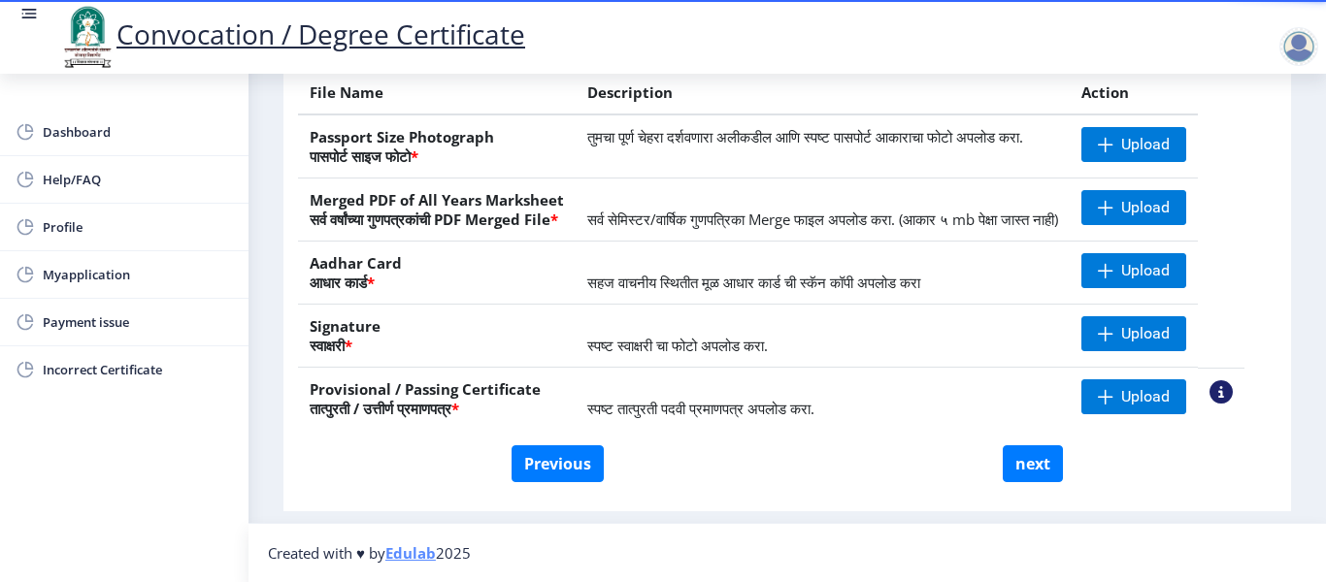
scroll to position [398, 0]
click at [1021, 462] on button "next" at bounding box center [1032, 463] width 60 height 37
select select
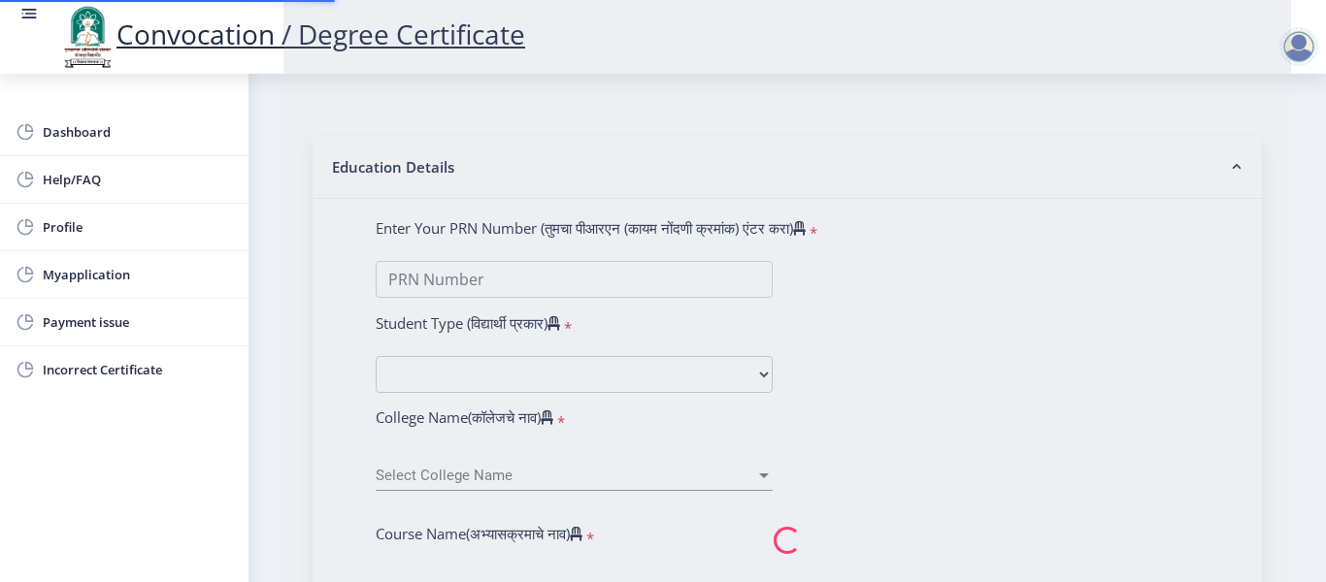
scroll to position [0, 0]
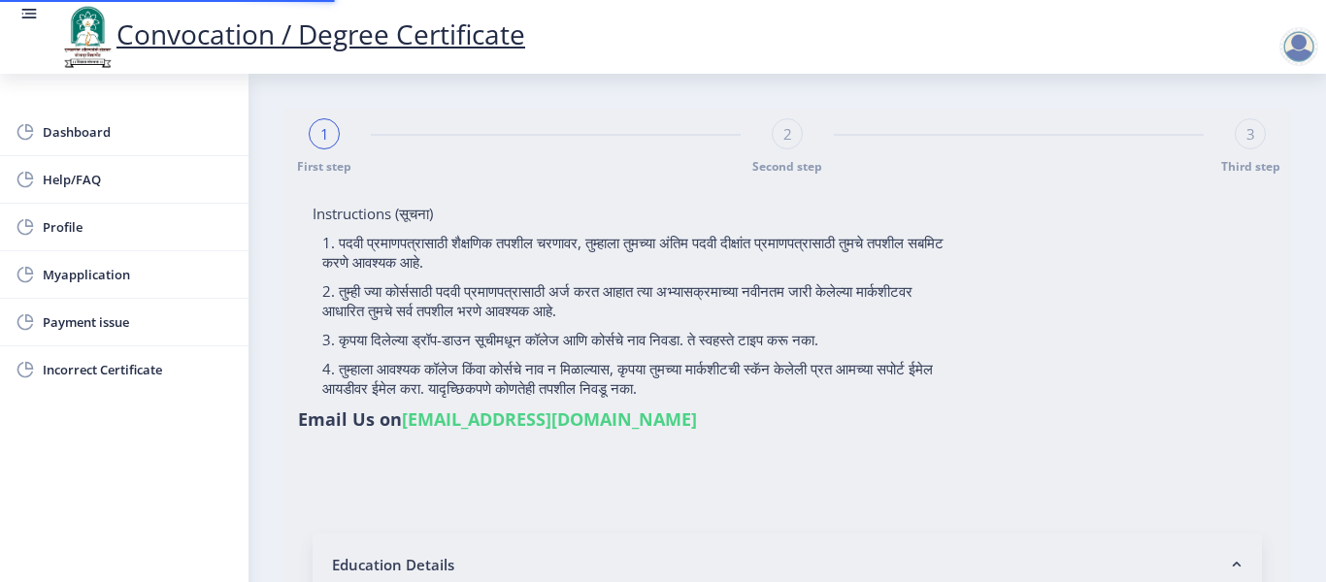
type input "2012032500209262"
select select "Regular"
select select "2015"
select select "April"
select select "SECOND CLASS"
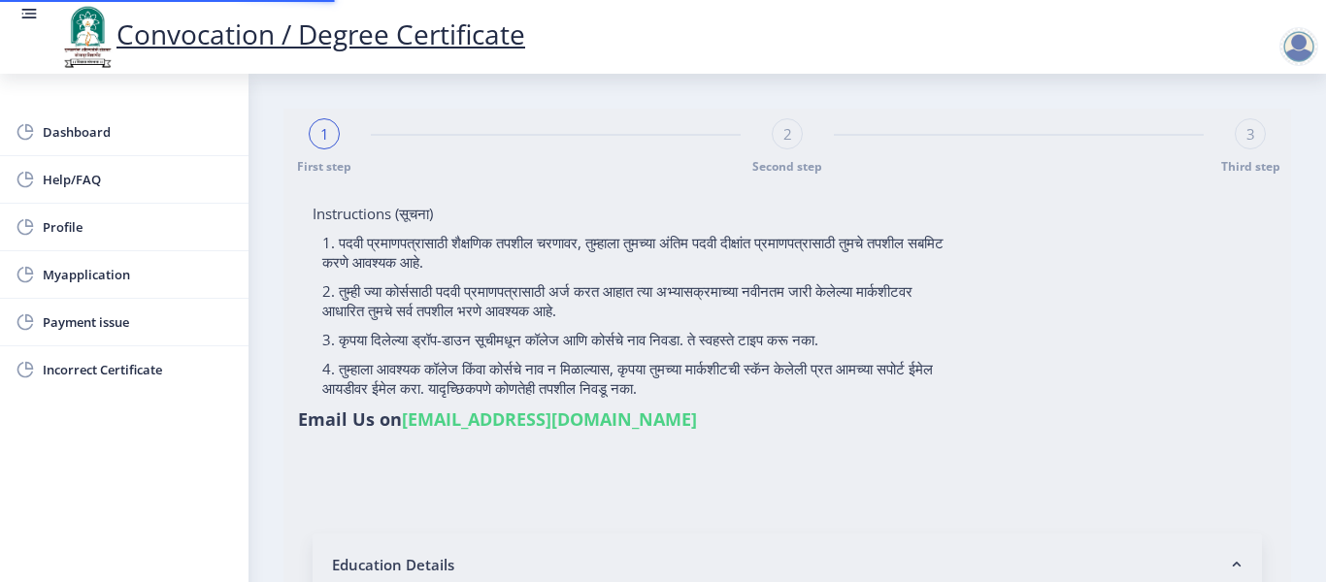
type input "115837"
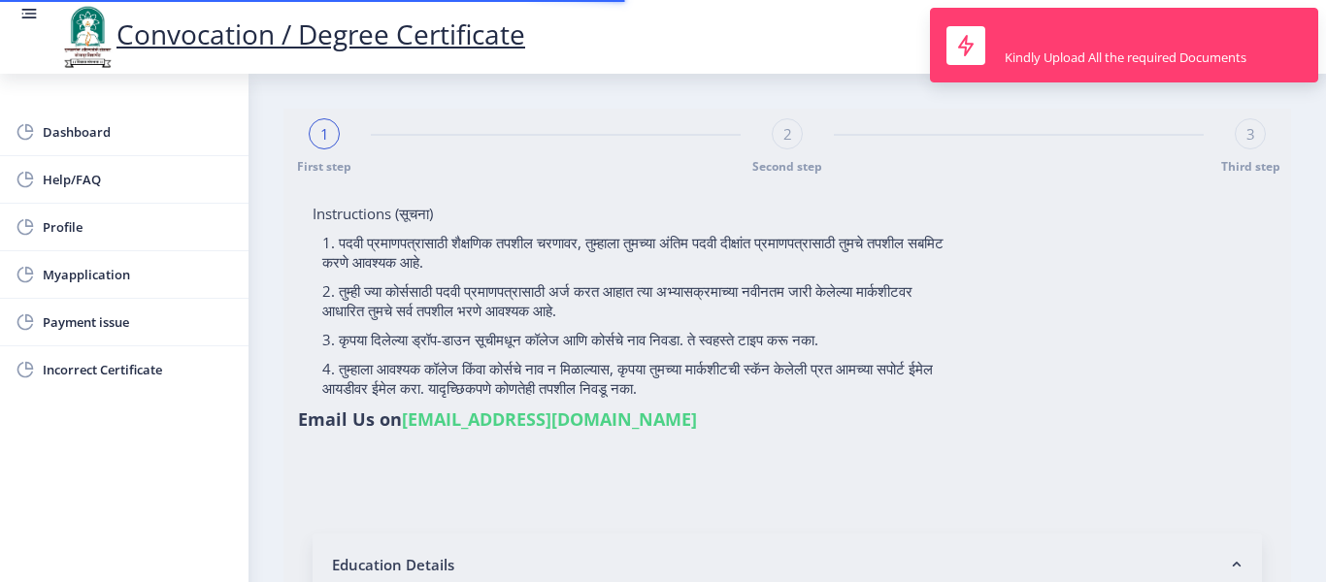
select select "English"
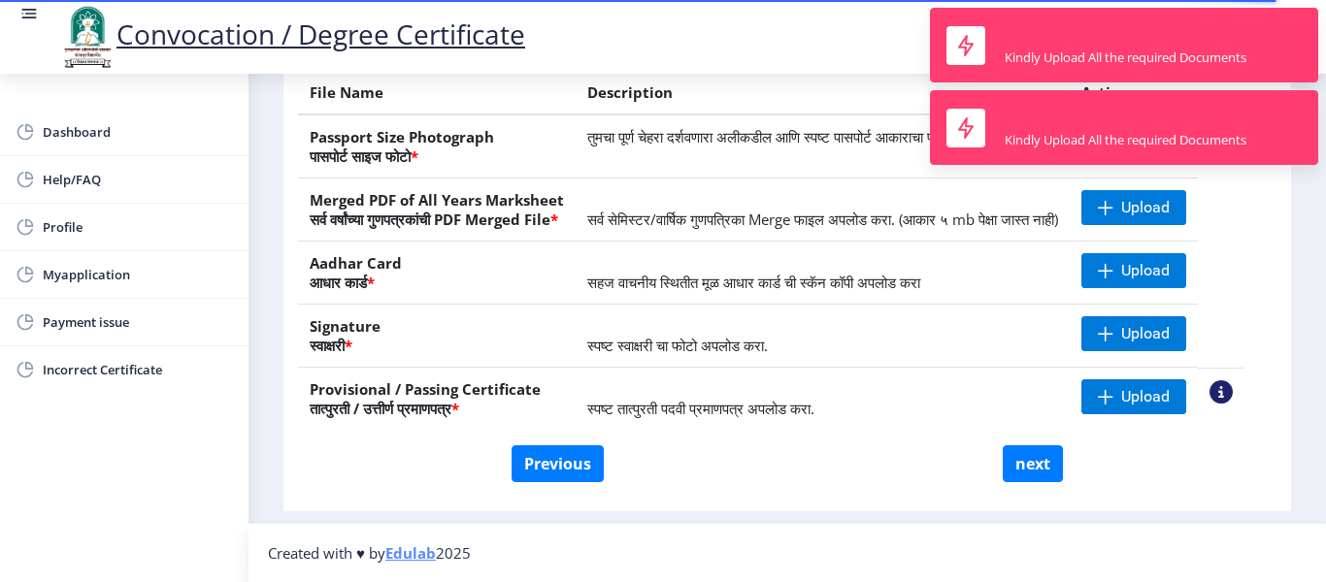
scroll to position [398, 0]
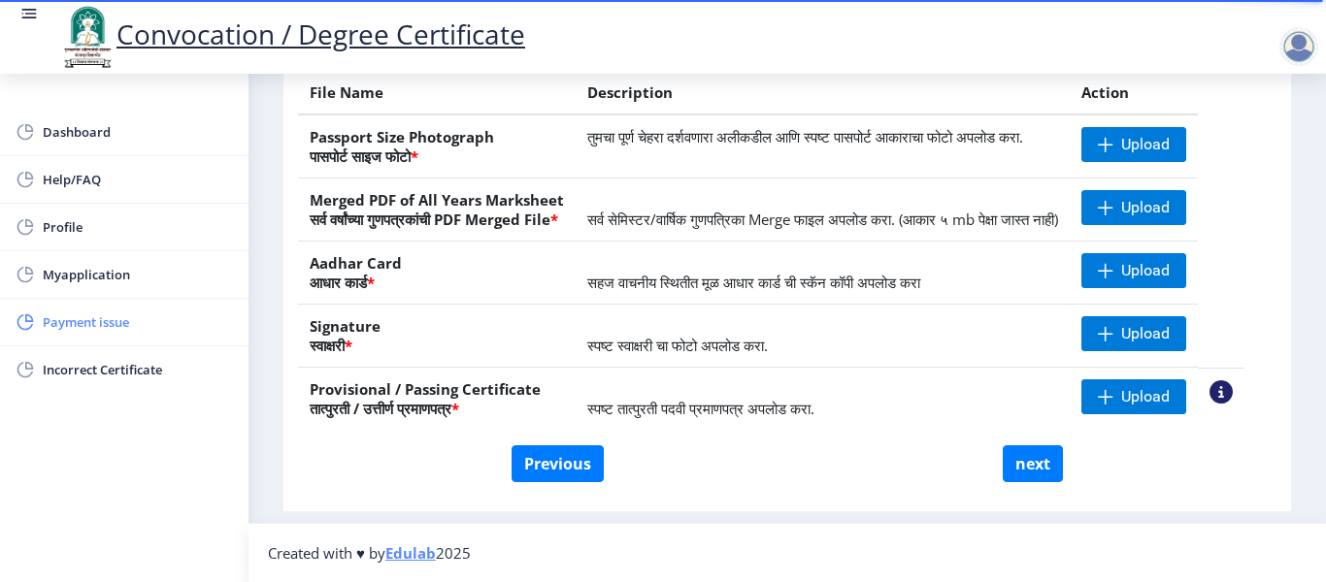
click at [76, 328] on span "Payment issue" at bounding box center [138, 322] width 190 height 23
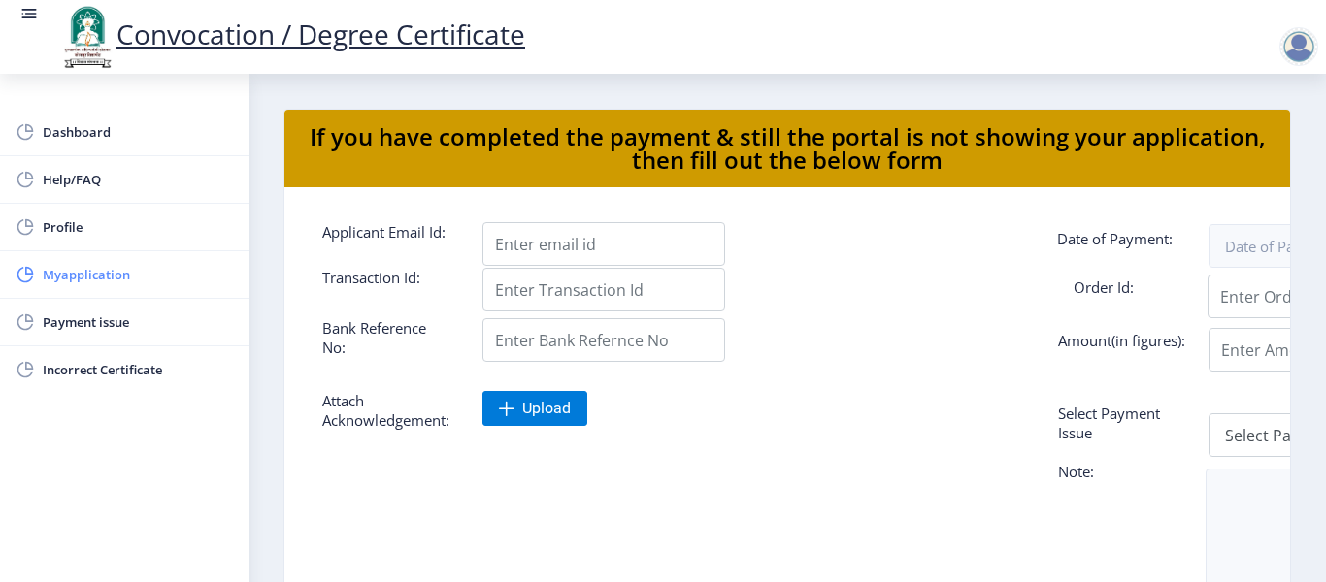
click at [76, 276] on span "Myapplication" at bounding box center [138, 274] width 190 height 23
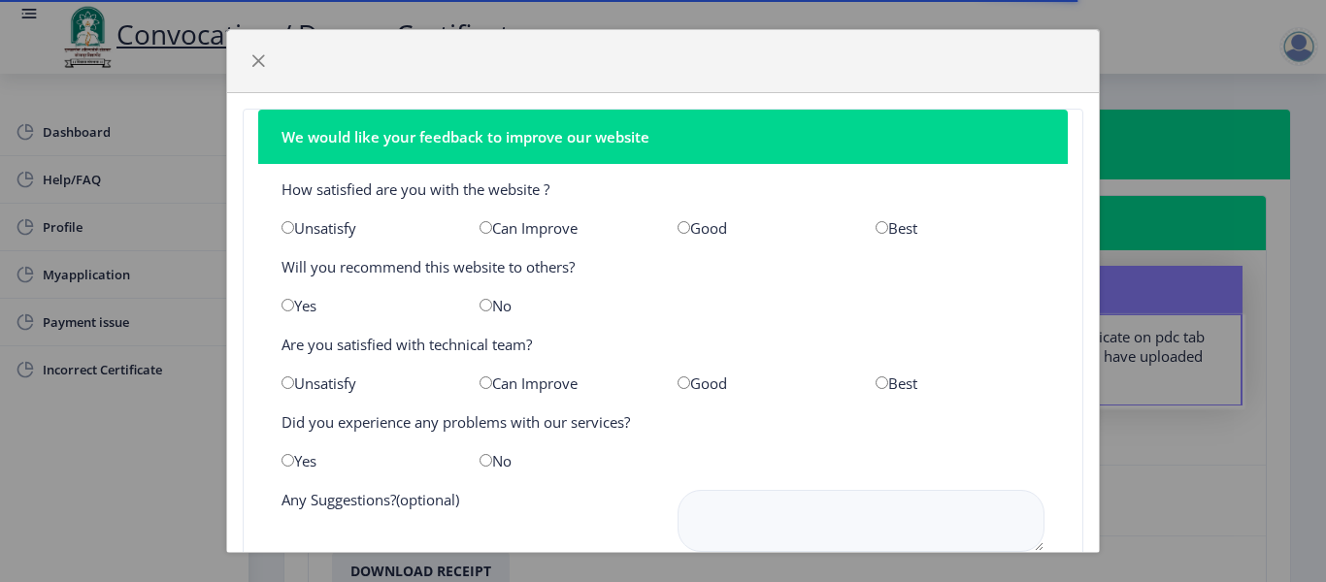
click at [1064, 67] on div at bounding box center [662, 61] width 871 height 63
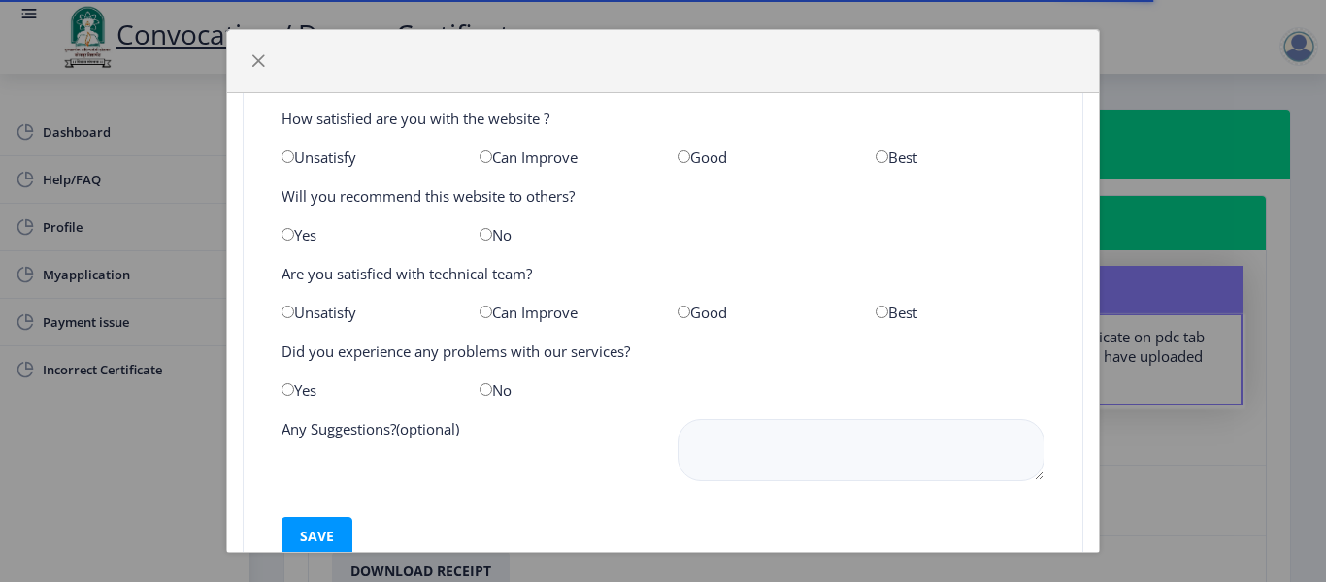
scroll to position [136, 0]
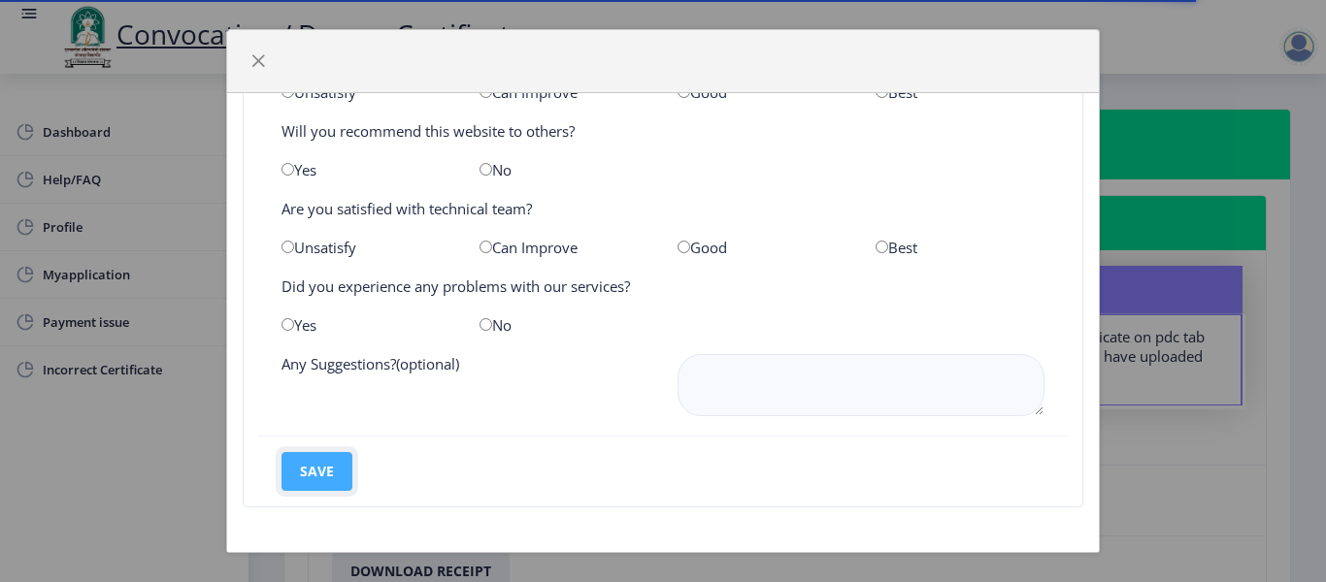
click at [313, 472] on button "save" at bounding box center [316, 471] width 71 height 39
click at [253, 43] on div at bounding box center [662, 61] width 871 height 63
click at [255, 63] on span "button" at bounding box center [258, 61] width 16 height 16
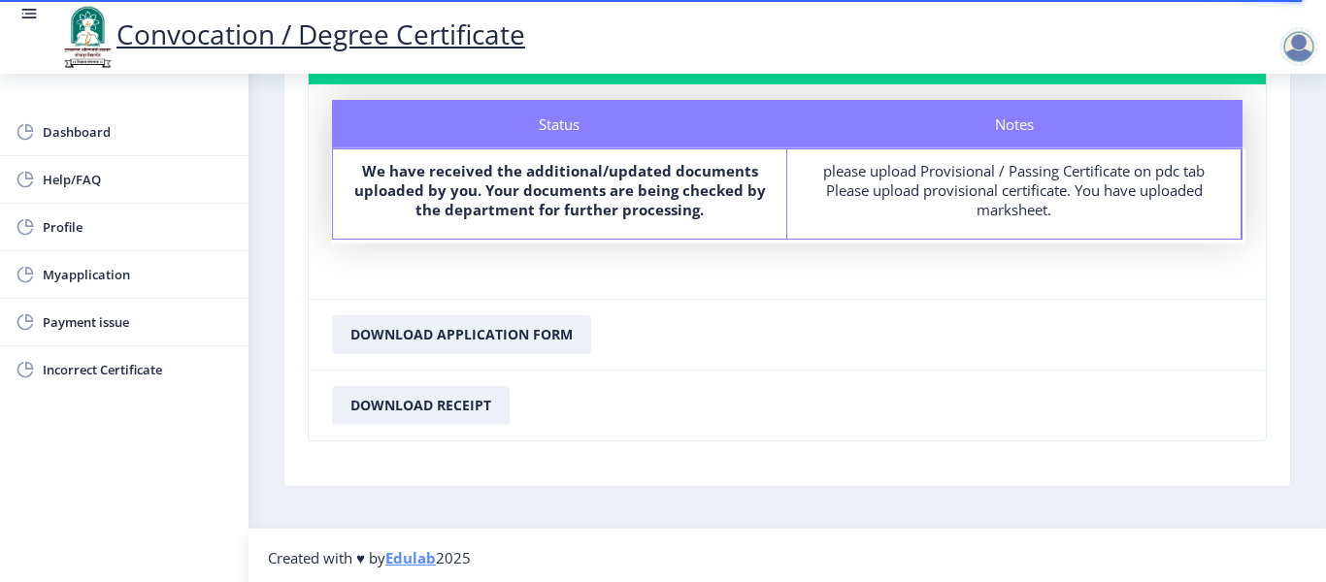
scroll to position [171, 0]
